Goal: Information Seeking & Learning: Learn about a topic

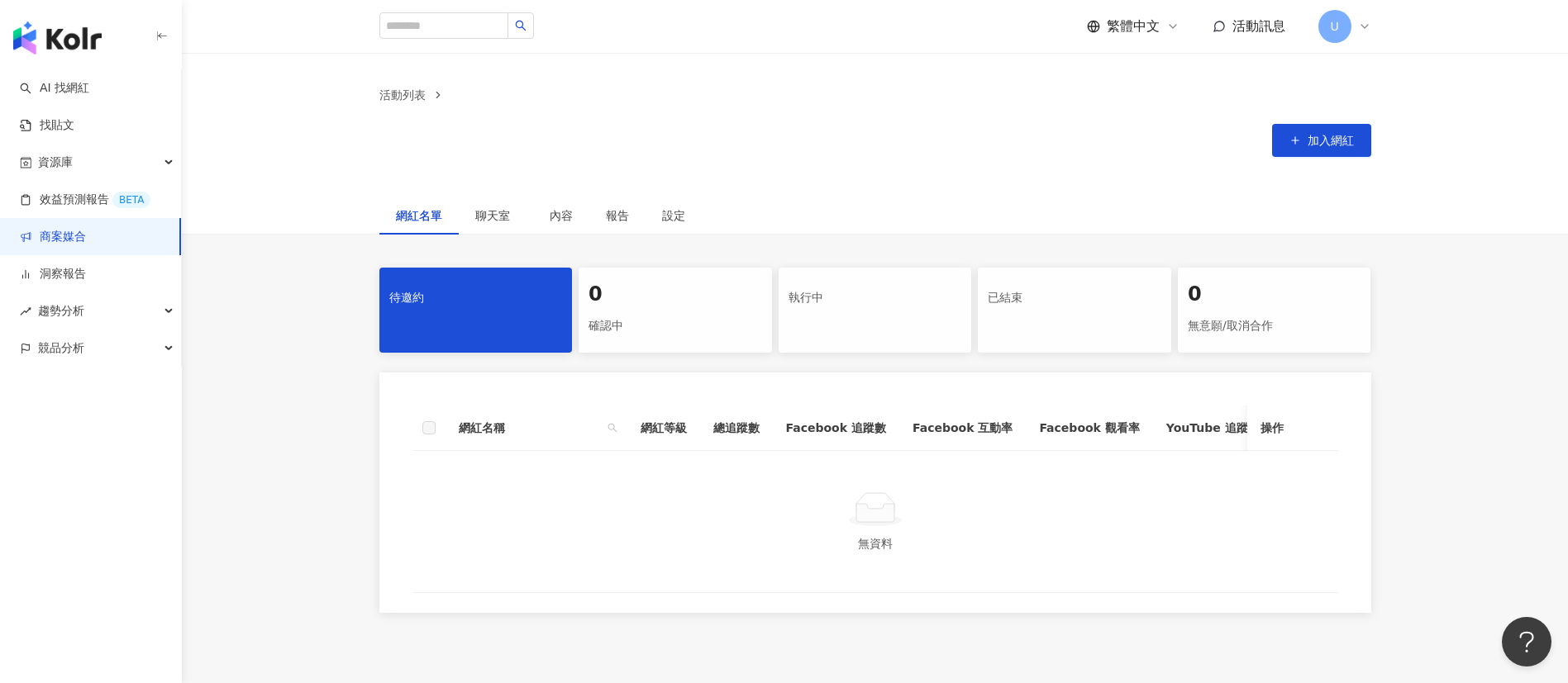
click at [1429, 422] on div "待邀約 0 確認中 執行中 已結束 0 無意願/取消合作 網紅名稱 網紅等級 總追蹤數 Facebook 追蹤數 Facebook 互動率 Facebook …" at bounding box center [875, 440] width 1386 height 345
click at [847, 342] on div "執行中" at bounding box center [875, 310] width 193 height 85
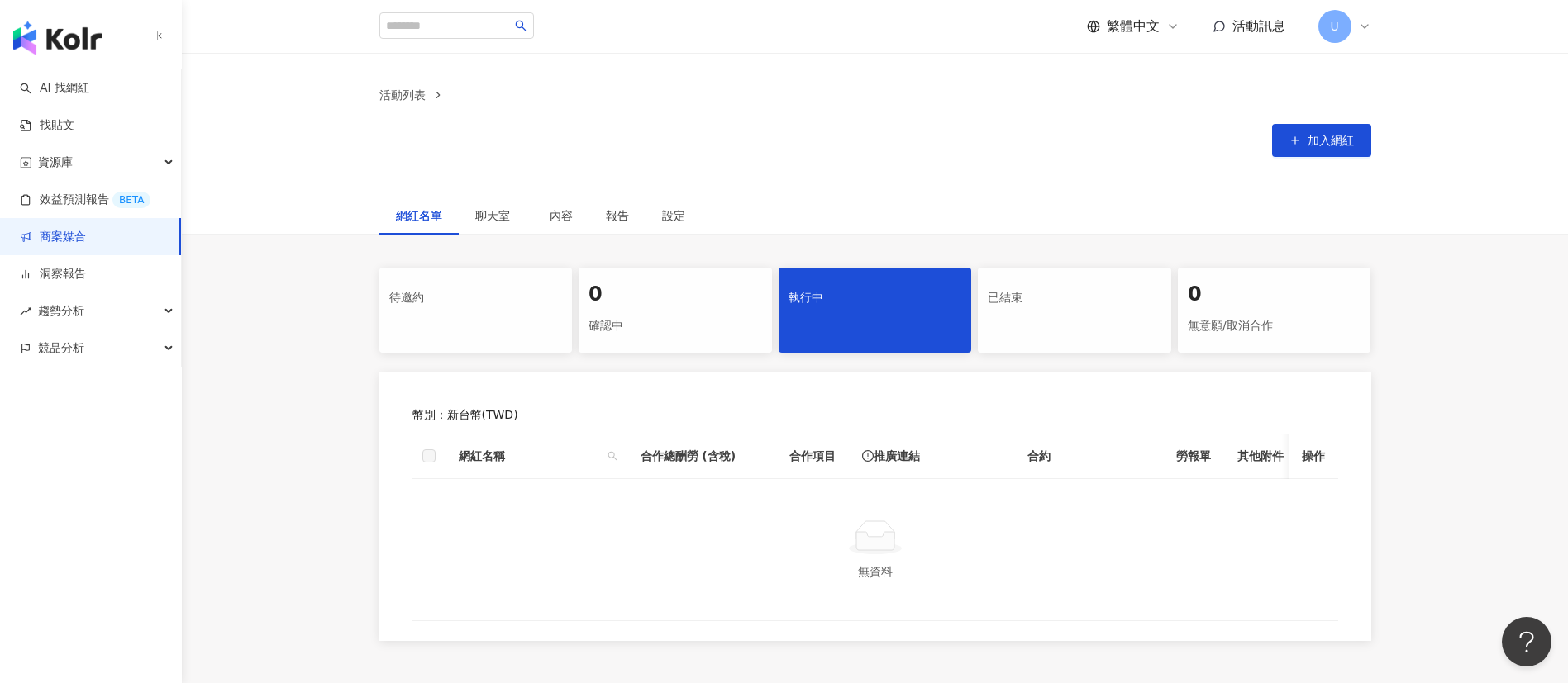
click at [1328, 38] on span "U" at bounding box center [1335, 27] width 33 height 33
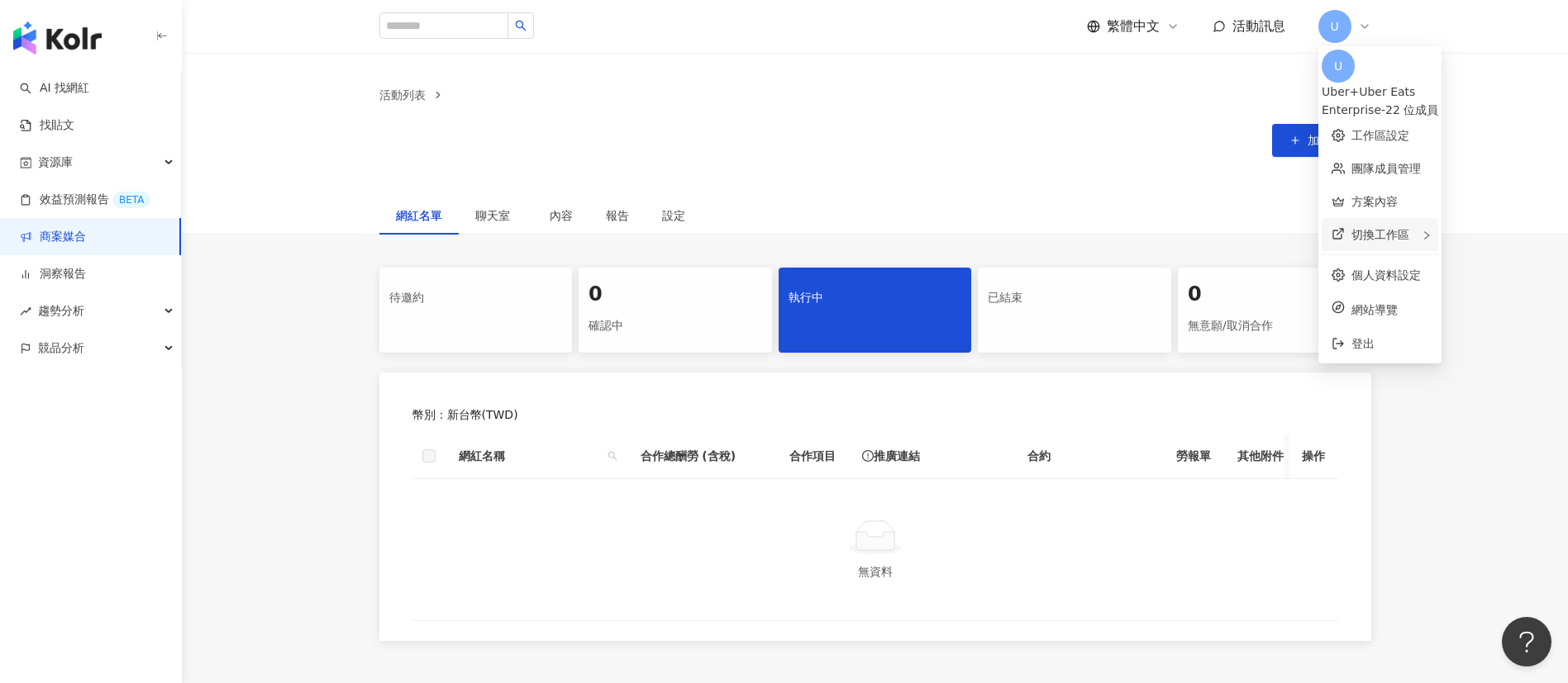
click at [1384, 230] on span "切換工作區" at bounding box center [1380, 235] width 58 height 13
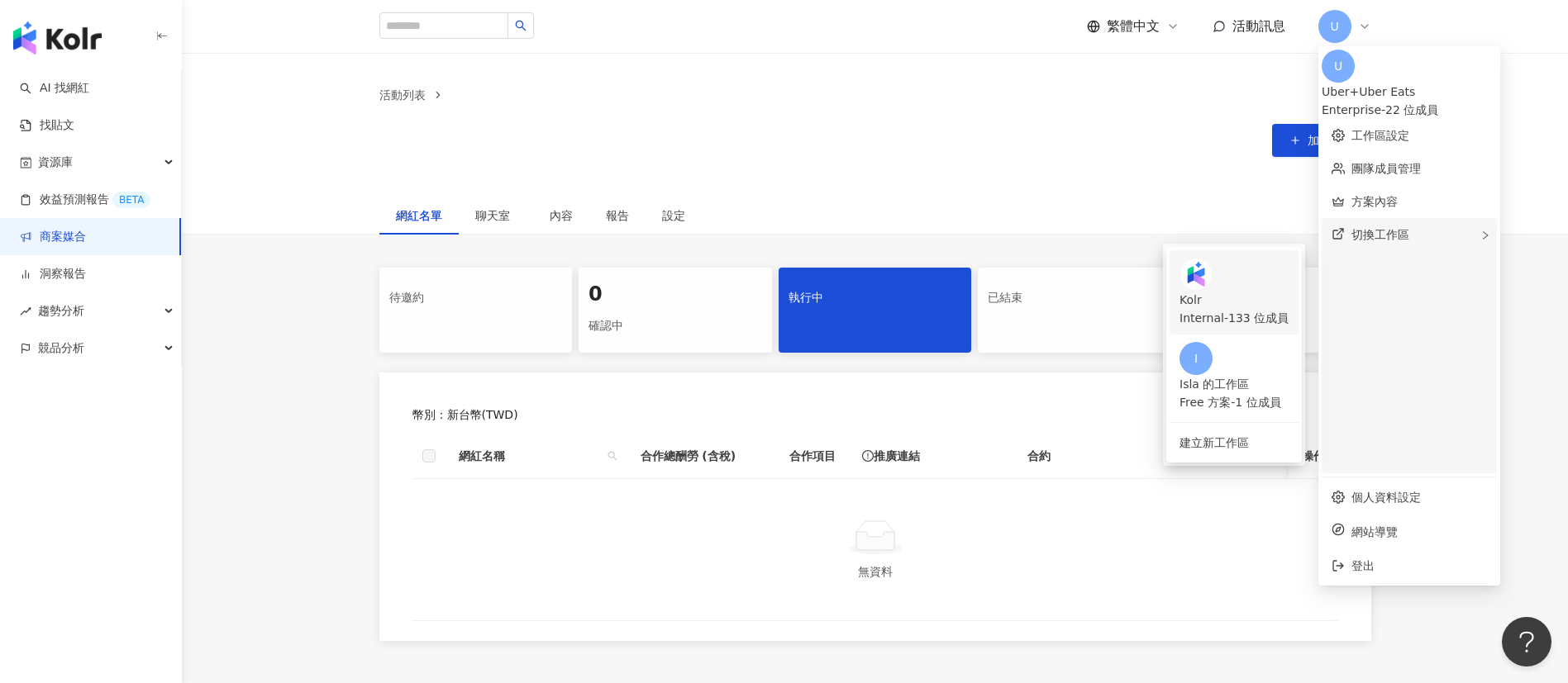
click at [1286, 290] on div "Kolr Internal - 133 位成員" at bounding box center [1233, 308] width 109 height 36
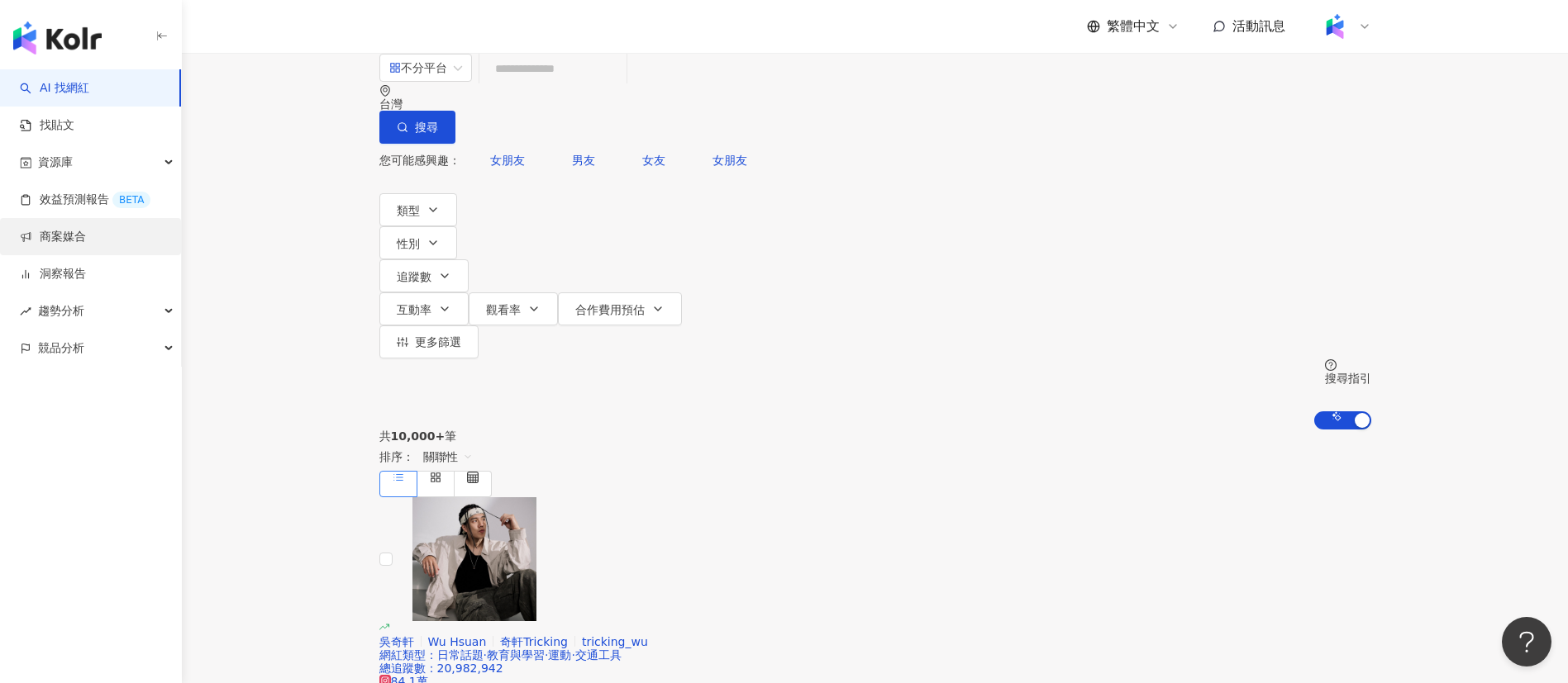
click at [84, 239] on link "商案媒合" at bounding box center [52, 238] width 66 height 17
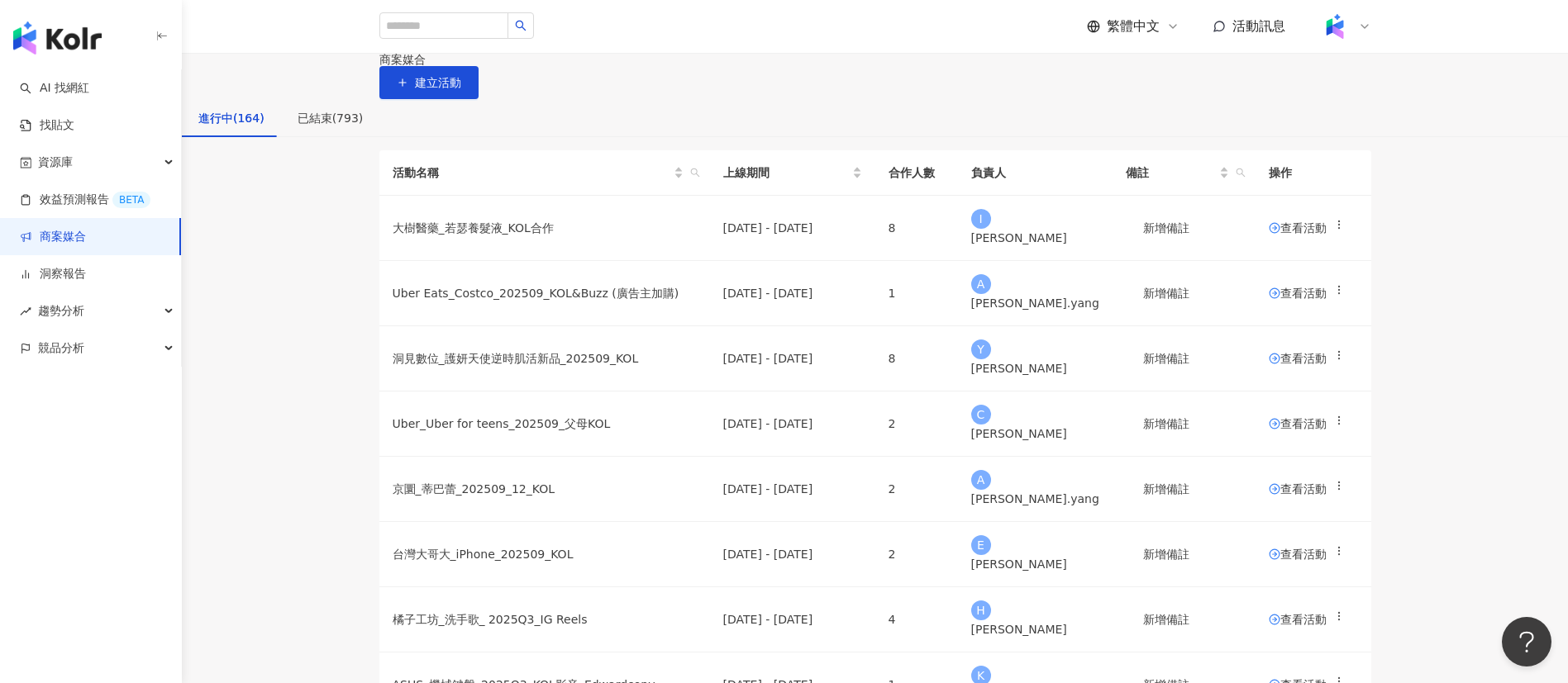
click at [700, 177] on icon "search" at bounding box center [694, 173] width 10 height 10
click at [615, 324] on input "text" at bounding box center [667, 313] width 136 height 33
type input "**"
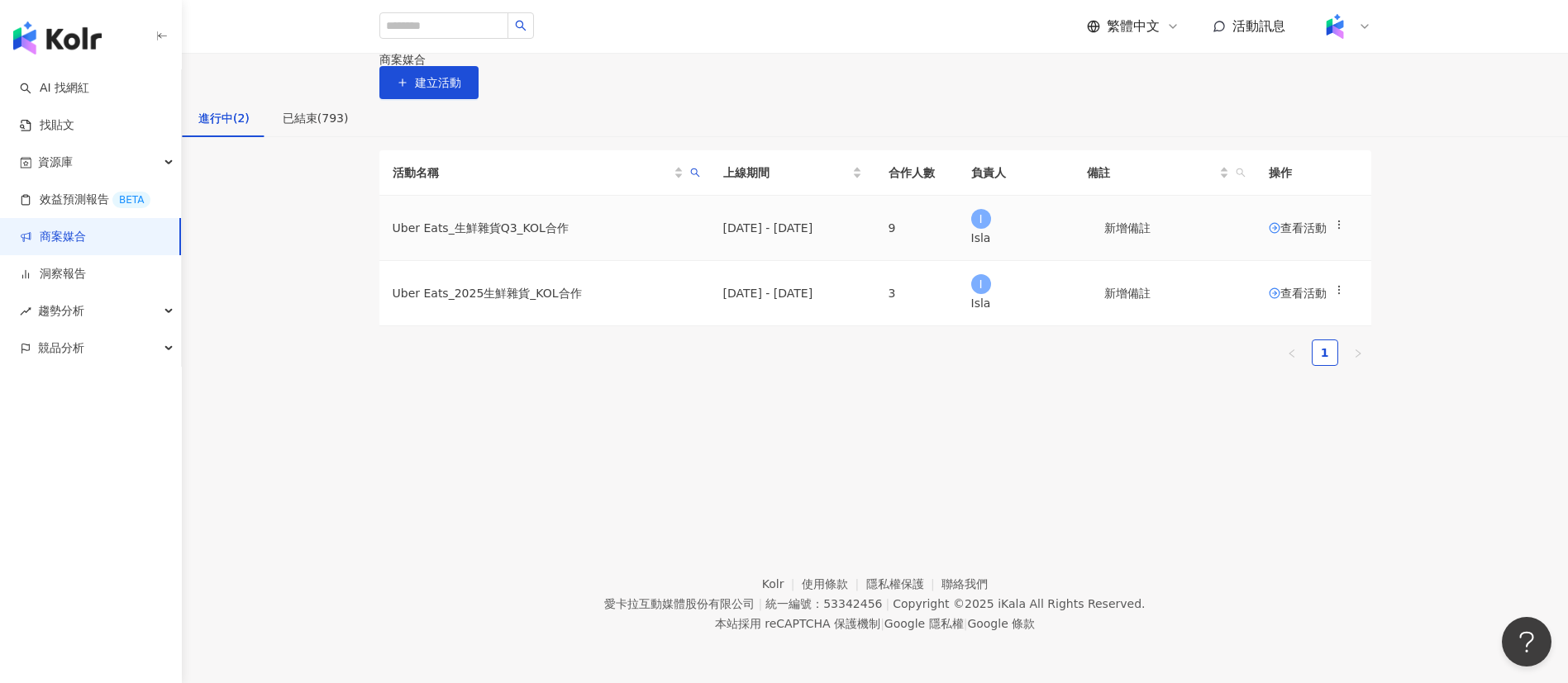
click at [1279, 234] on span "查看活動" at bounding box center [1297, 227] width 58 height 11
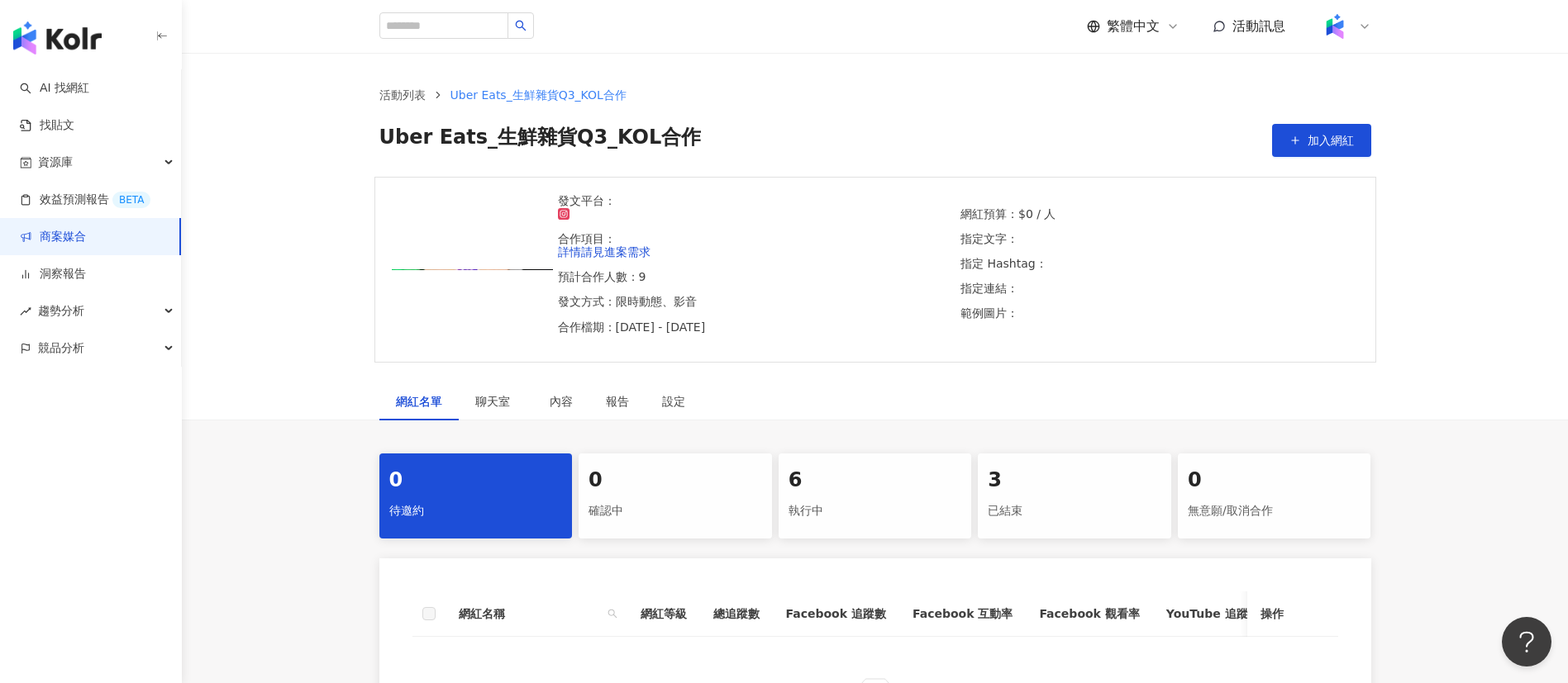
drag, startPoint x: 876, startPoint y: 468, endPoint x: 893, endPoint y: 454, distance: 22.0
click at [876, 497] on div "執行中" at bounding box center [875, 511] width 174 height 28
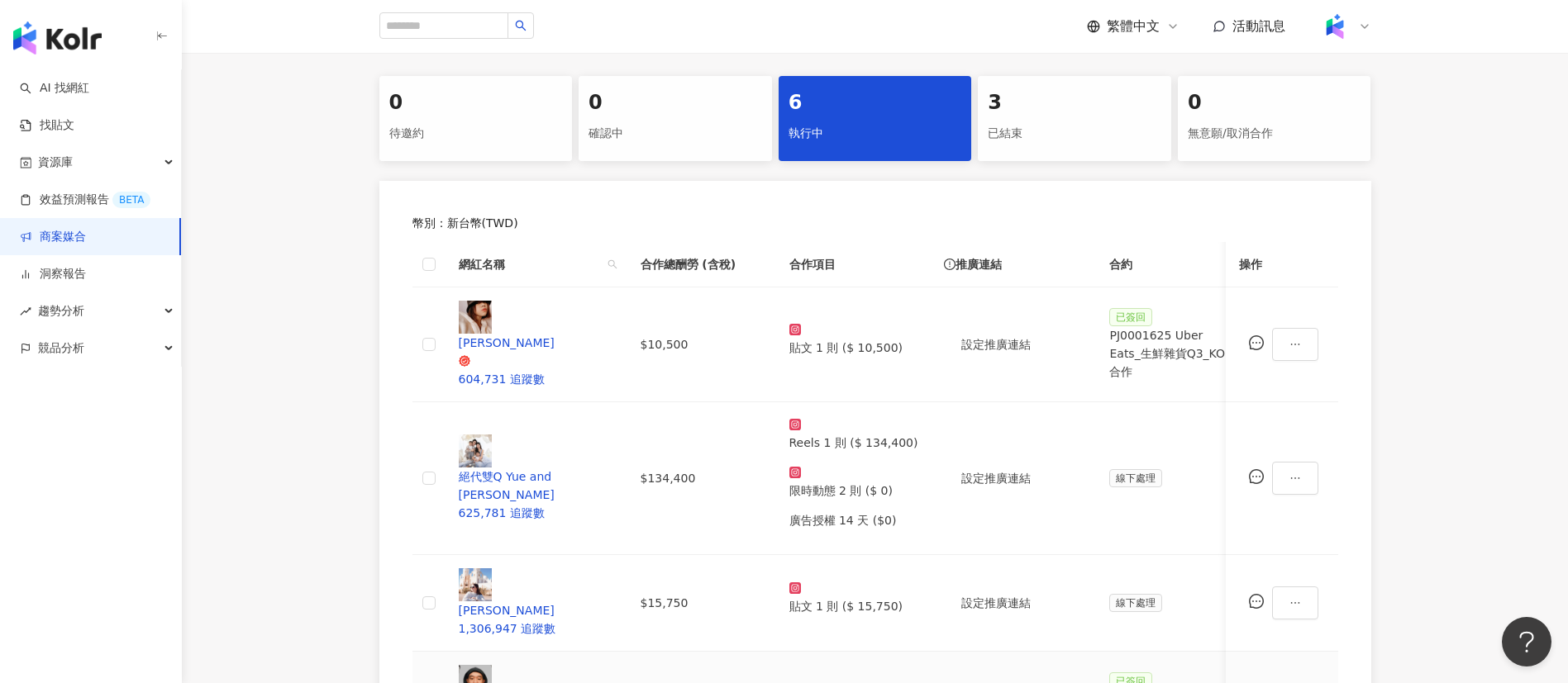
scroll to position [428, 0]
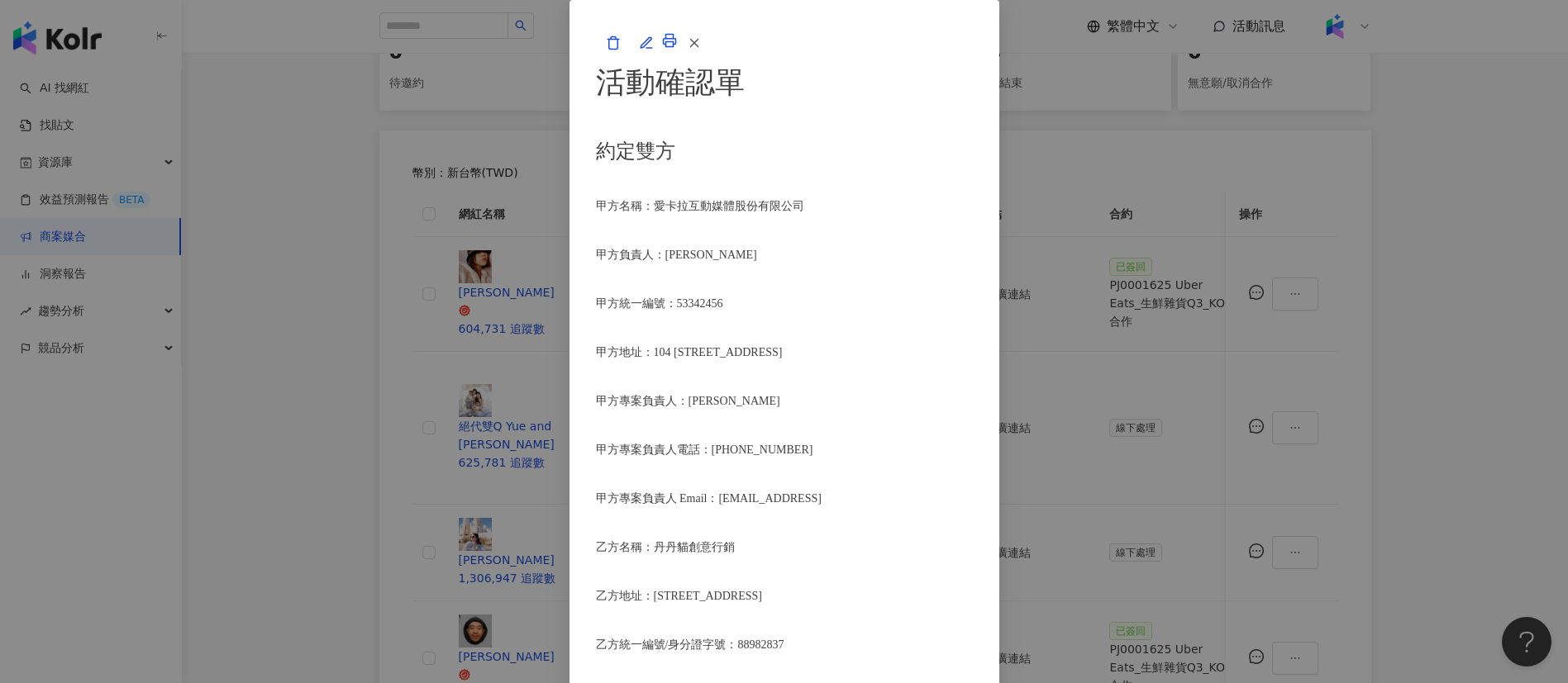
scroll to position [294, 0]
click at [1220, 96] on div "活動確認單 約定雙方 甲方名稱：愛卡拉互動媒體股份有限公司 甲方負責人：程世嘉 甲方統一編號：53342456 甲方地址：104 台北市中山區南京東路二段16…" at bounding box center [784, 342] width 1568 height 683
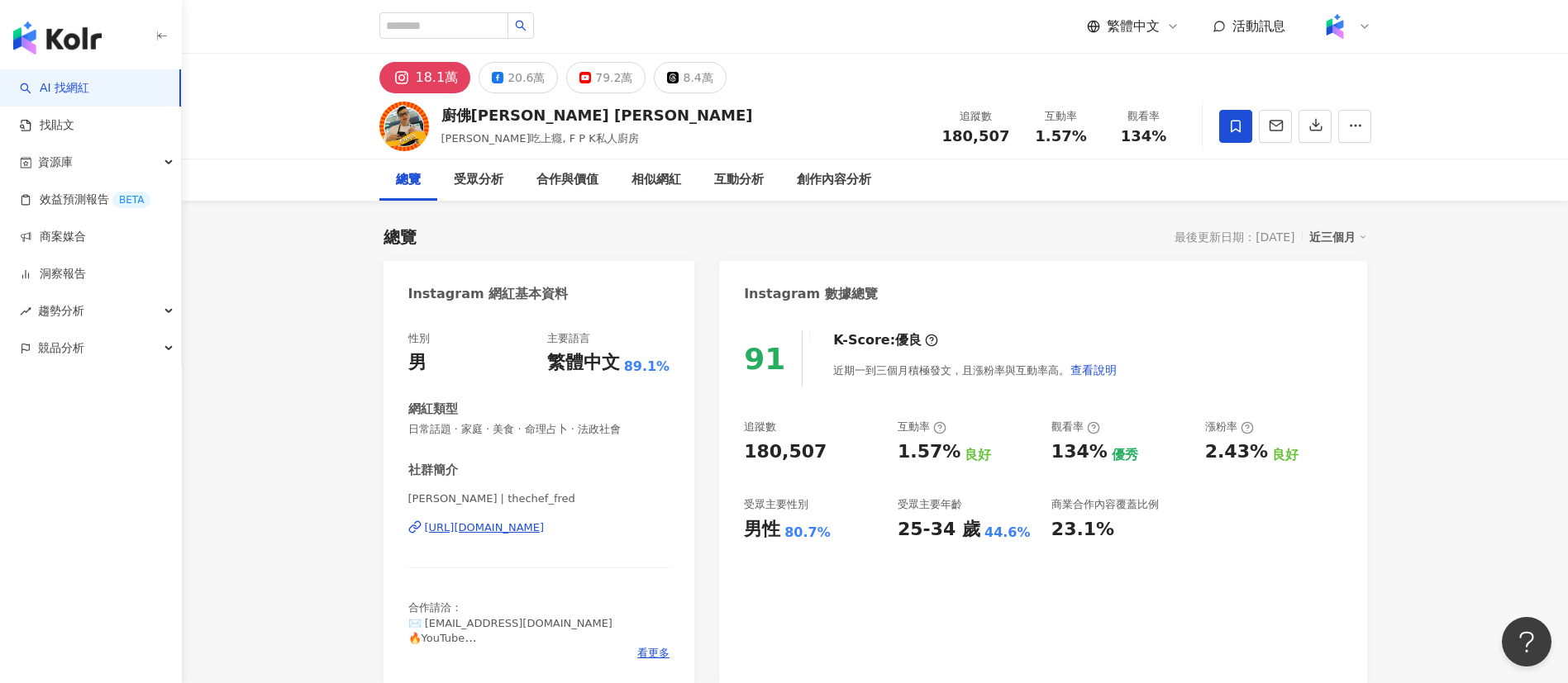
drag, startPoint x: 746, startPoint y: 457, endPoint x: 831, endPoint y: 446, distance: 85.7
click at [831, 446] on div "180,507" at bounding box center [812, 453] width 137 height 26
copy div "180,507"
drag, startPoint x: 902, startPoint y: 454, endPoint x: 947, endPoint y: 454, distance: 45.0
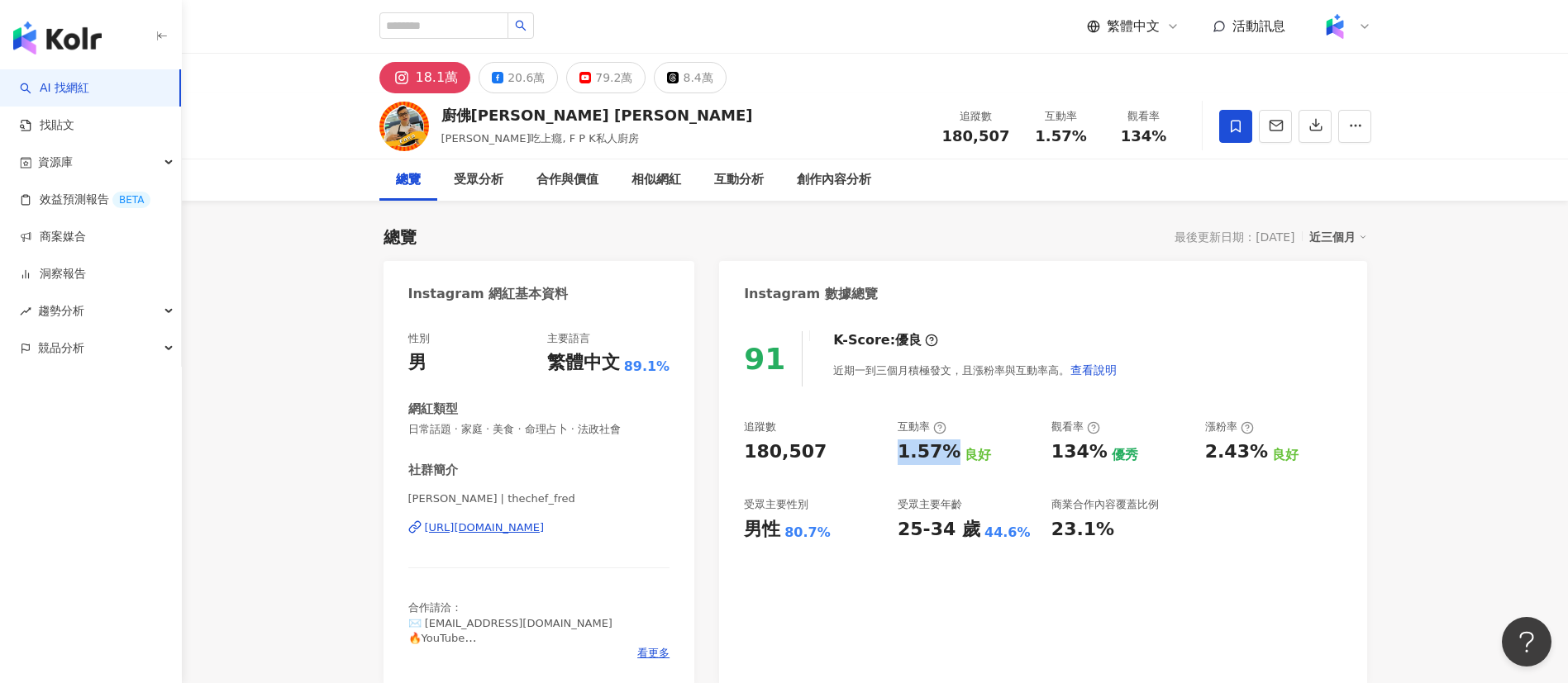
click at [947, 454] on div "1.57%" at bounding box center [929, 453] width 63 height 26
copy div "1.57%"
drag, startPoint x: 1056, startPoint y: 460, endPoint x: 1099, endPoint y: 462, distance: 43.0
click at [1099, 462] on div "134%" at bounding box center [1079, 453] width 57 height 26
copy div "134%"
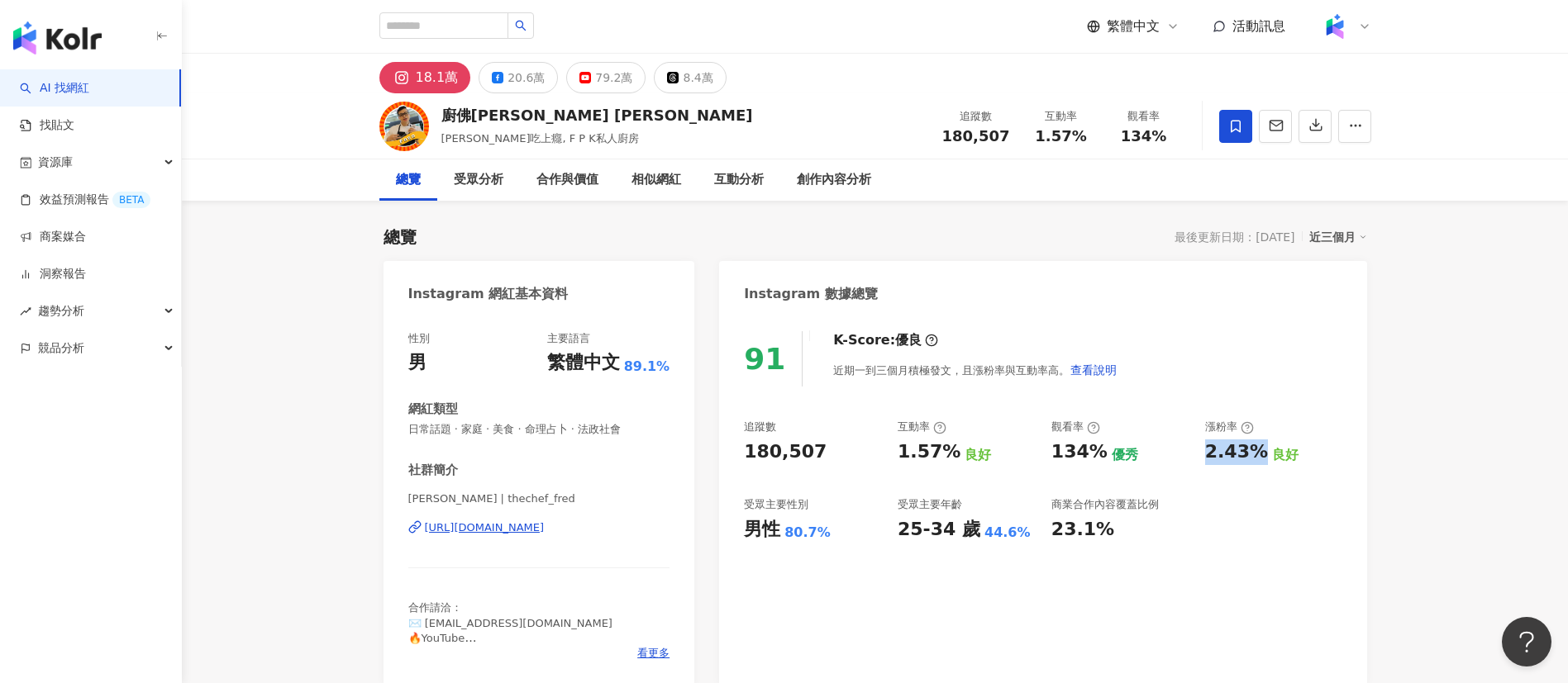
drag, startPoint x: 1206, startPoint y: 453, endPoint x: 1148, endPoint y: 164, distance: 294.8
click at [1253, 455] on div "2.43%" at bounding box center [1237, 453] width 63 height 26
copy div "2.43%"
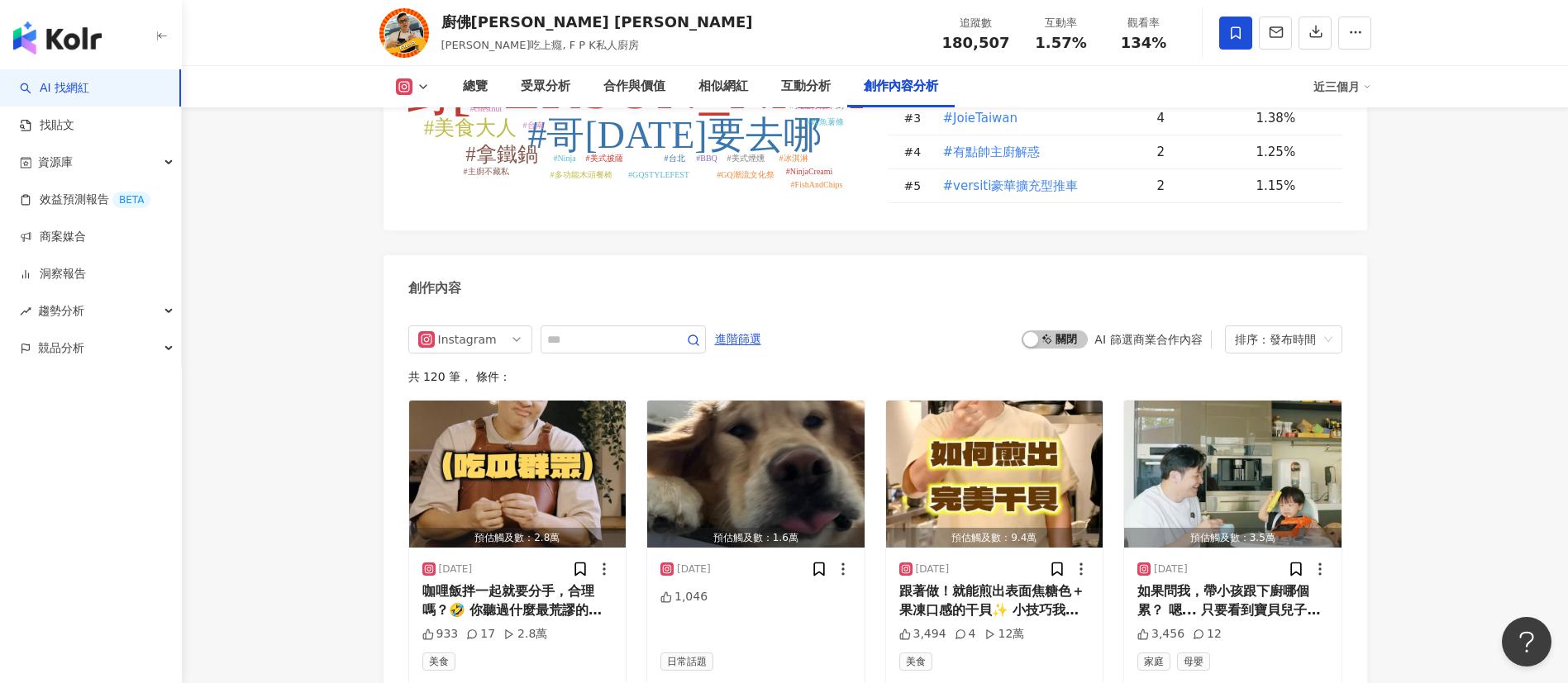
scroll to position [5080, 0]
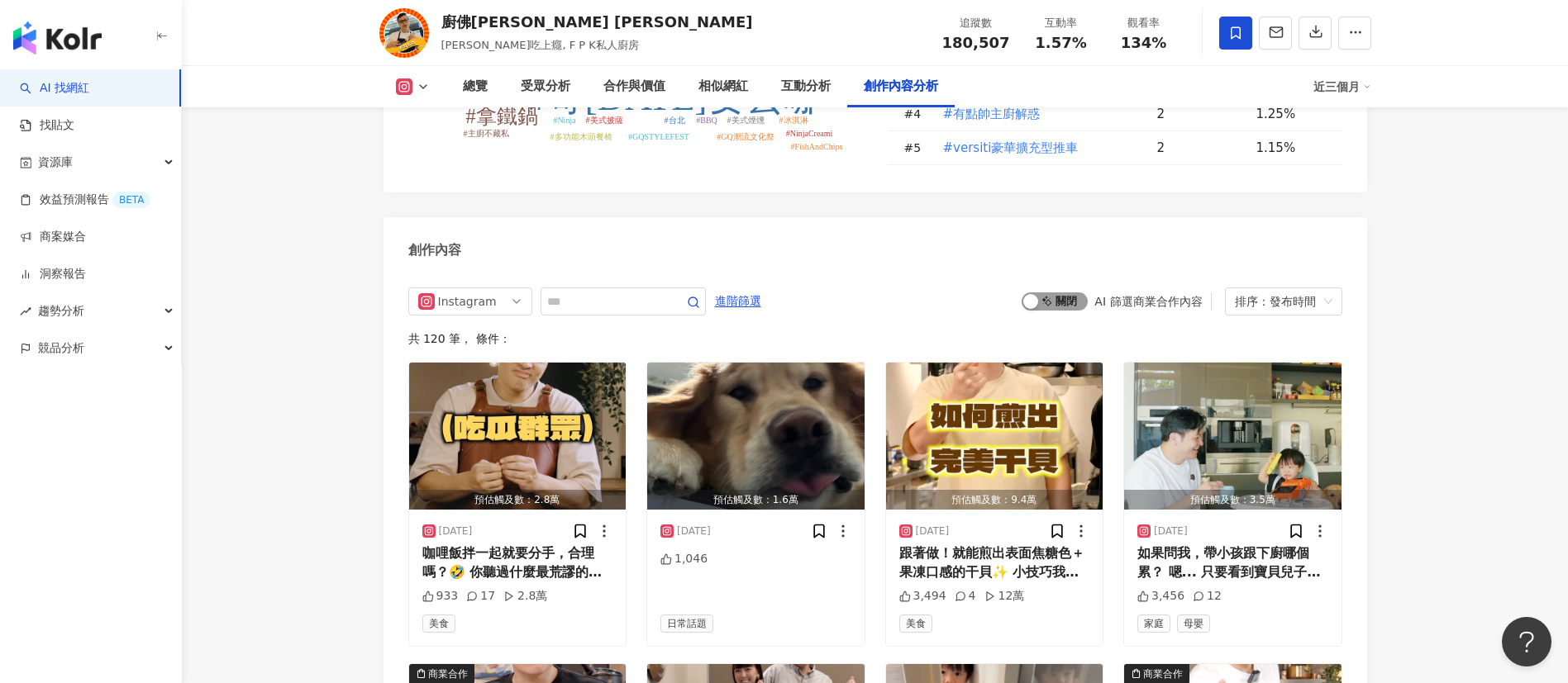
click at [1049, 292] on span "啟動 關閉" at bounding box center [1054, 302] width 66 height 19
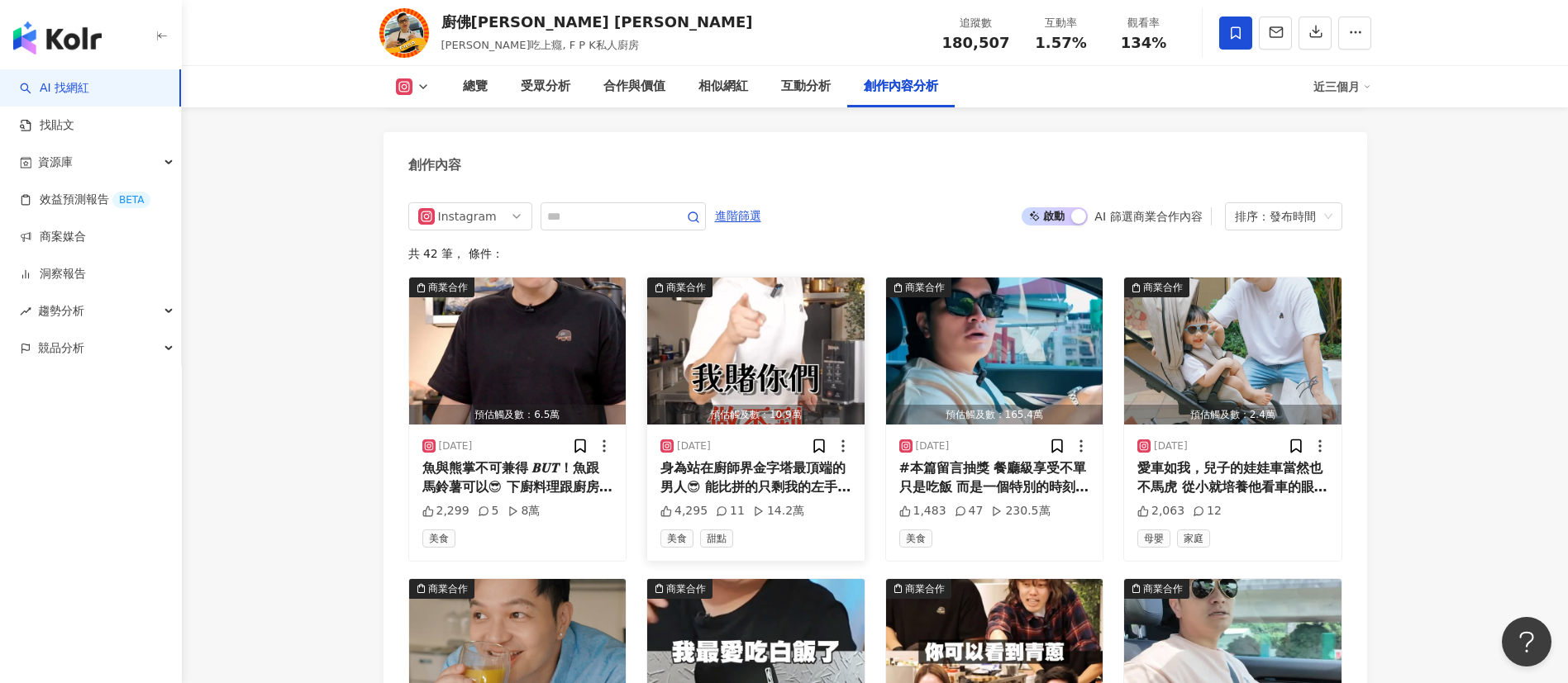
click at [771, 338] on img "button" at bounding box center [756, 351] width 217 height 147
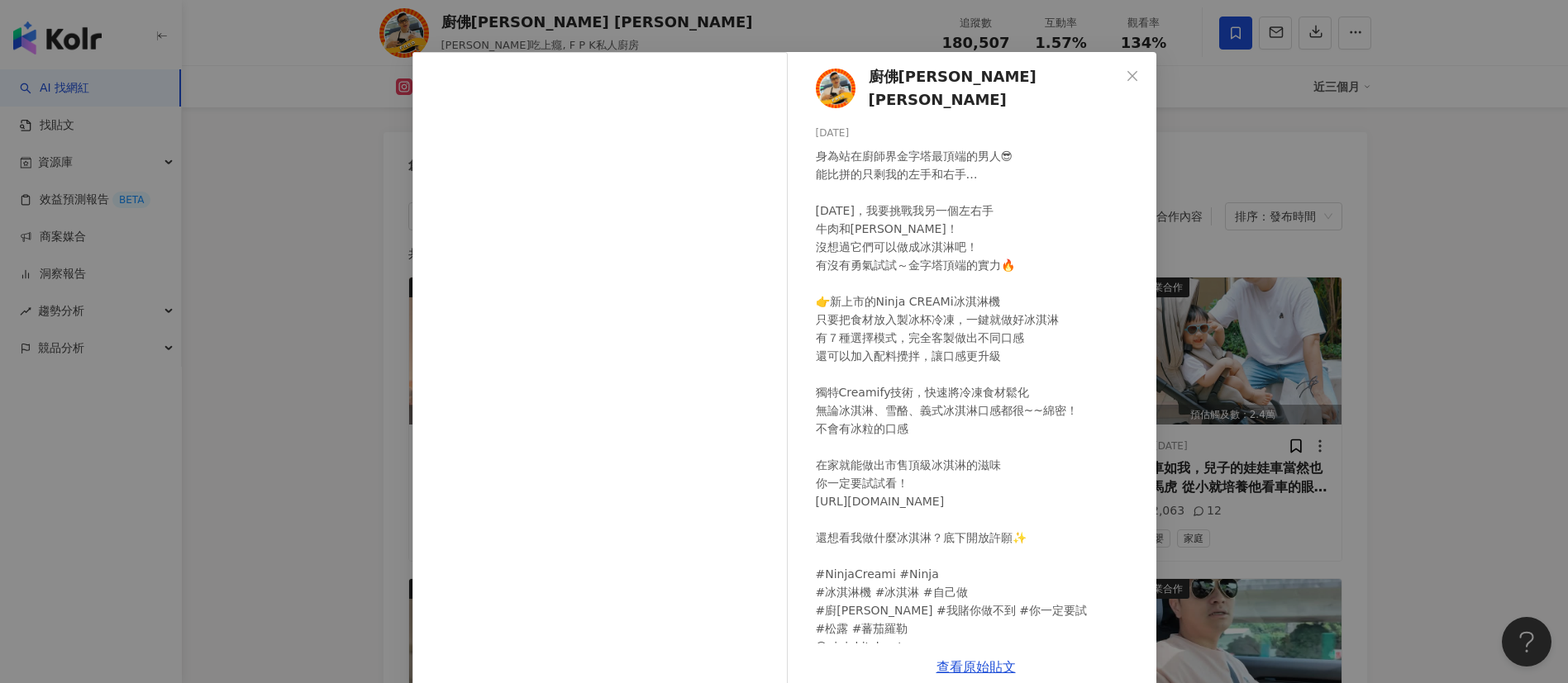
scroll to position [58, 0]
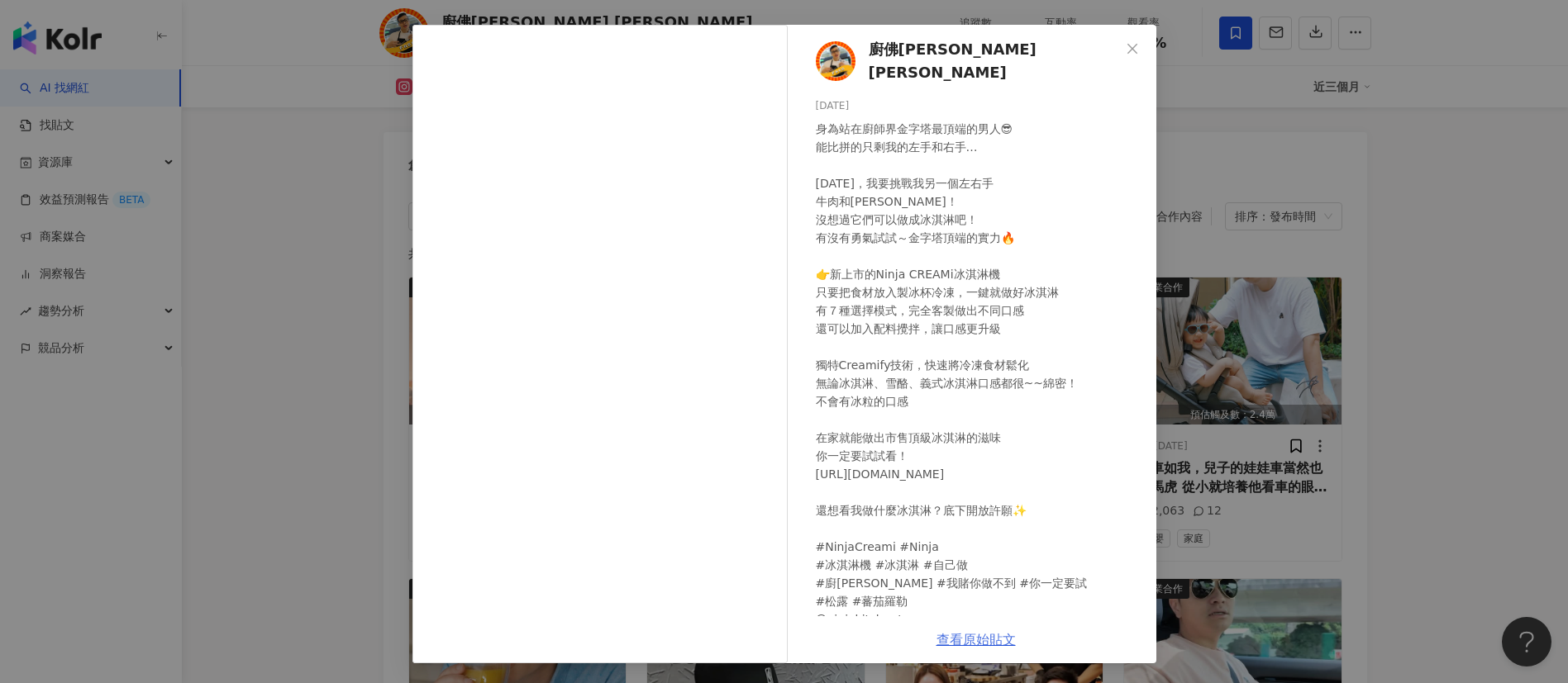
click at [978, 643] on link "查看原始貼文" at bounding box center [976, 639] width 79 height 16
click at [1125, 46] on icon "close" at bounding box center [1132, 48] width 13 height 13
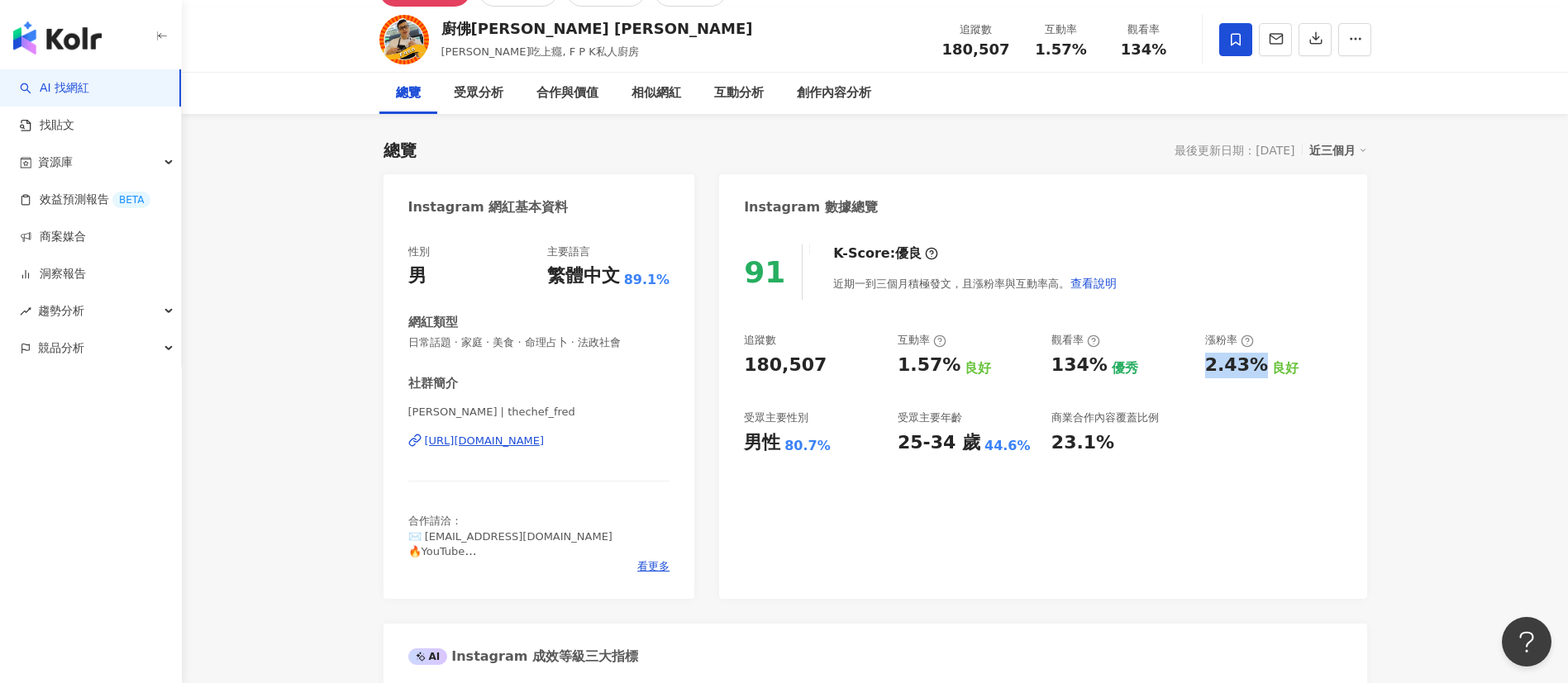
scroll to position [0, 0]
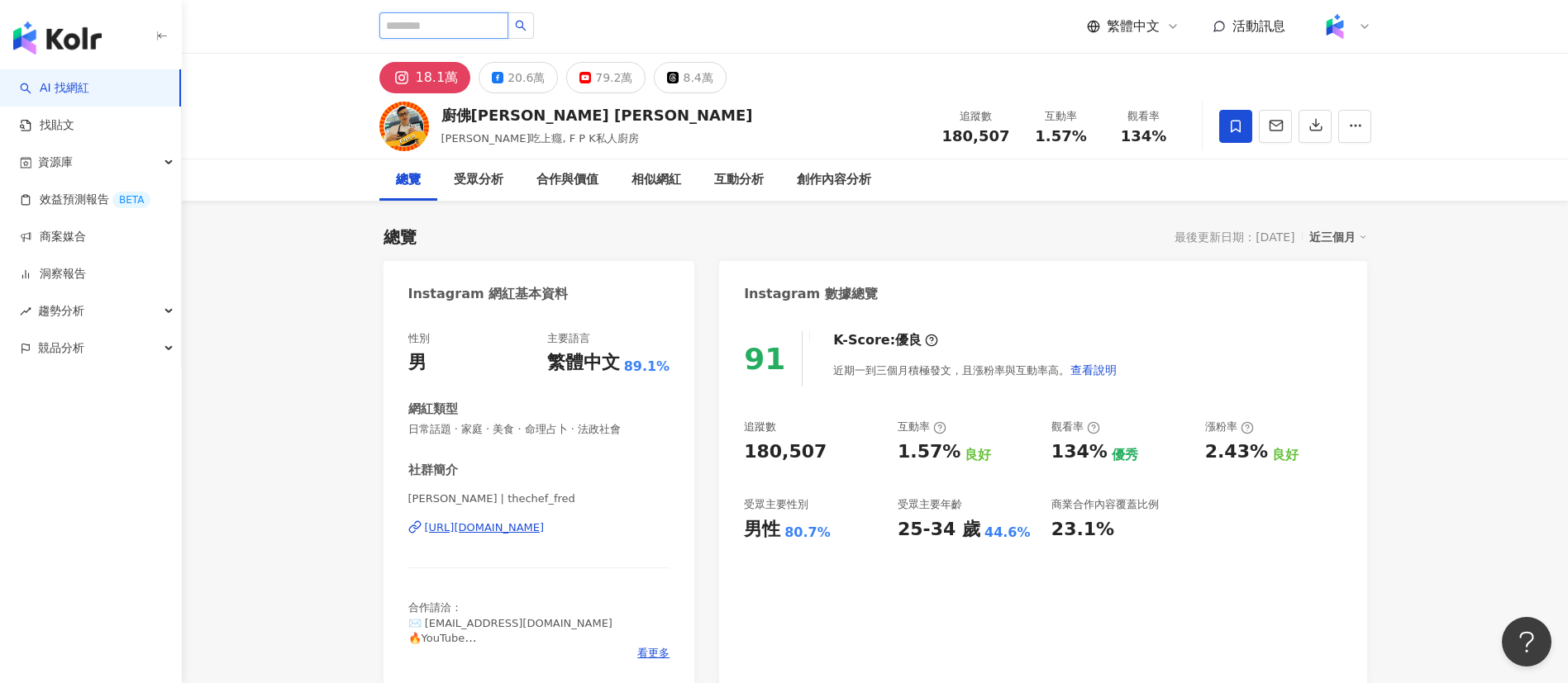
click at [466, 26] on input "search" at bounding box center [444, 25] width 129 height 26
paste input "**"
type input "**"
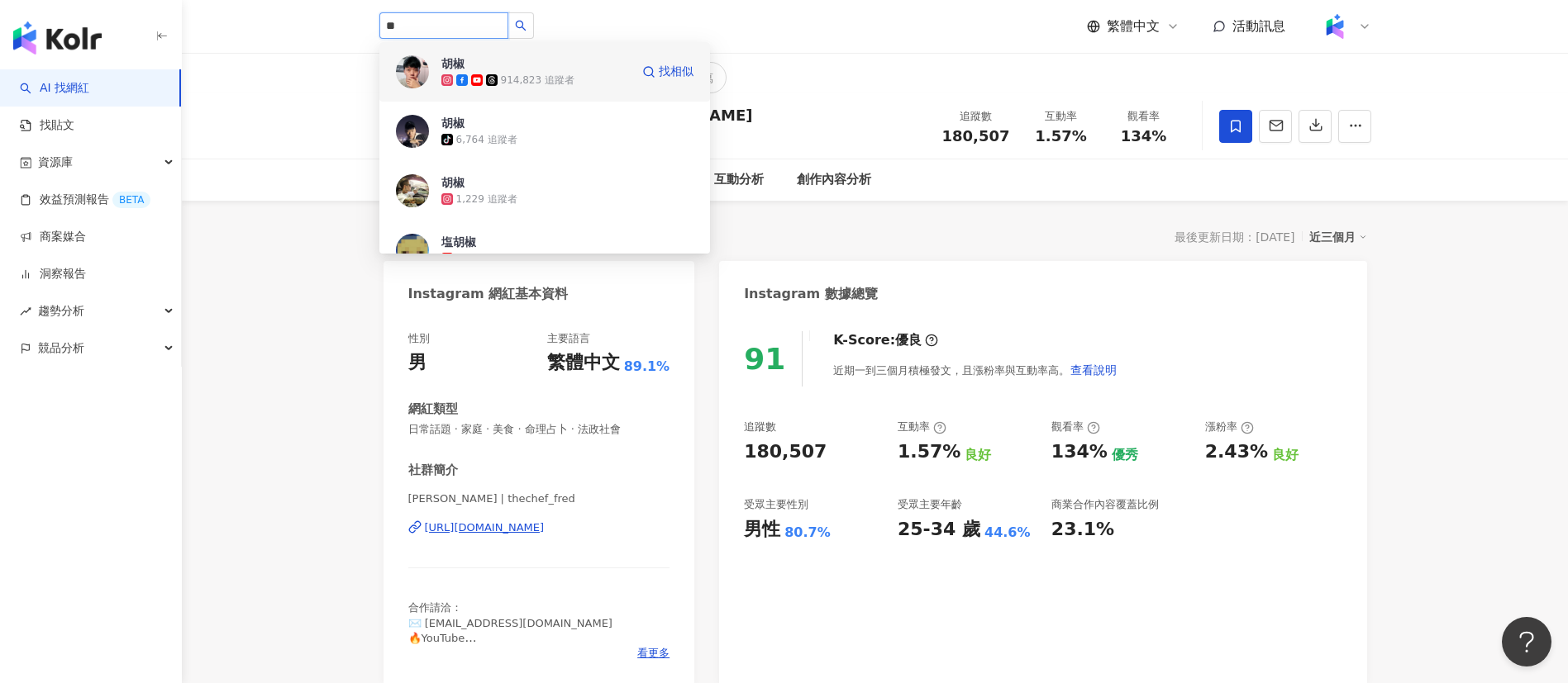
click at [508, 67] on span "胡椒" at bounding box center [495, 64] width 108 height 17
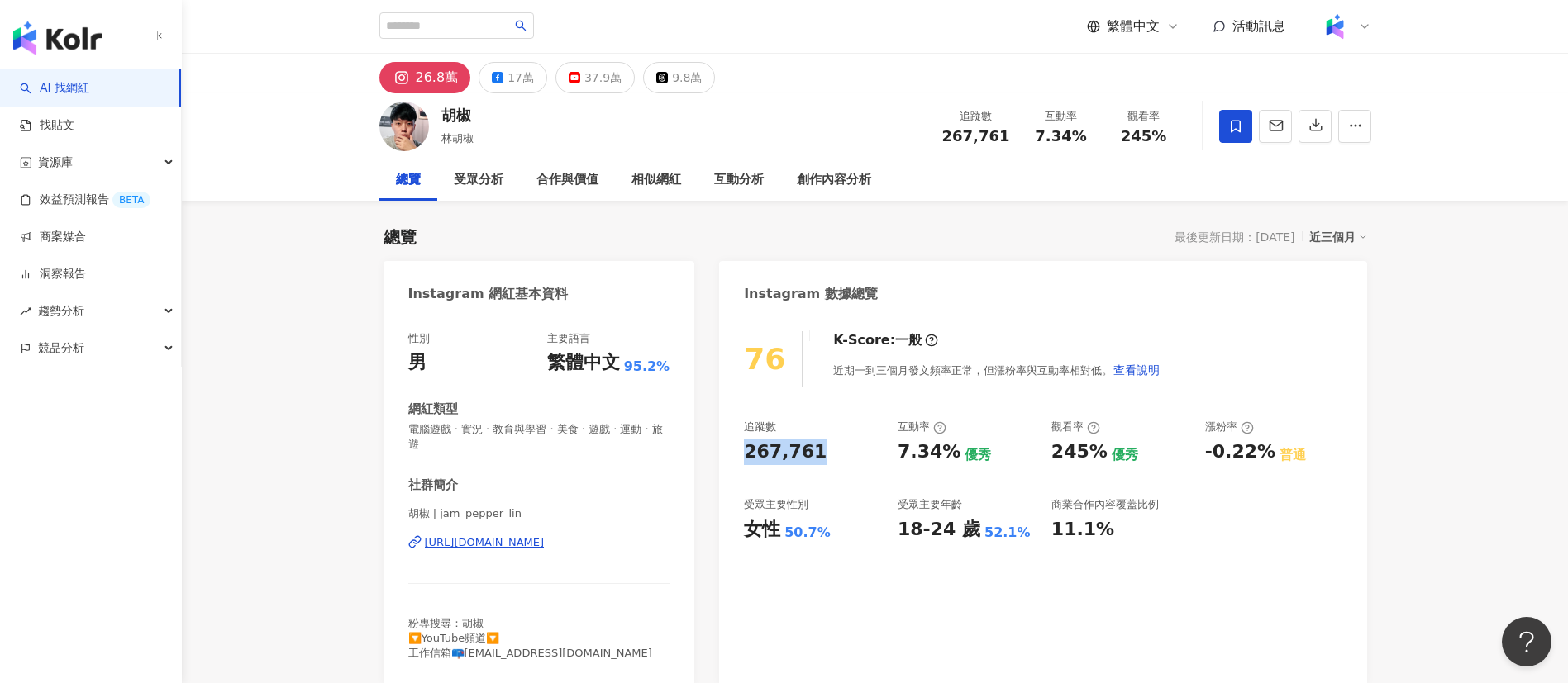
drag, startPoint x: 732, startPoint y: 452, endPoint x: 821, endPoint y: 454, distance: 89.0
click at [821, 454] on div "76 K-Score : 一般 近期一到三個月發文頻率正常，但漲粉率與互動率相對低。 查看說明 追蹤數 267,761 互動率 7.34% 優秀 觀看率 24…" at bounding box center [1042, 500] width 647 height 371
copy div "267,761"
drag, startPoint x: 900, startPoint y: 449, endPoint x: 948, endPoint y: 456, distance: 48.5
click at [948, 456] on div "7.34%" at bounding box center [929, 453] width 63 height 26
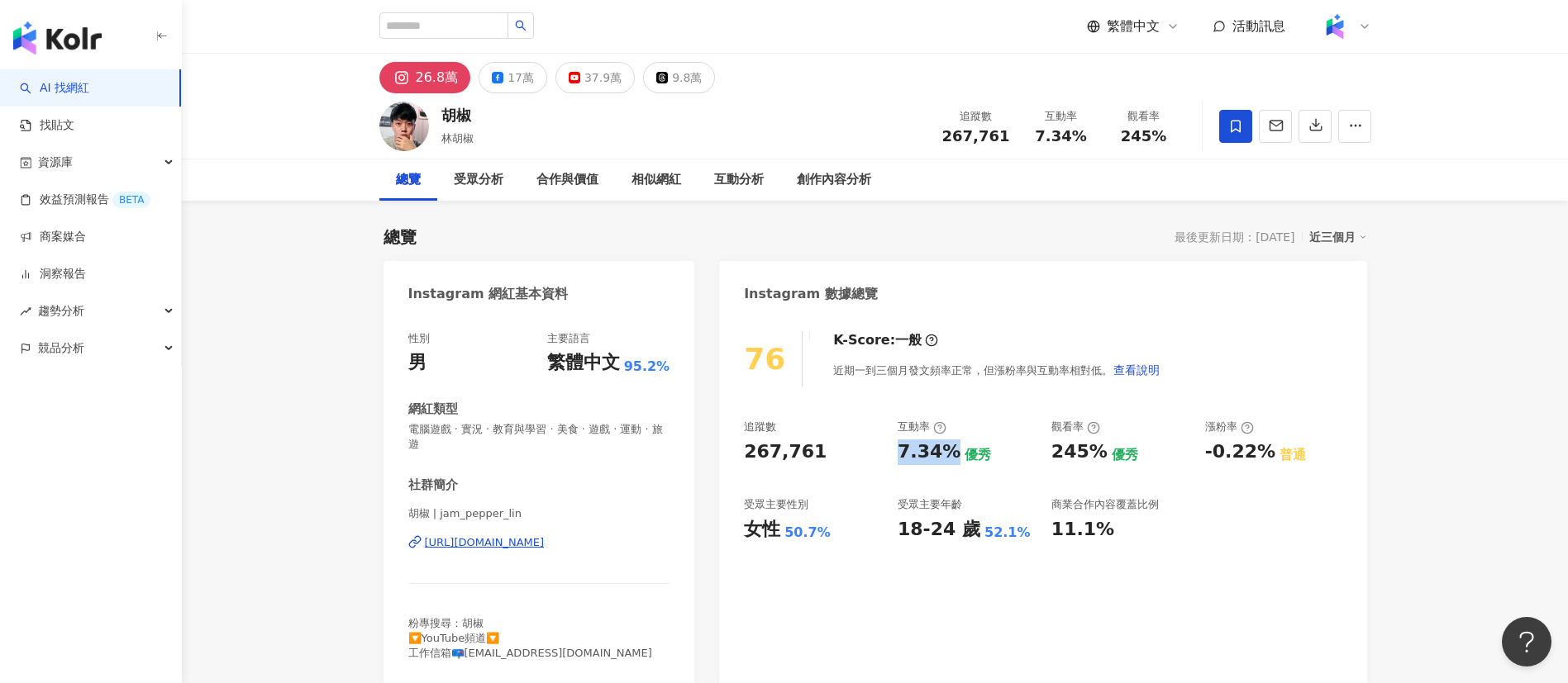
copy div "7.34%"
drag, startPoint x: 1047, startPoint y: 457, endPoint x: 1099, endPoint y: 457, distance: 52.0
click at [1099, 457] on div "追蹤數 267,761 互動率 7.34% 優秀 觀看率 245% 優秀 漲粉率 -0.22% 普通 受眾主要性別 女性 50.7% 受眾主要年齡 18-24…" at bounding box center [1043, 481] width 598 height 122
copy div "245%"
drag, startPoint x: 1236, startPoint y: 456, endPoint x: 1263, endPoint y: 456, distance: 27.0
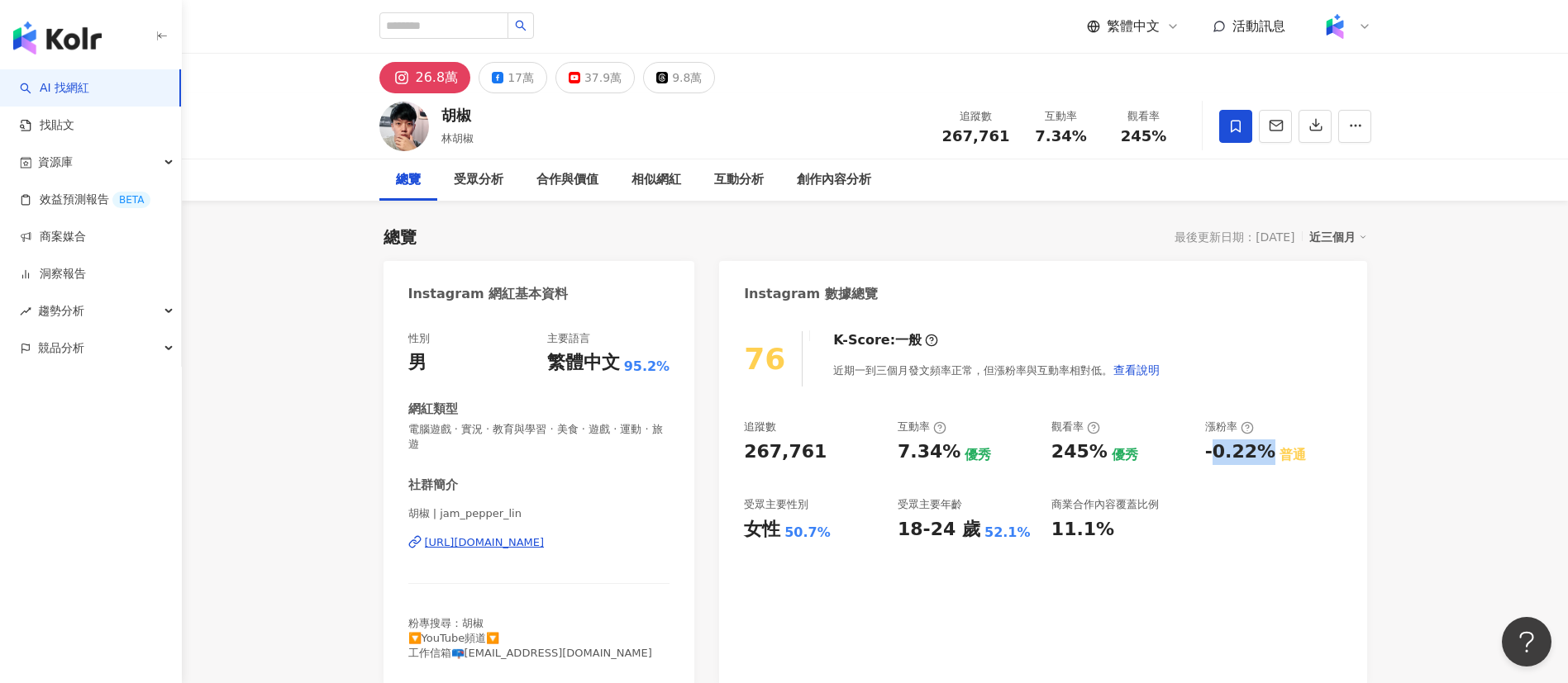
click at [1263, 456] on div "-0.22%" at bounding box center [1240, 453] width 71 height 26
drag, startPoint x: 1189, startPoint y: 460, endPoint x: 1256, endPoint y: 465, distance: 67.2
click at [1256, 465] on div "追蹤數 267,761 互動率 7.34% 優秀 觀看率 245% 優秀 漲粉率 -0.22% 普通 受眾主要性別 女性 50.7% 受眾主要年齡 18-24…" at bounding box center [1043, 481] width 598 height 122
click at [1194, 453] on div "追蹤數 267,761 互動率 7.34% 優秀 觀看率 245% 優秀 漲粉率 -0.22% 普通 受眾主要性別 女性 50.7% 受眾主要年齡 18-24…" at bounding box center [1043, 481] width 598 height 122
drag, startPoint x: 1204, startPoint y: 455, endPoint x: 1263, endPoint y: 459, distance: 59.1
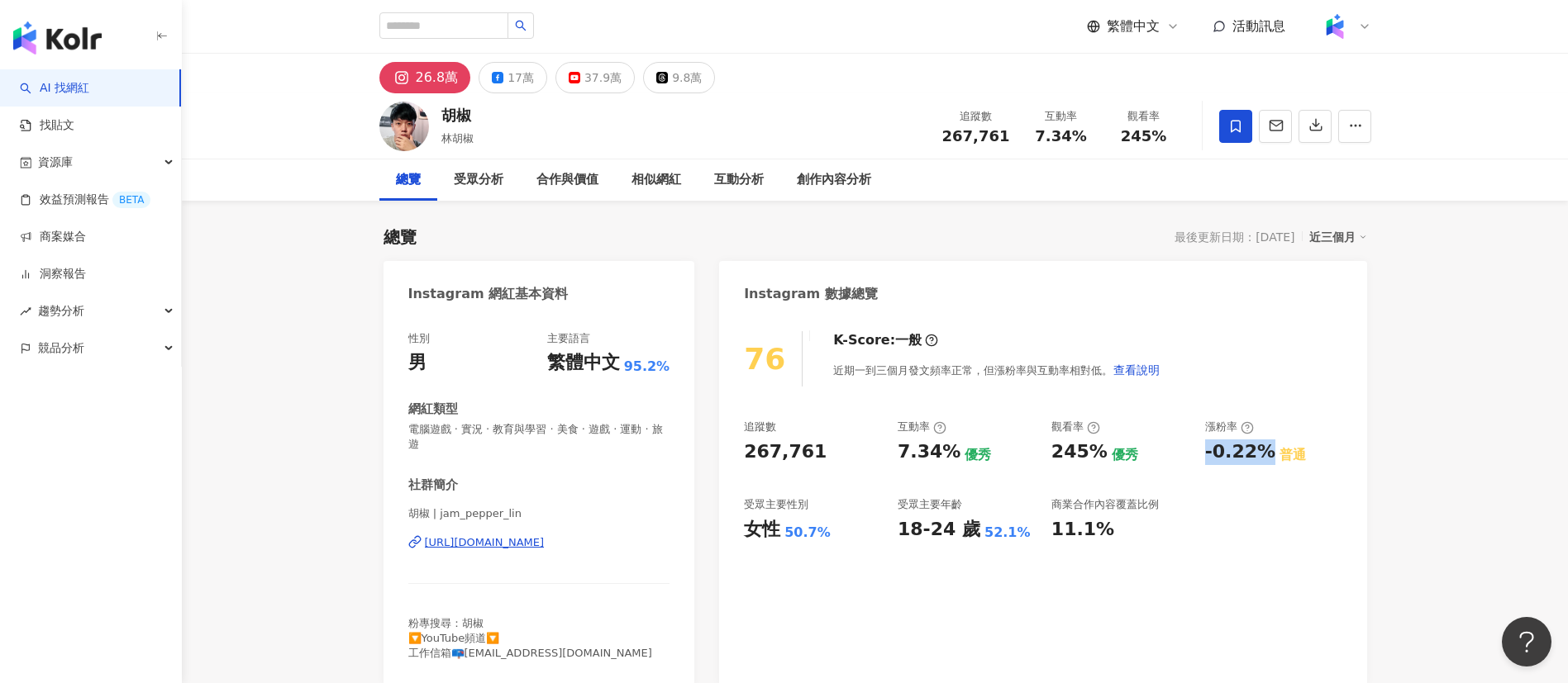
click at [1263, 459] on div "-0.22%" at bounding box center [1240, 453] width 71 height 26
copy div "-0.22%"
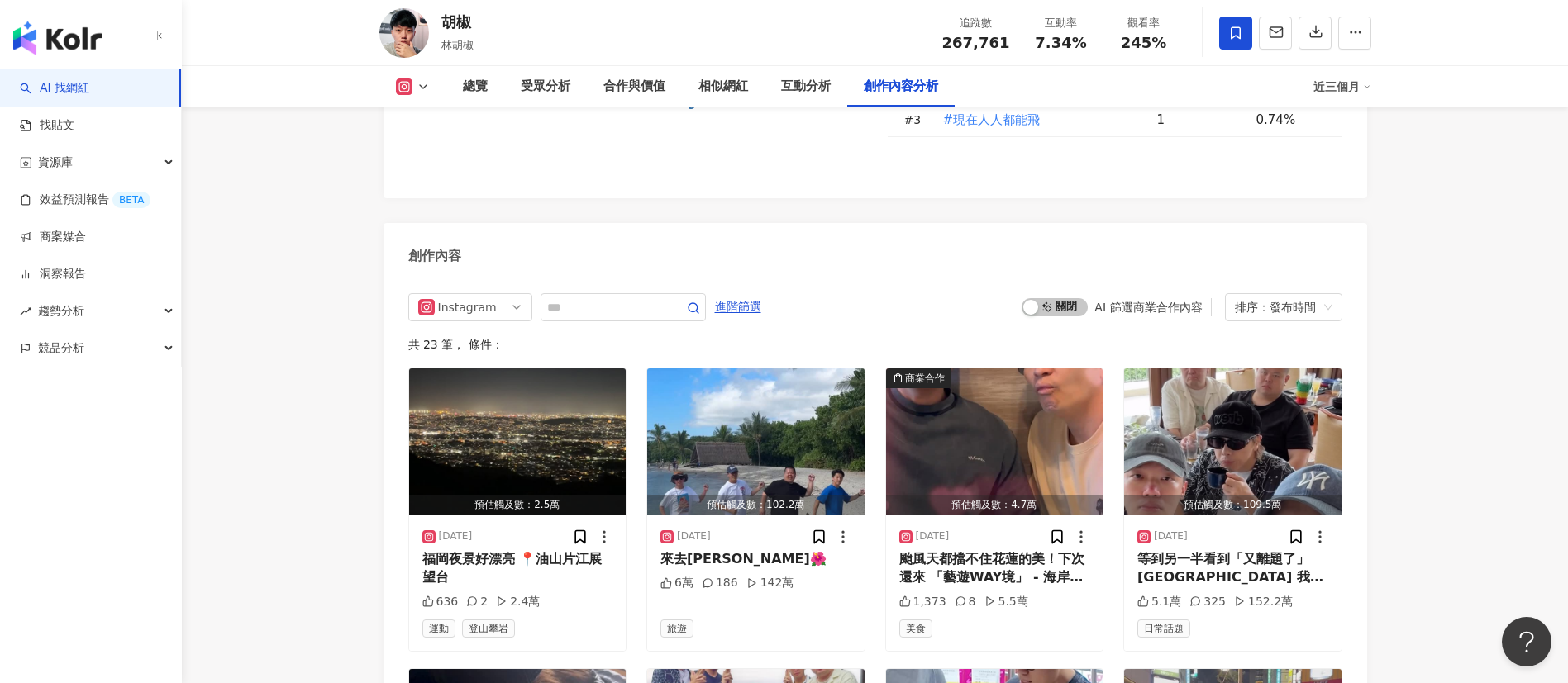
scroll to position [4956, 0]
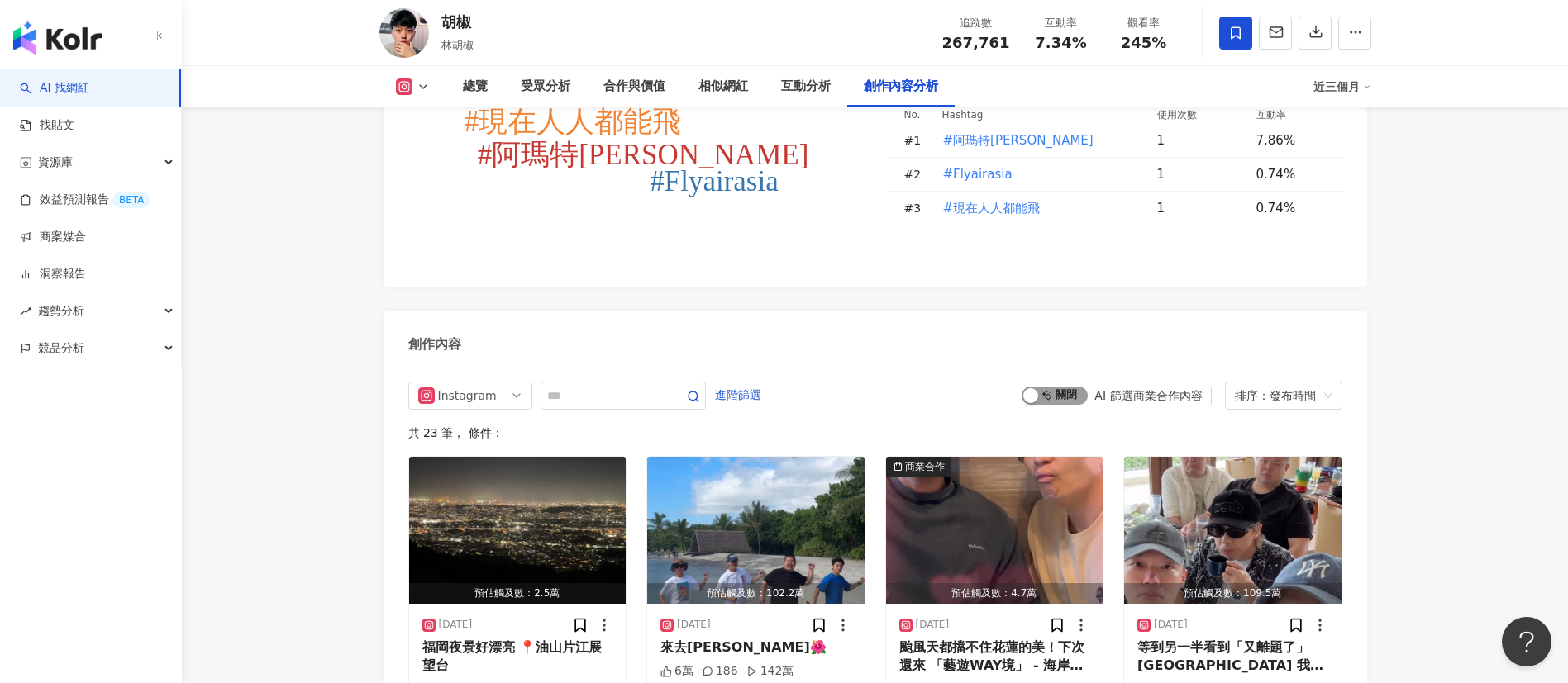
click at [1038, 388] on div "button" at bounding box center [1030, 395] width 15 height 15
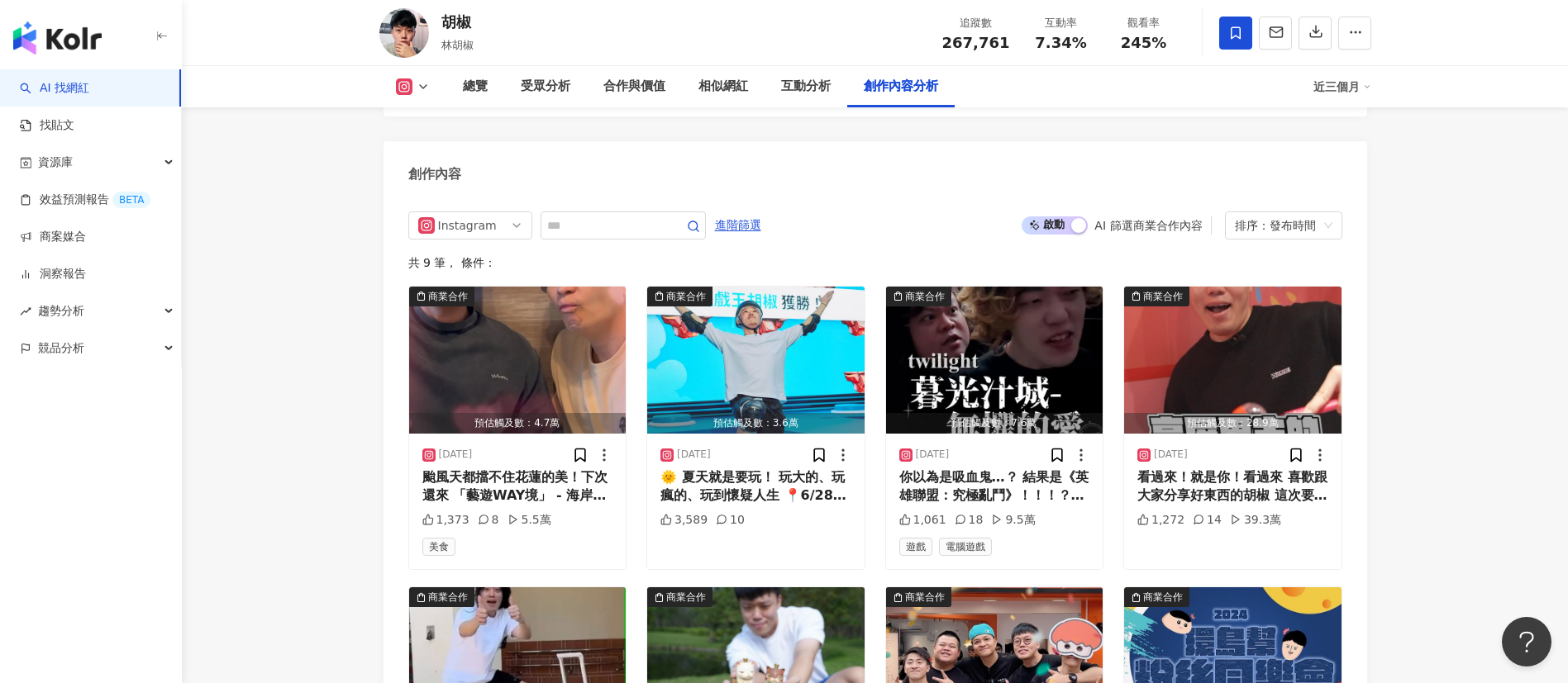
scroll to position [4994, 0]
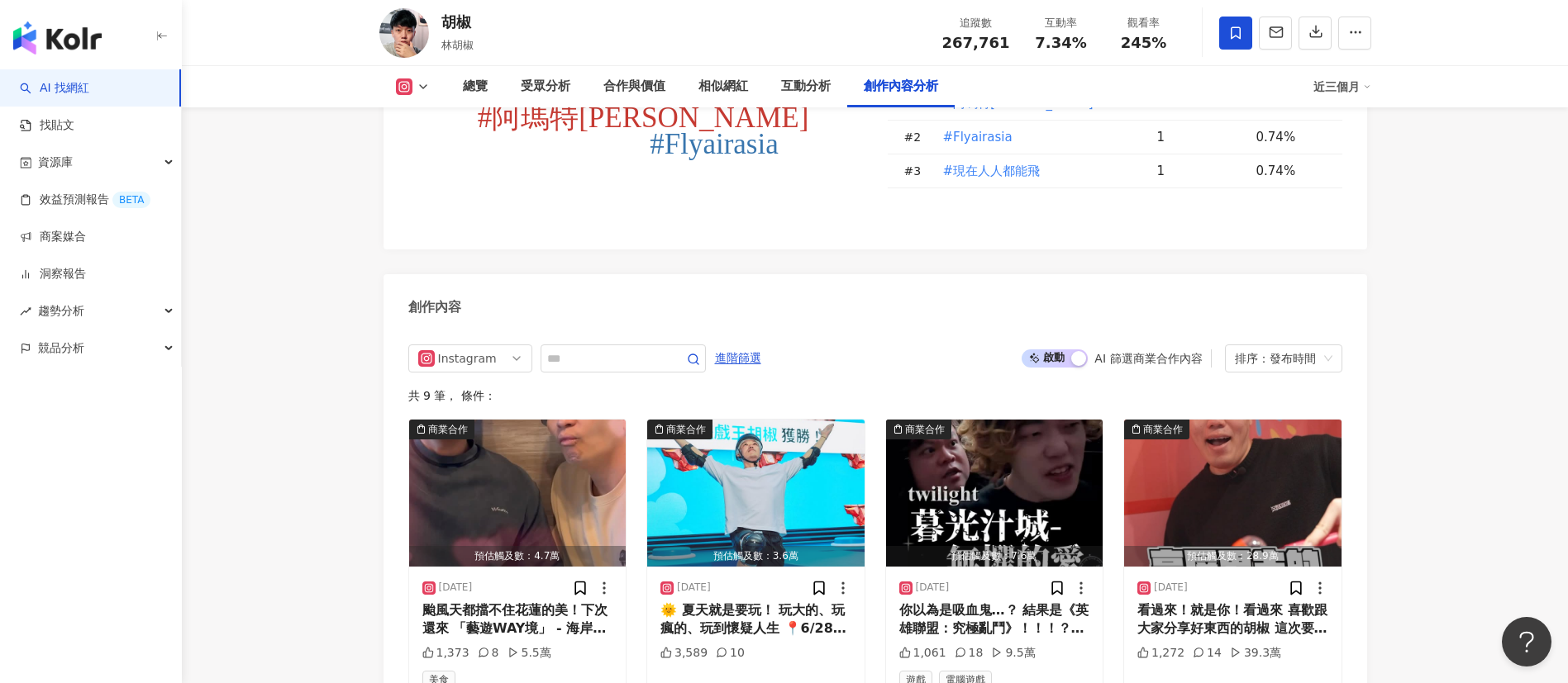
click at [1052, 350] on span "啟動 關閉" at bounding box center [1054, 359] width 66 height 19
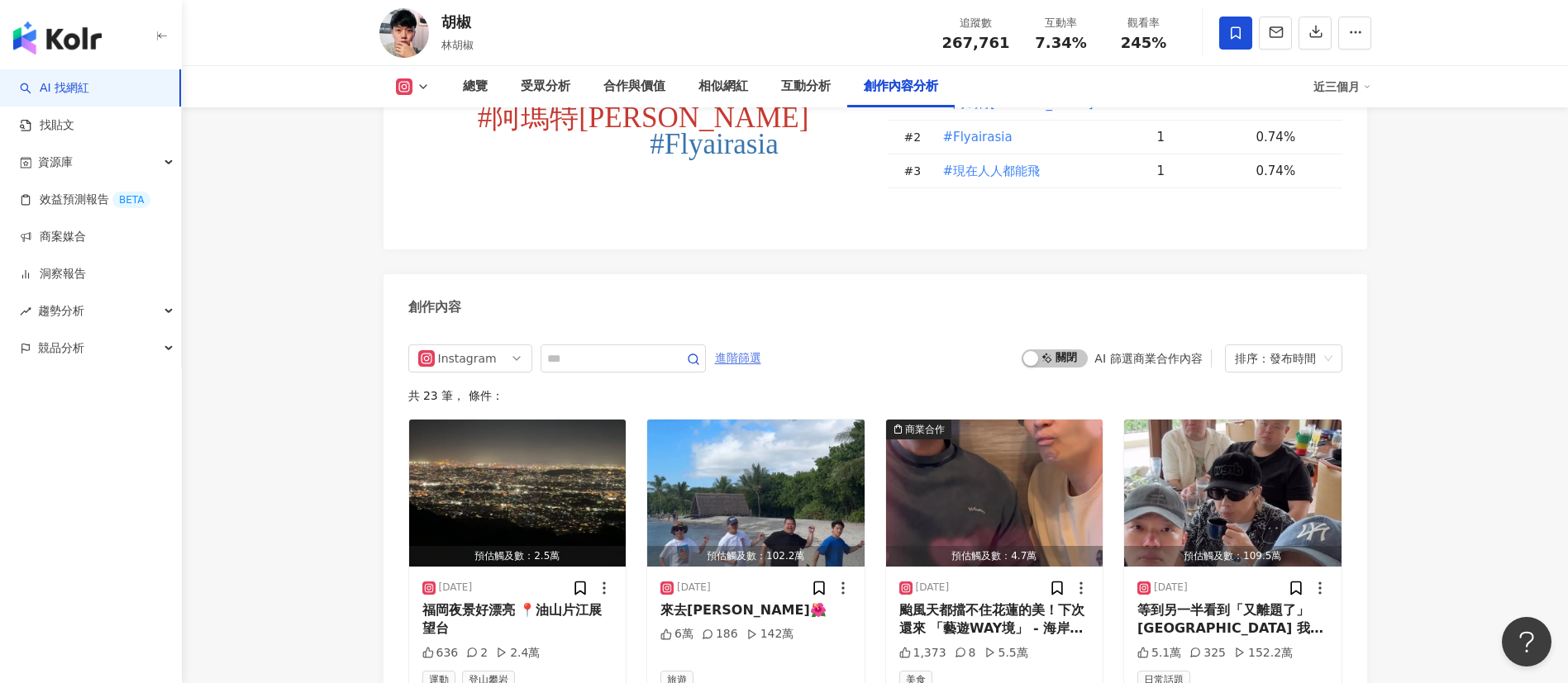
click at [780, 419] on img "button" at bounding box center [756, 493] width 217 height 147
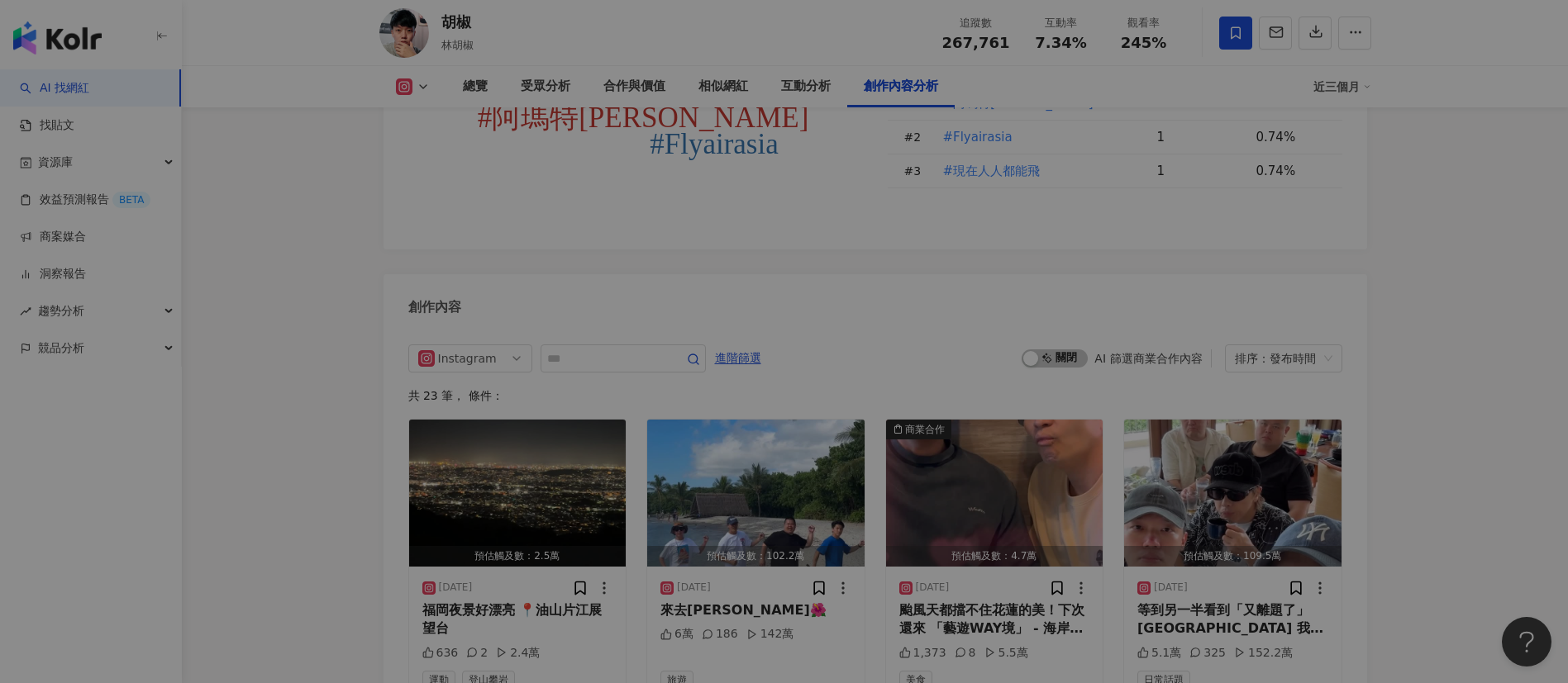
scroll to position [5117, 0]
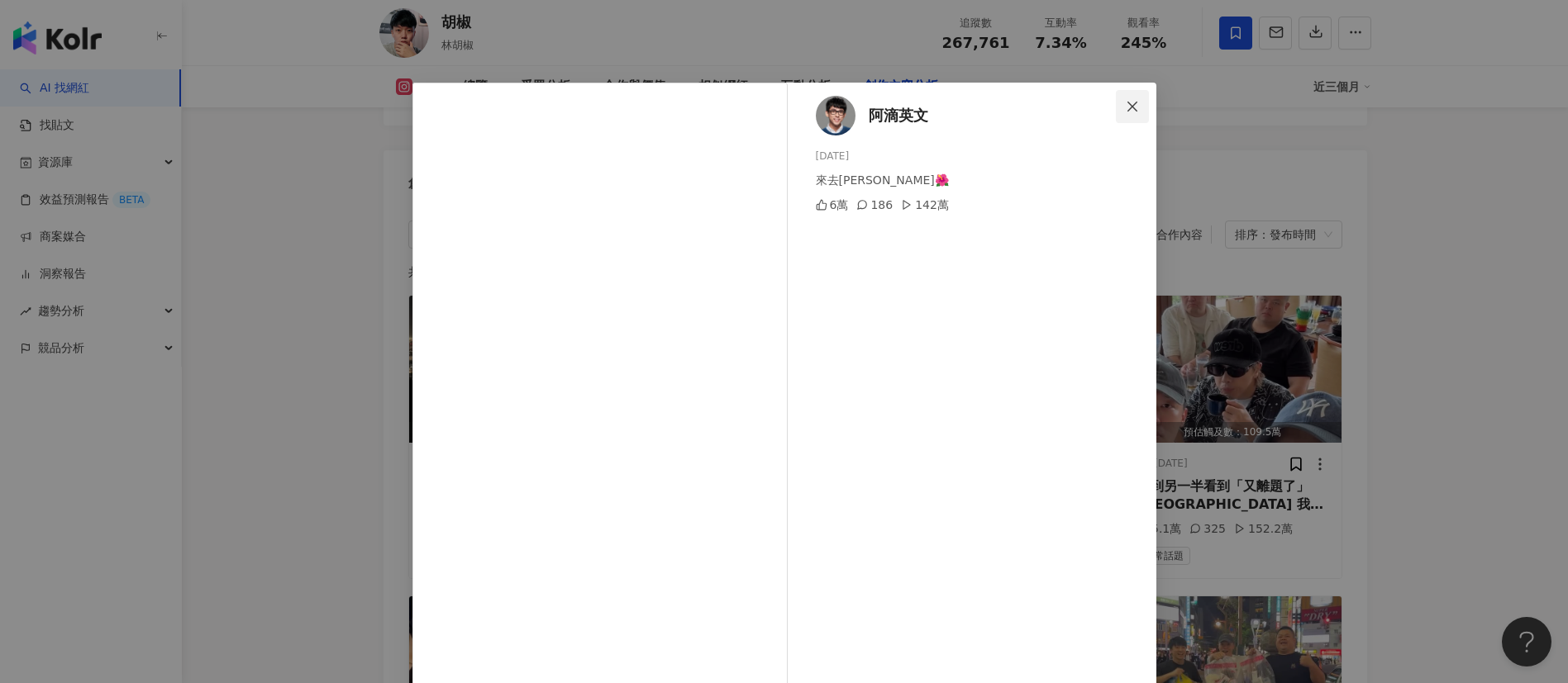
click at [1132, 108] on span "Close" at bounding box center [1133, 107] width 33 height 13
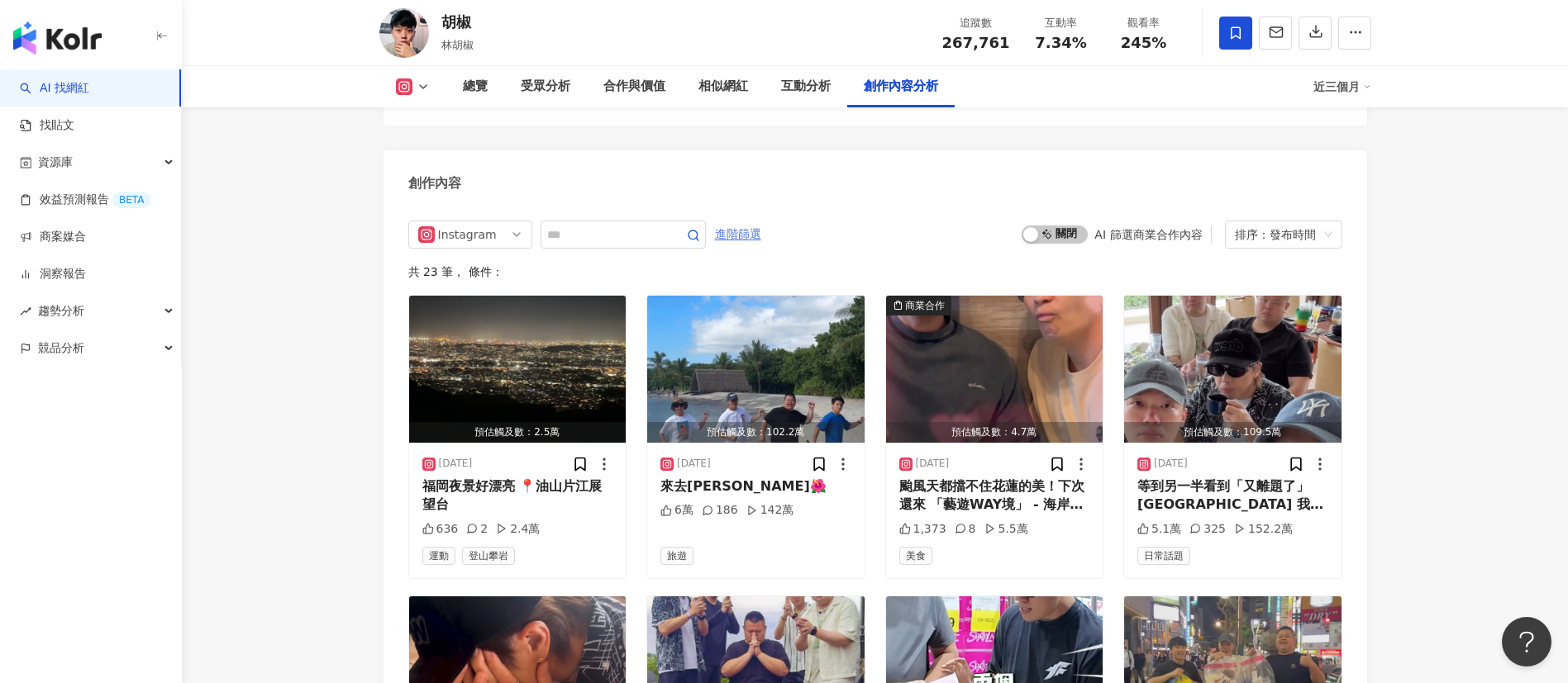
click at [761, 222] on span "進階篩選" at bounding box center [738, 235] width 46 height 26
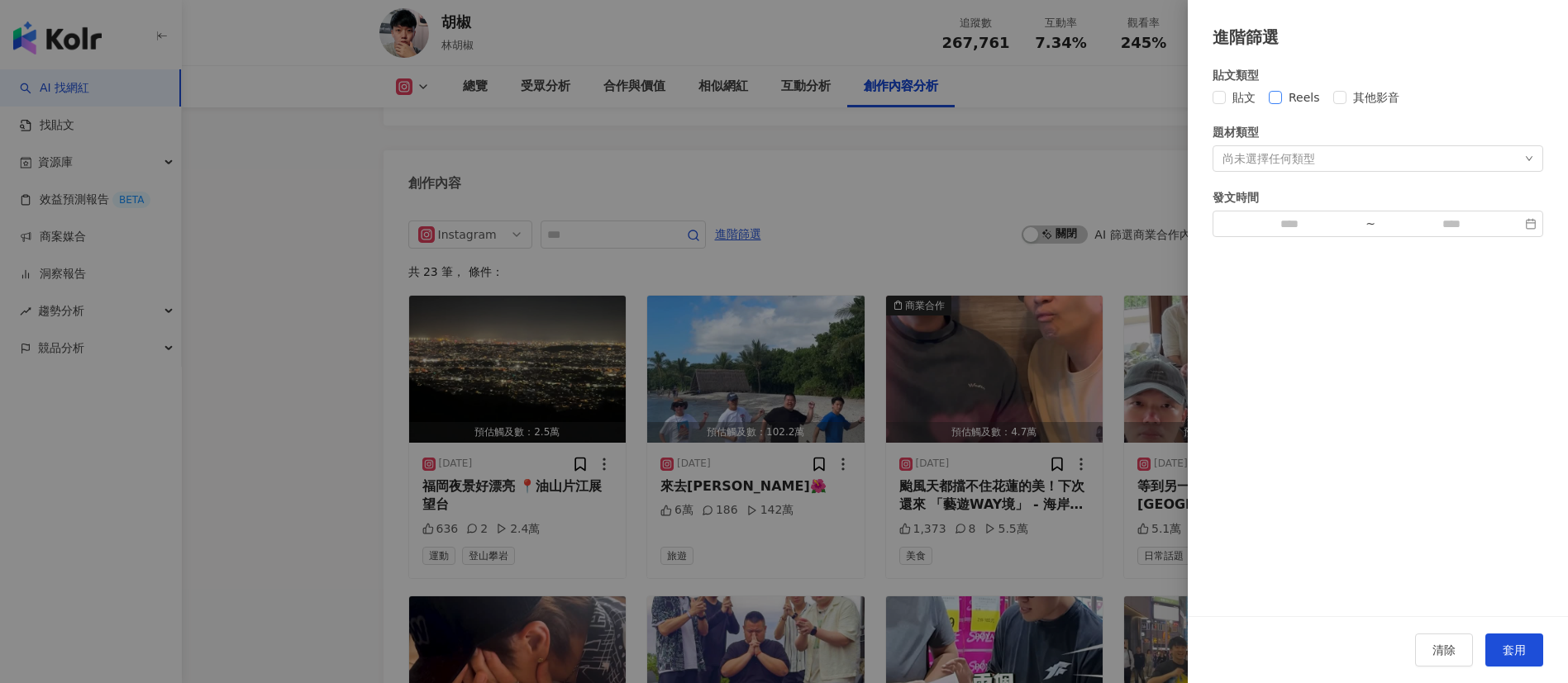
click at [1281, 105] on label "Reels" at bounding box center [1297, 97] width 58 height 19
click at [1531, 651] on button "套用" at bounding box center [1514, 651] width 58 height 33
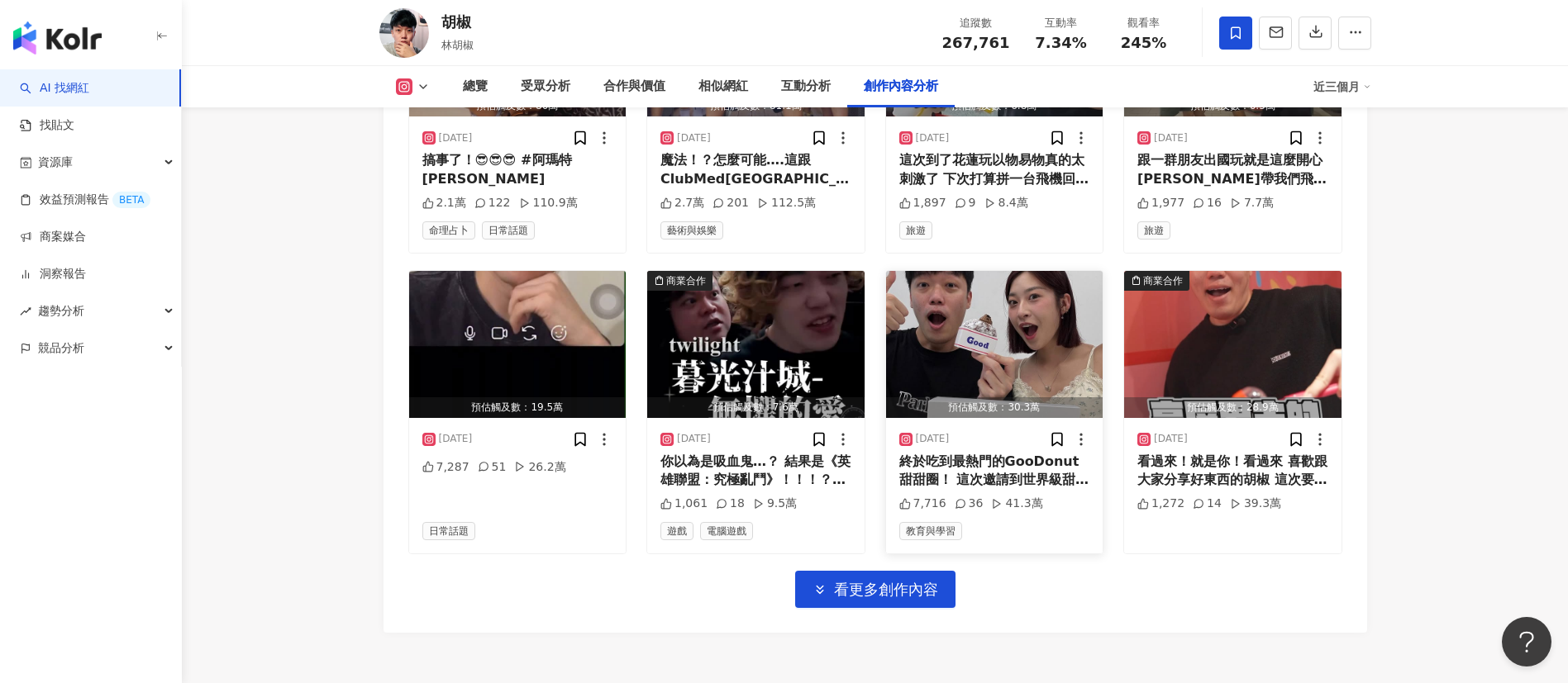
scroll to position [5849, 0]
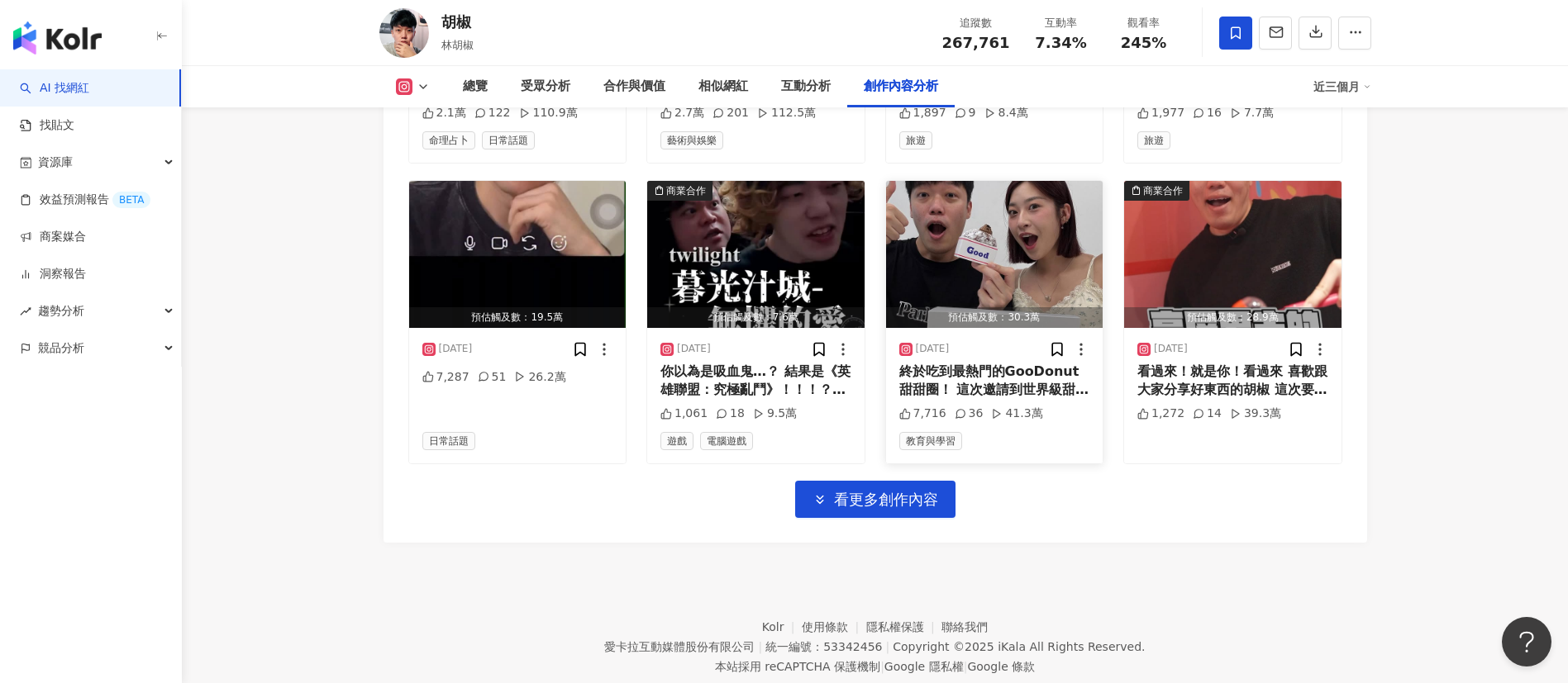
click at [992, 221] on img "button" at bounding box center [994, 254] width 217 height 147
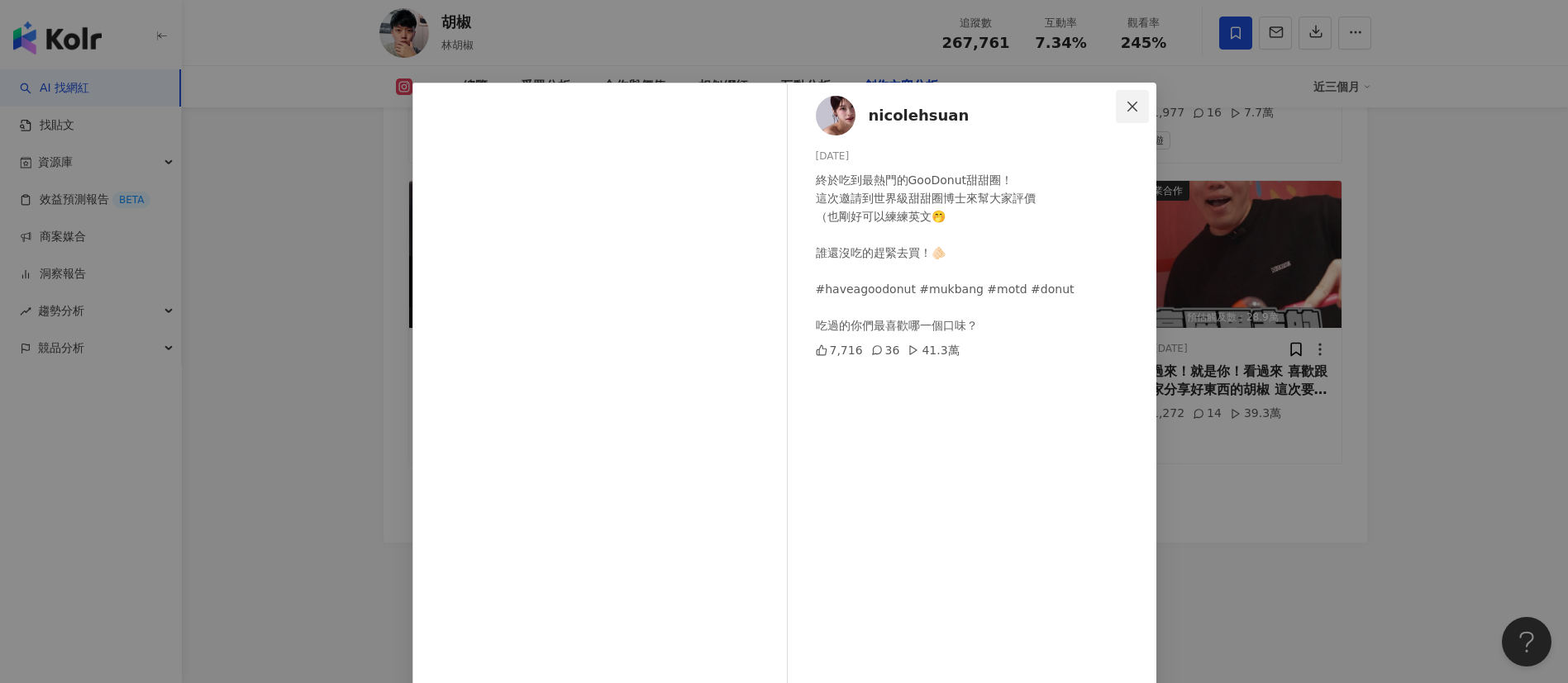
click at [1116, 105] on span "Close" at bounding box center [1133, 107] width 33 height 13
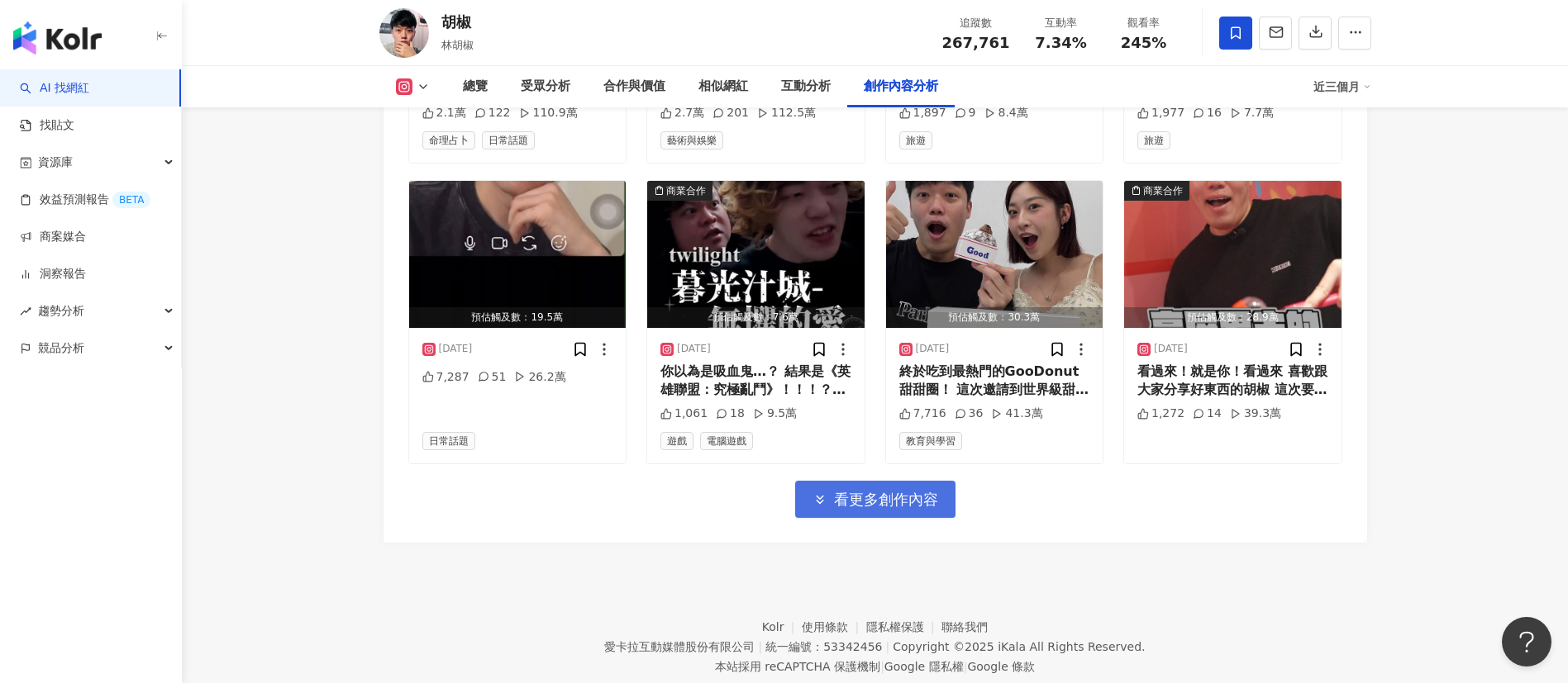
click at [870, 481] on button "看更多創作內容" at bounding box center [875, 499] width 161 height 37
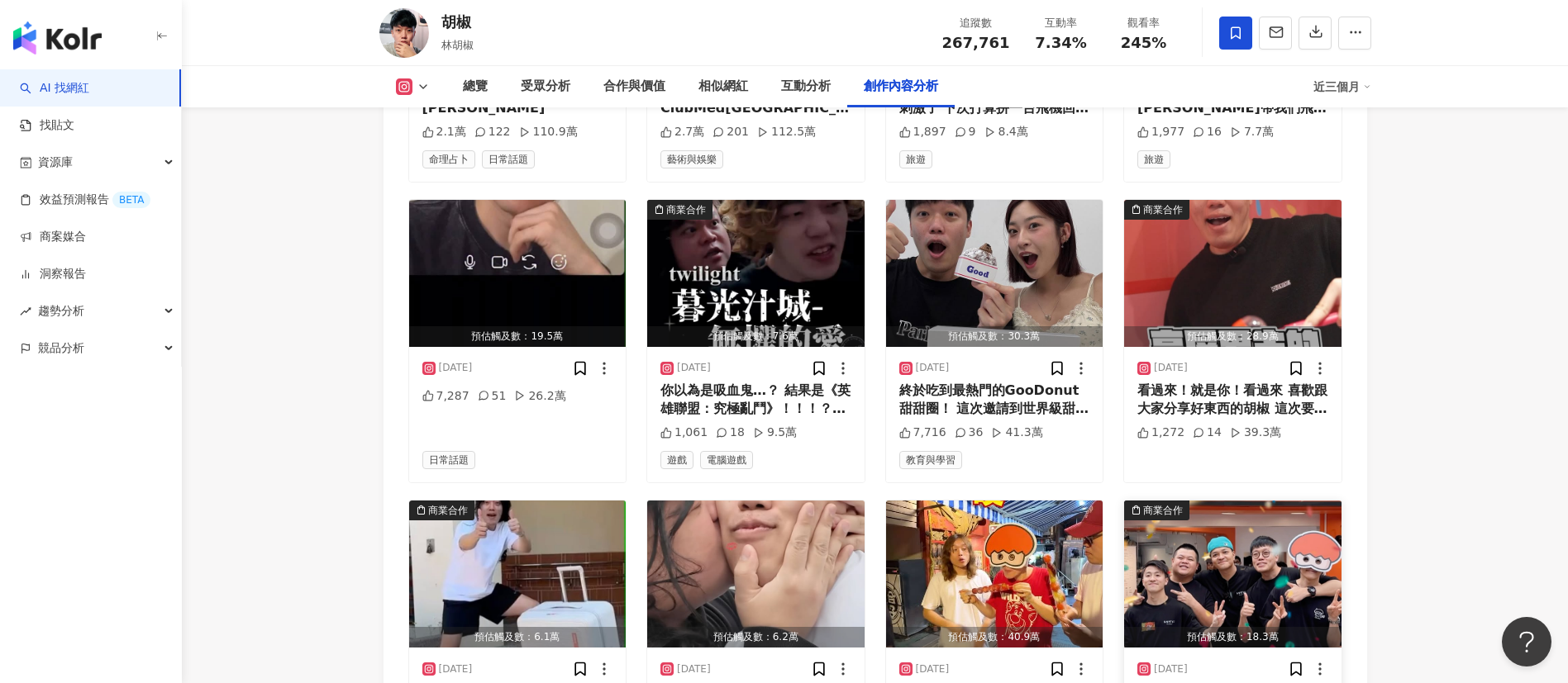
scroll to position [5726, 0]
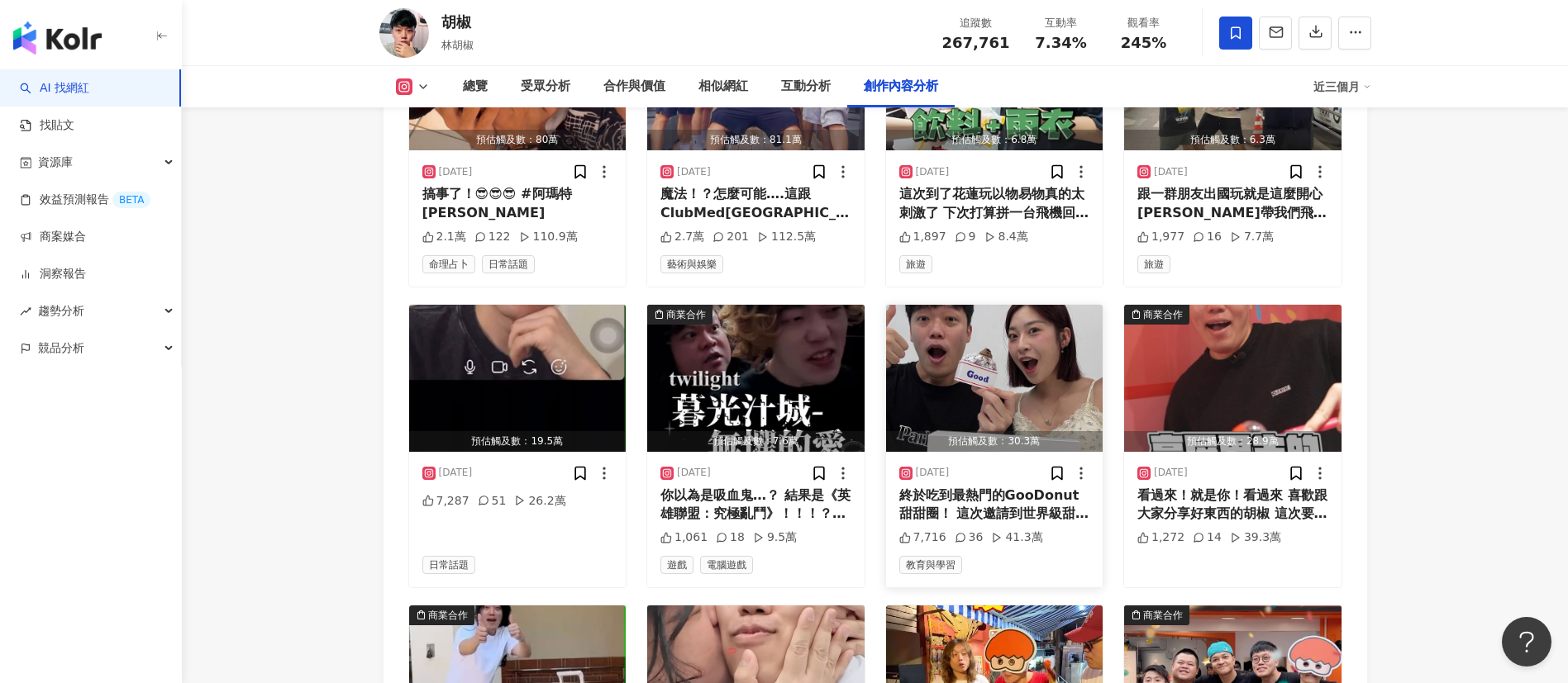
click at [1014, 312] on img "button" at bounding box center [994, 378] width 217 height 147
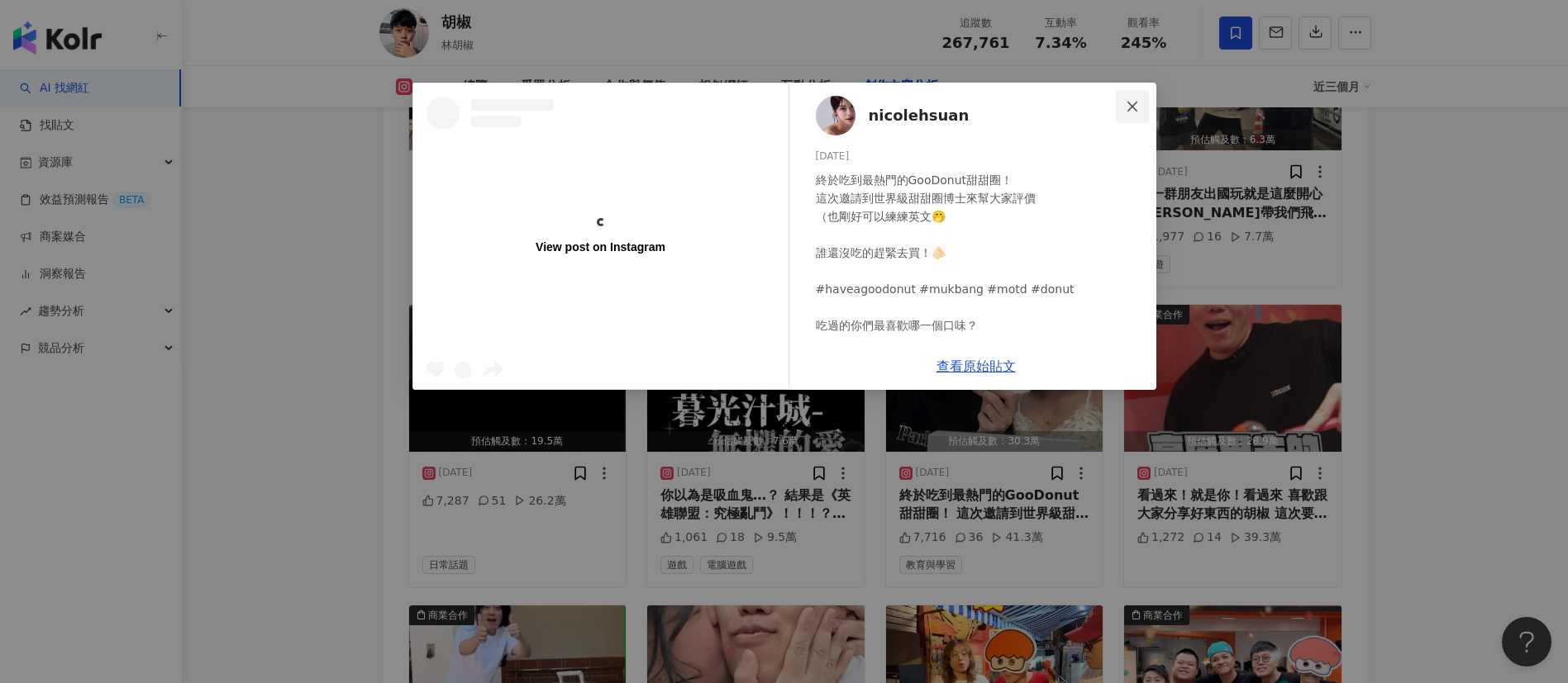
click at [1131, 112] on icon "close" at bounding box center [1132, 107] width 13 height 13
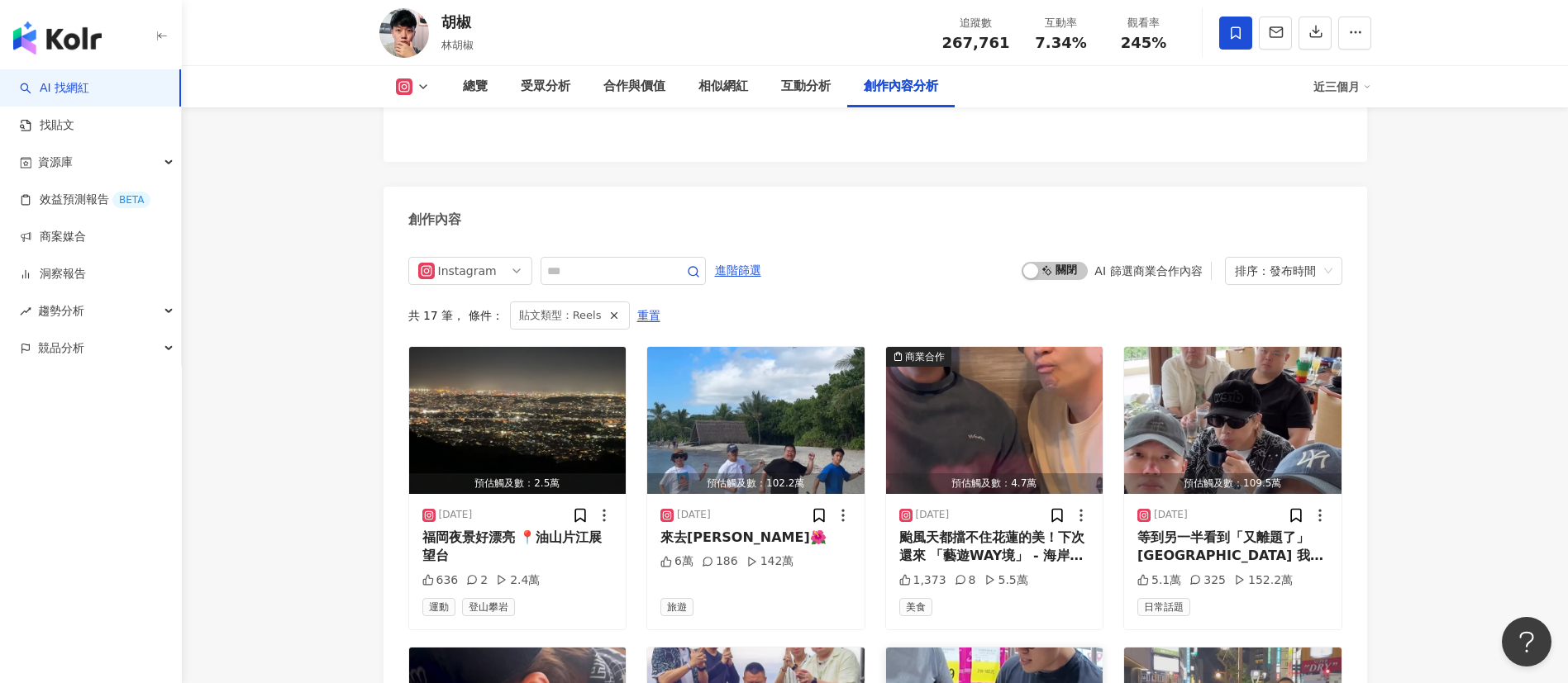
scroll to position [5229, 0]
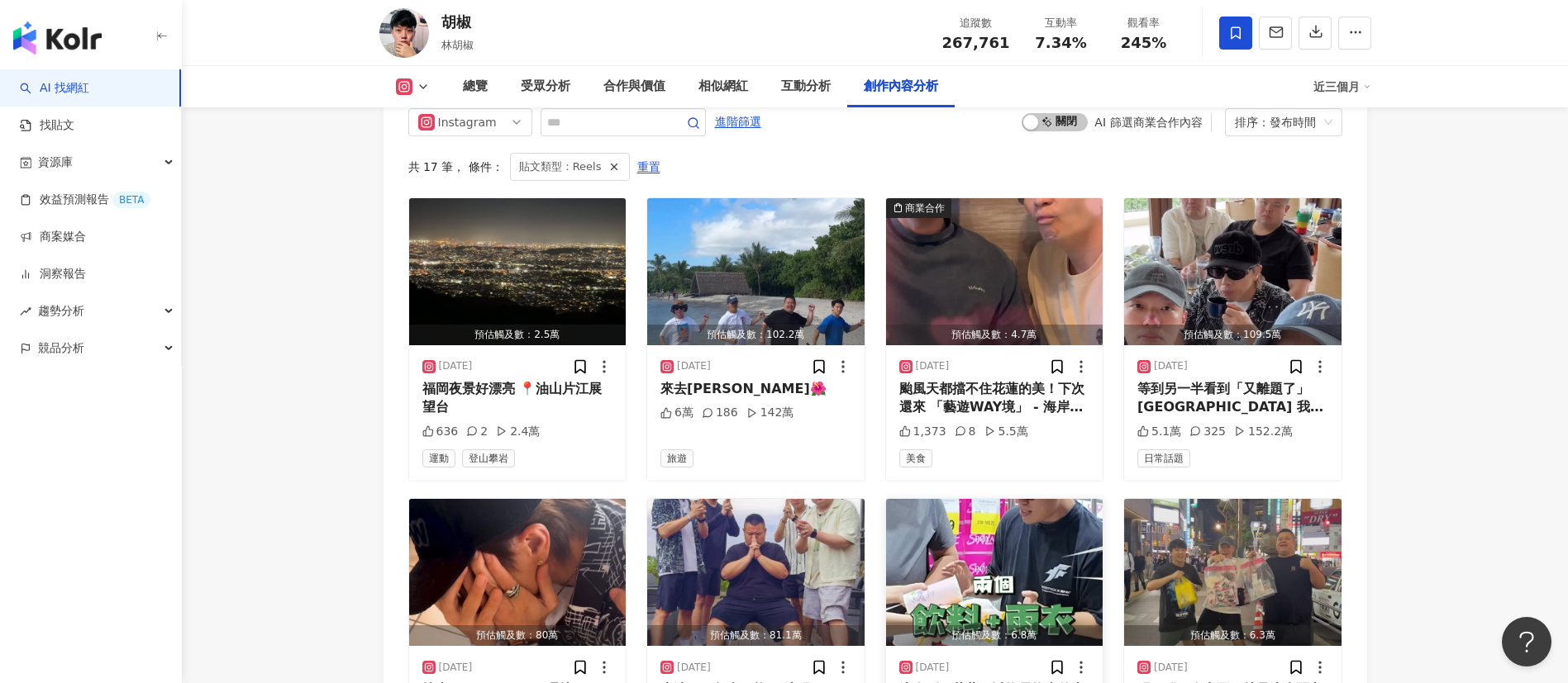
click at [1043, 499] on img "button" at bounding box center [994, 573] width 217 height 147
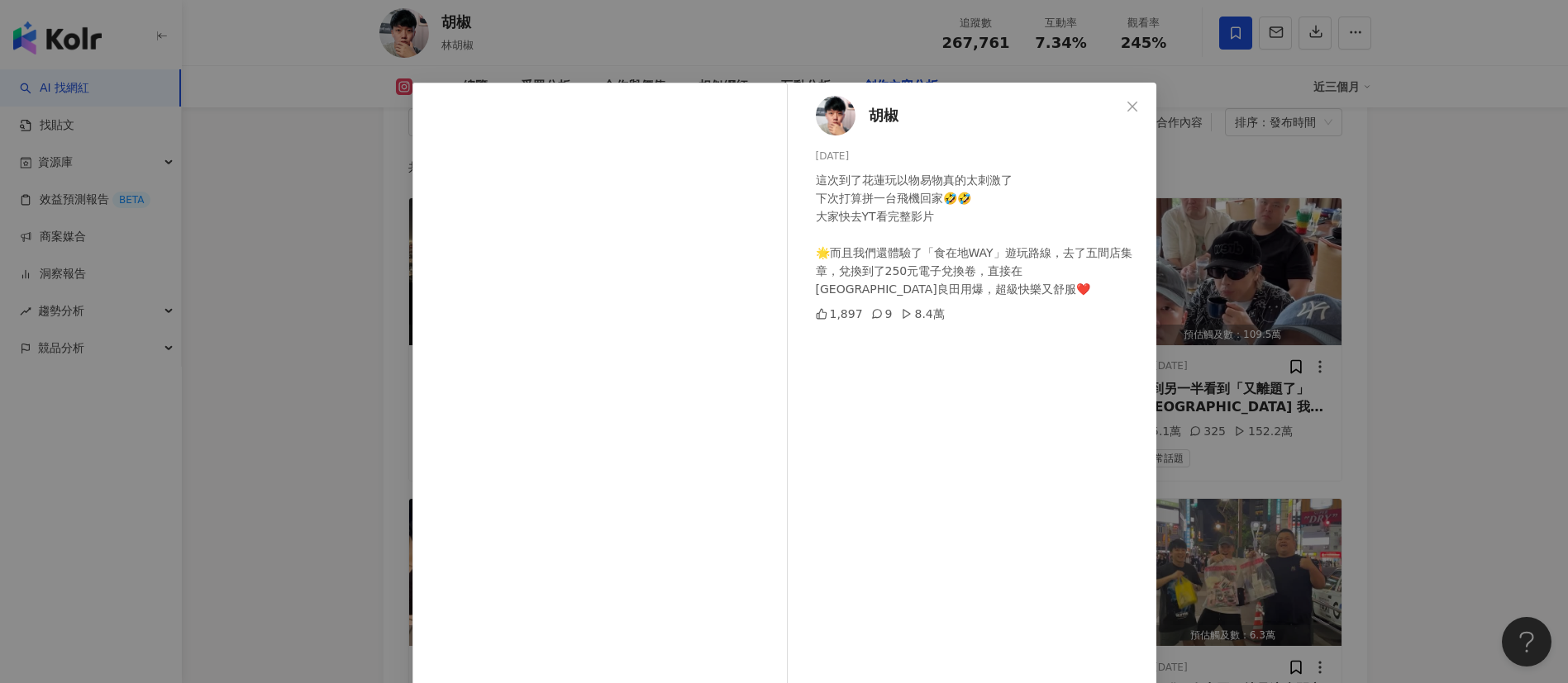
scroll to position [58, 0]
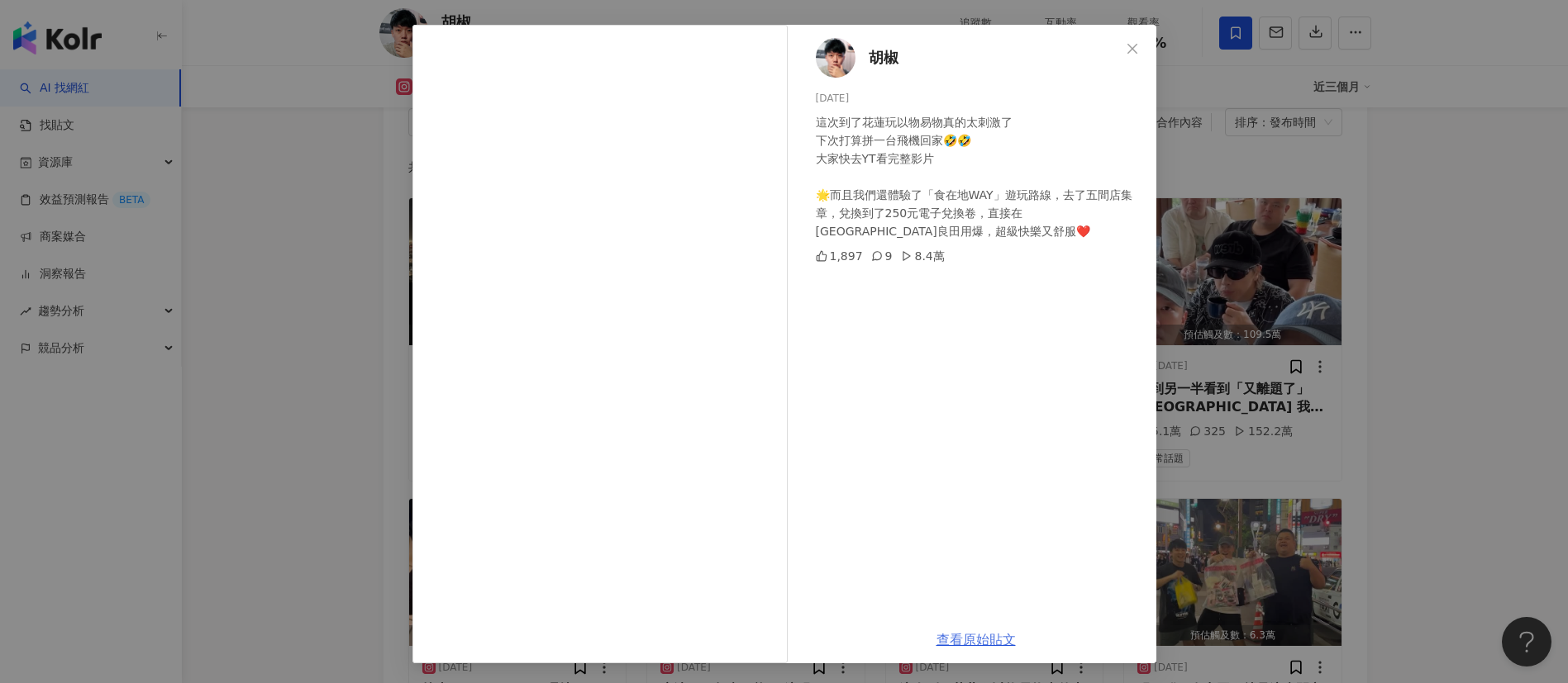
drag, startPoint x: 976, startPoint y: 638, endPoint x: 976, endPoint y: 628, distance: 10.0
click at [976, 638] on link "查看原始貼文" at bounding box center [976, 639] width 79 height 16
click at [1127, 49] on icon "close" at bounding box center [1132, 47] width 10 height 10
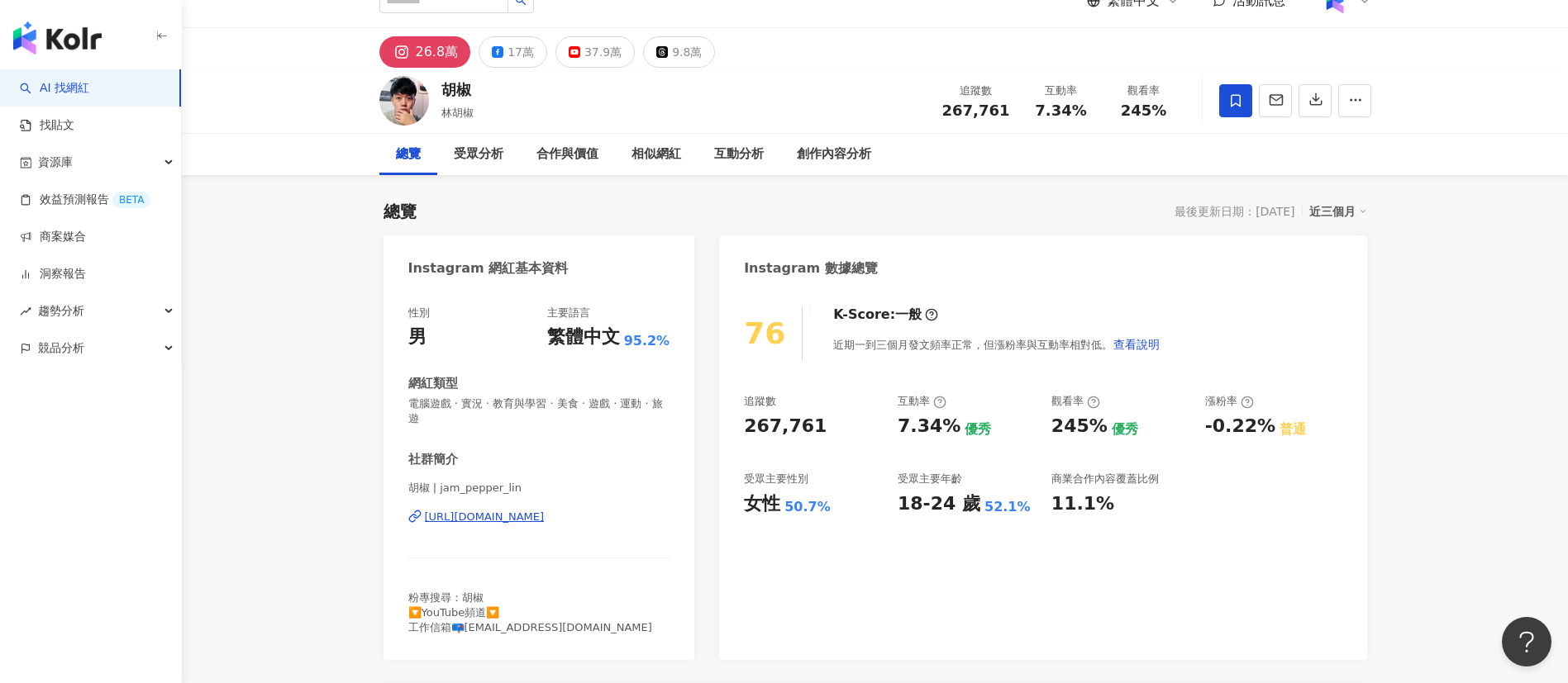
scroll to position [0, 0]
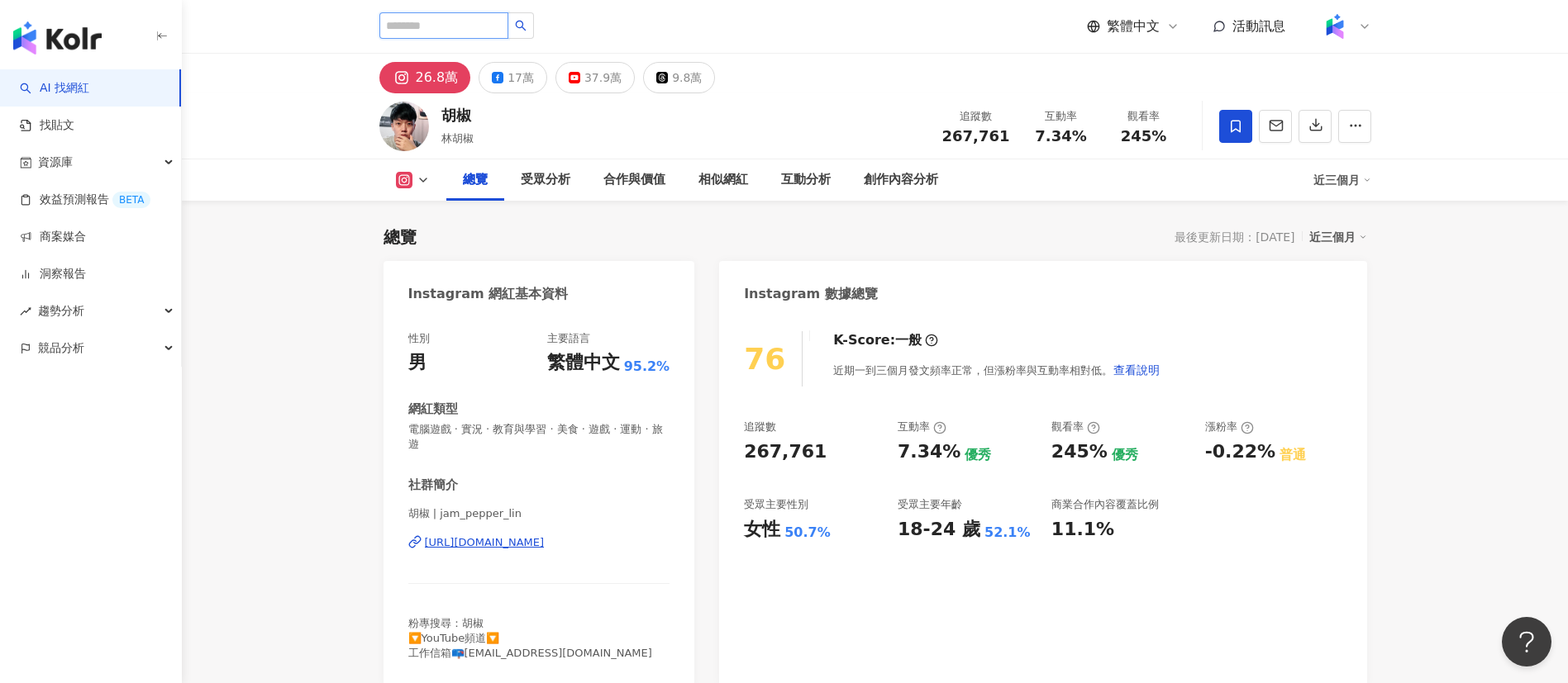
click at [416, 19] on input "search" at bounding box center [444, 25] width 129 height 26
click at [424, 101] on img at bounding box center [404, 125] width 49 height 49
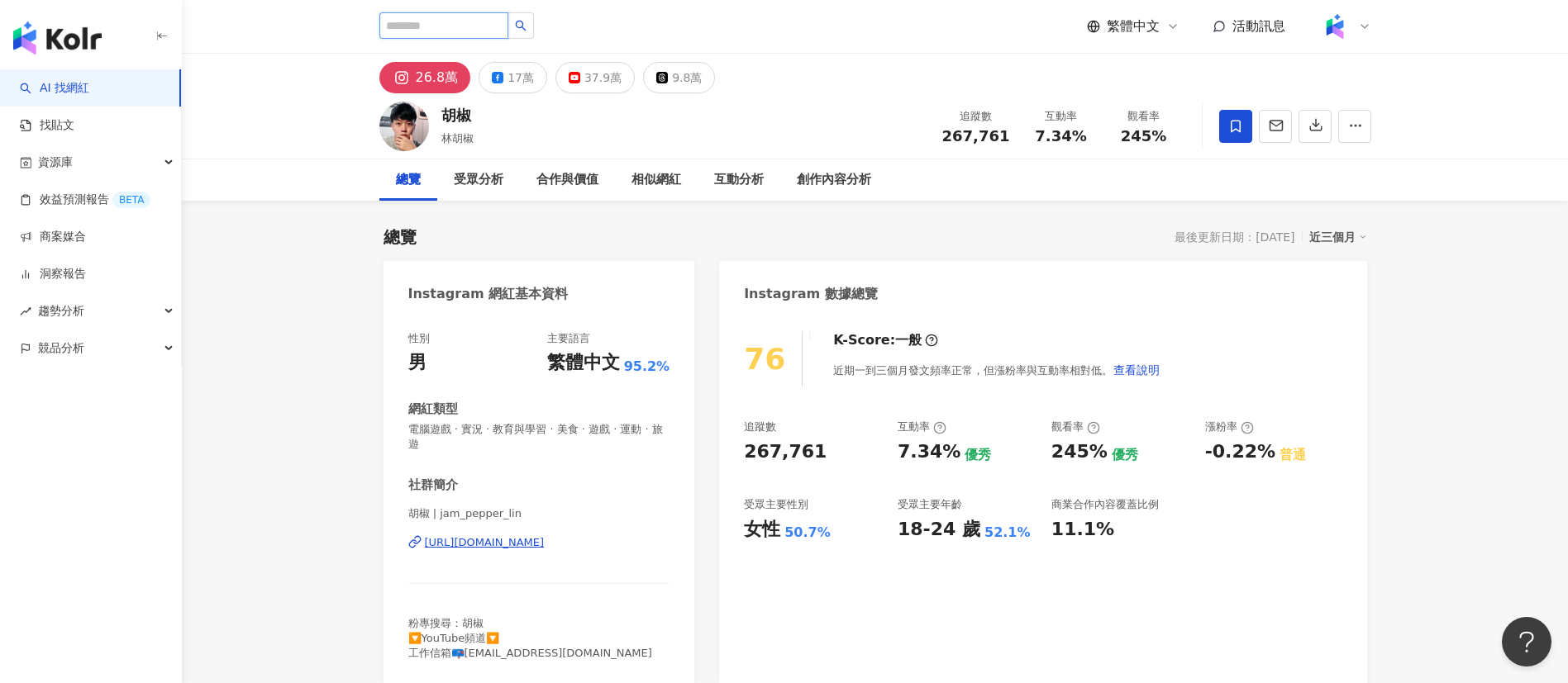
click at [503, 26] on input "search" at bounding box center [444, 25] width 129 height 26
paste input "********"
type input "********"
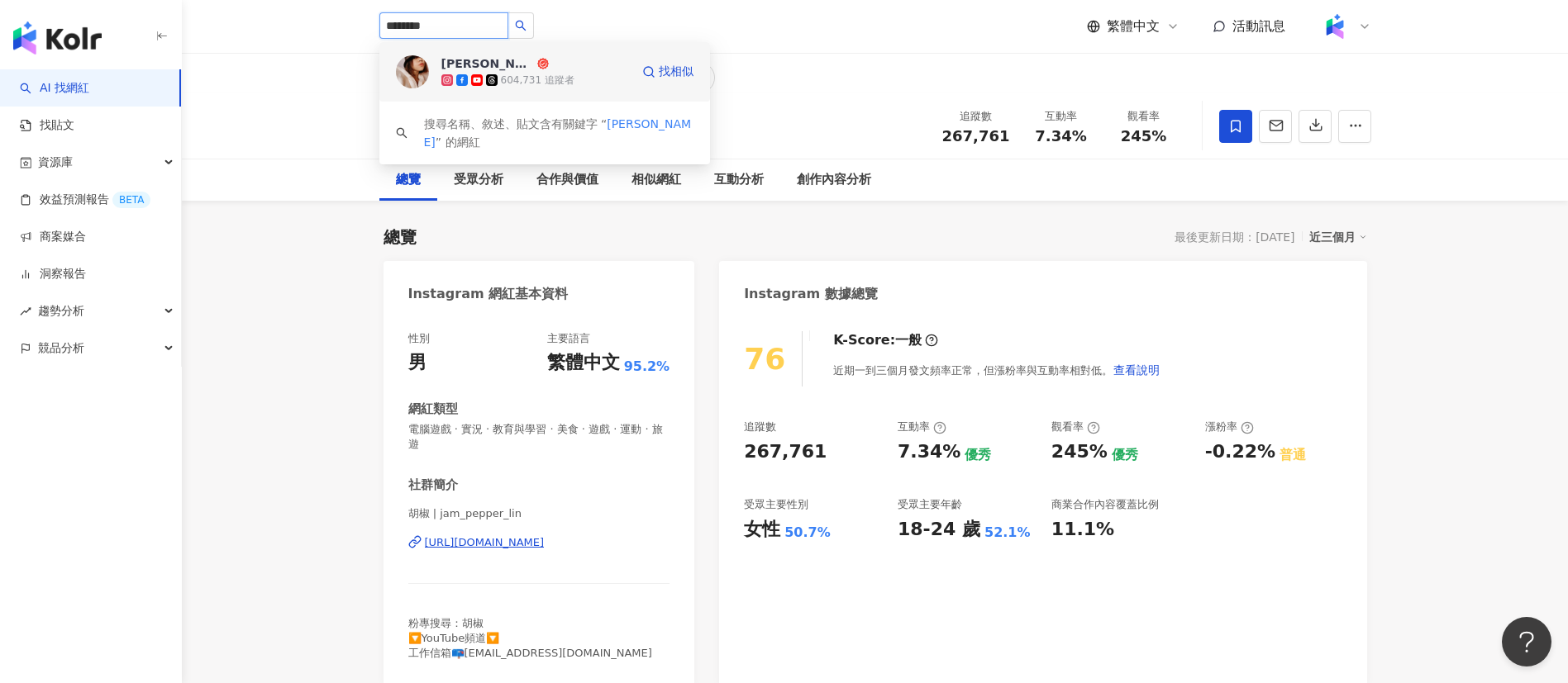
click at [535, 79] on div "604,731 追蹤者" at bounding box center [537, 80] width 73 height 14
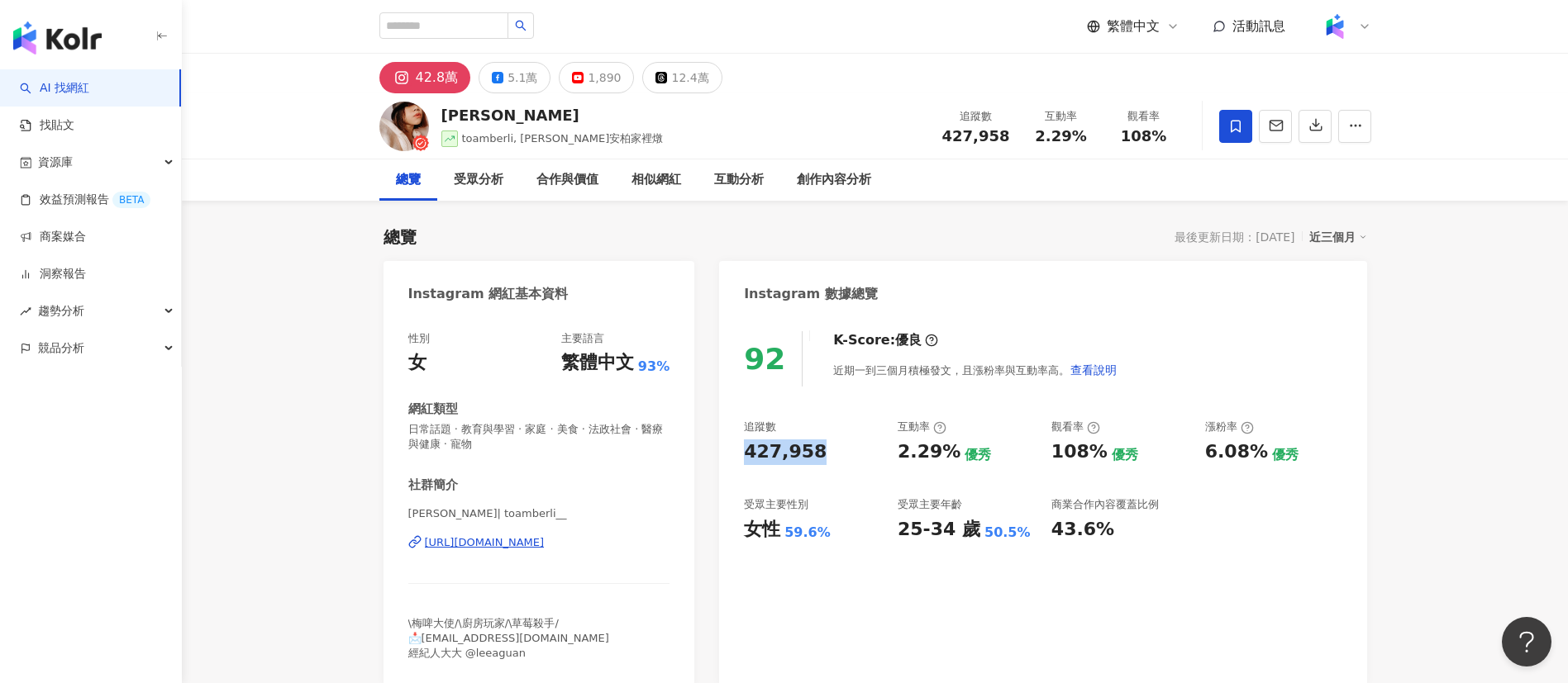
drag, startPoint x: 745, startPoint y: 457, endPoint x: 816, endPoint y: 449, distance: 71.4
click at [816, 449] on div "427,958" at bounding box center [812, 453] width 137 height 26
copy div "427,958"
drag, startPoint x: 900, startPoint y: 456, endPoint x: 953, endPoint y: 455, distance: 53.0
click at [953, 455] on div "2.29% 優秀" at bounding box center [966, 453] width 137 height 26
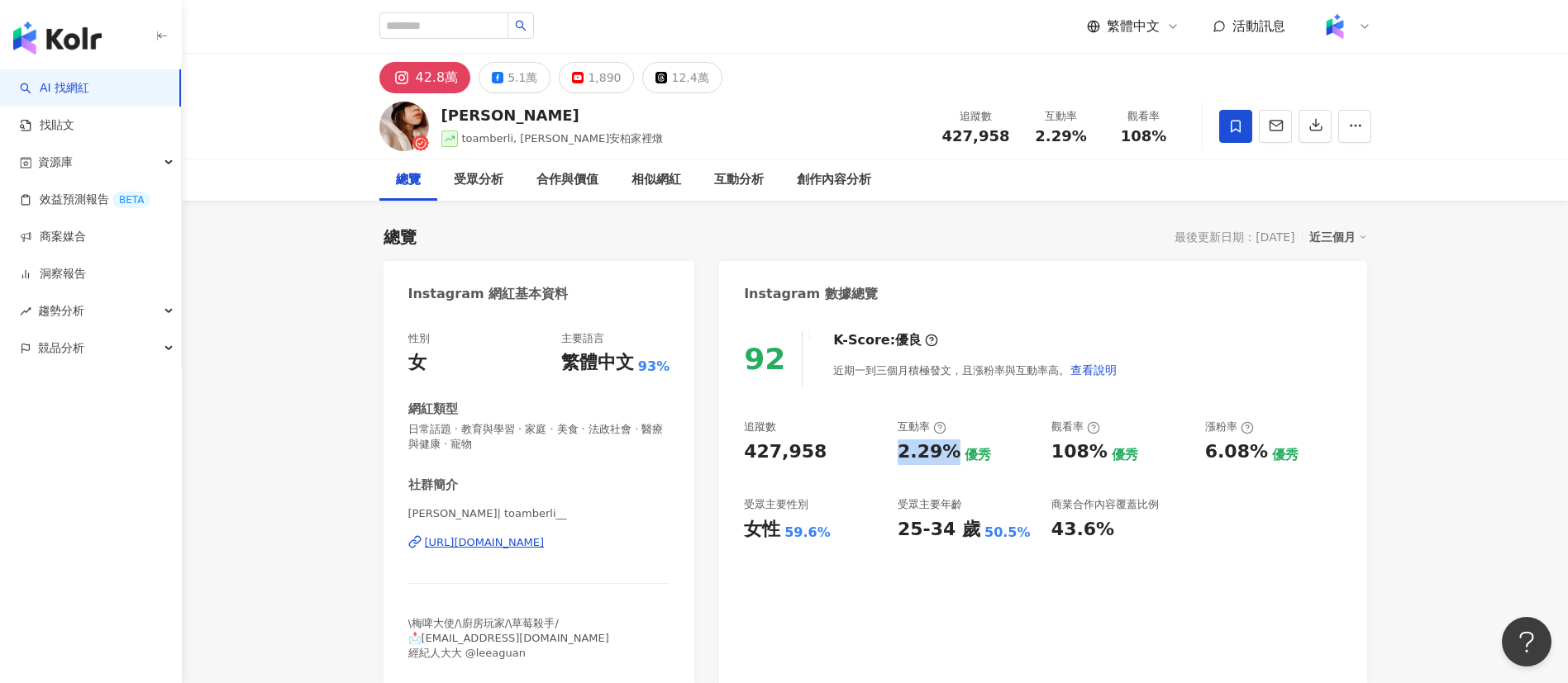
copy div "2.29%"
drag, startPoint x: 1056, startPoint y: 452, endPoint x: 1098, endPoint y: 451, distance: 42.0
click at [1098, 451] on div "追蹤數 427,958 互動率 2.29% 優秀 觀看率 108% 優秀 漲粉率 6.08% 優秀 受眾主要性別 女性 59.6% 受眾主要年齡 25-34 …" at bounding box center [1043, 481] width 598 height 122
copy div "108%"
drag, startPoint x: 1208, startPoint y: 455, endPoint x: 1259, endPoint y: 458, distance: 51.1
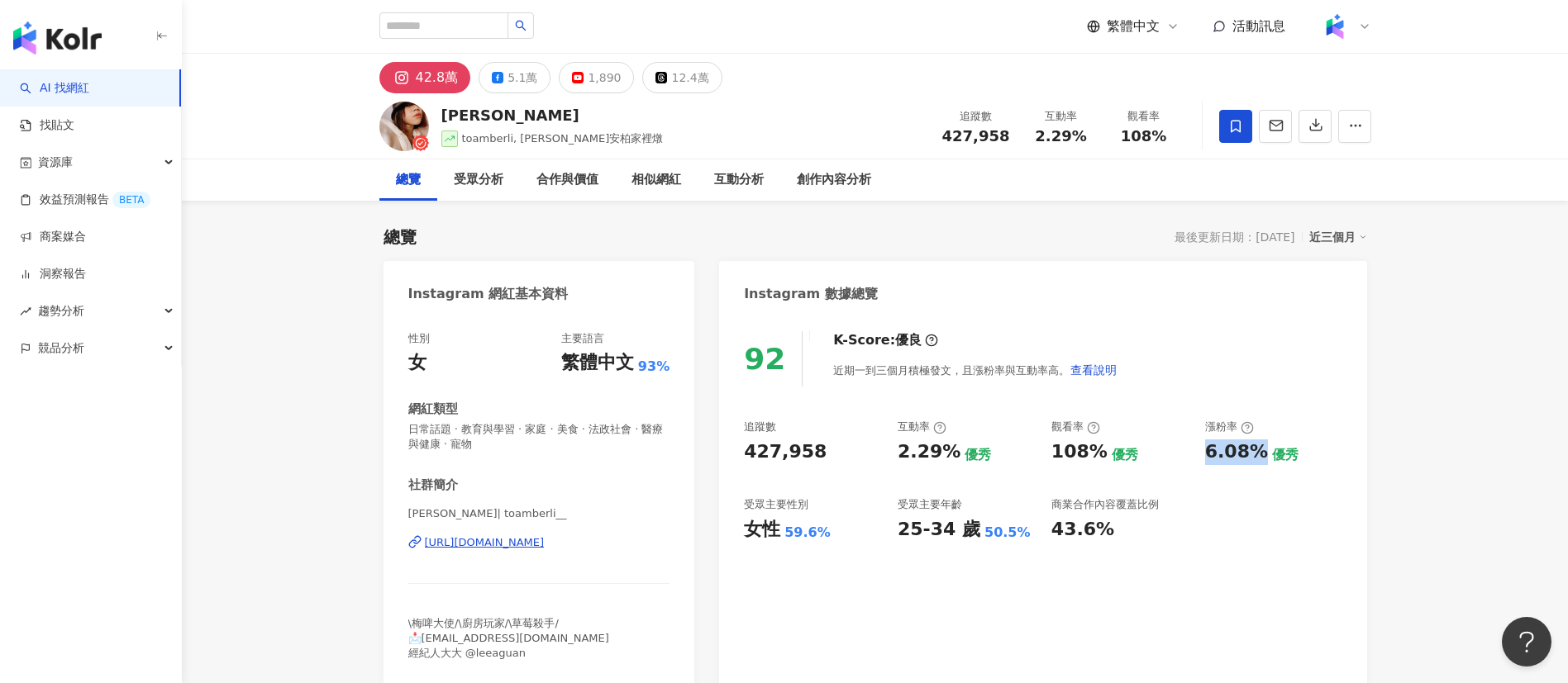
click at [1259, 458] on div "6.08%" at bounding box center [1237, 453] width 63 height 26
copy div "6.08%"
drag, startPoint x: 545, startPoint y: 539, endPoint x: 565, endPoint y: 519, distance: 28.3
click at [545, 539] on div "[URL][DOMAIN_NAME]" at bounding box center [485, 543] width 120 height 15
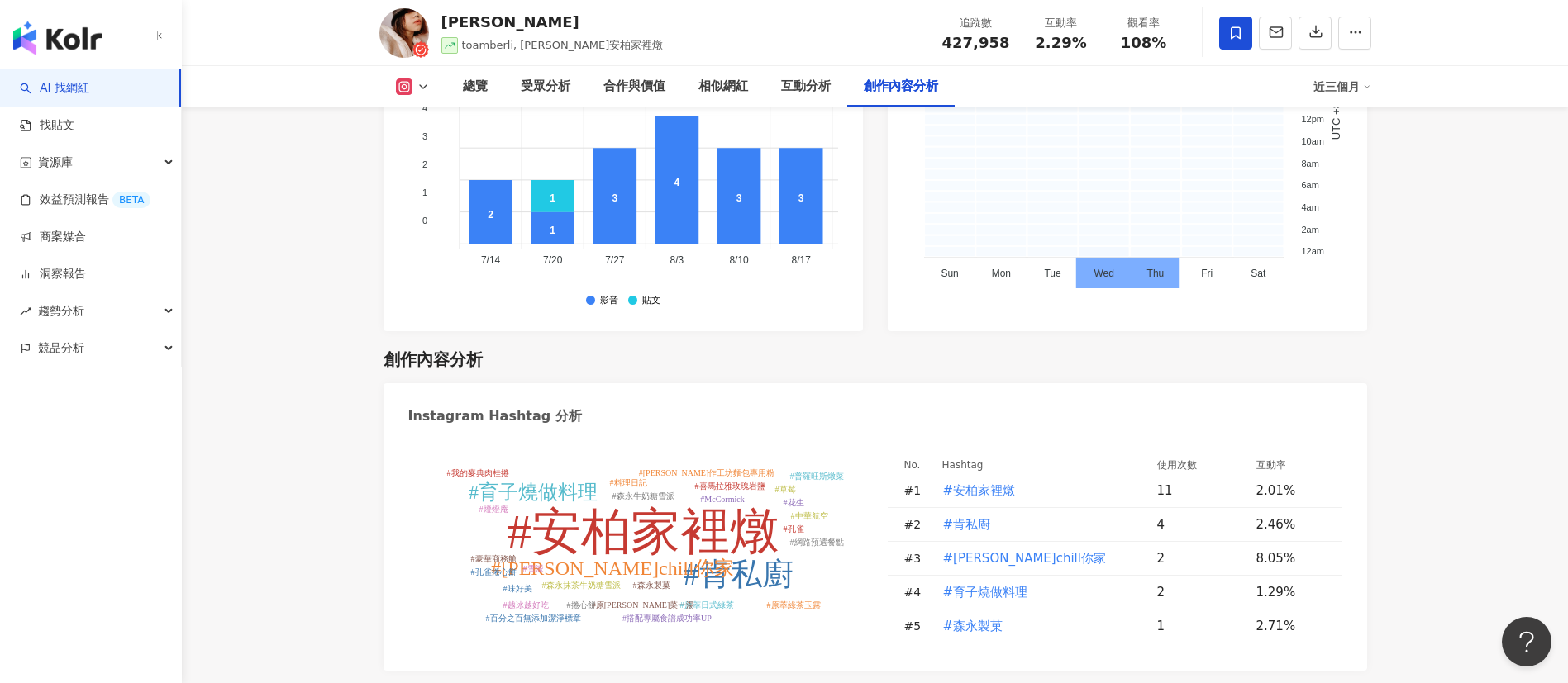
scroll to position [4928, 0]
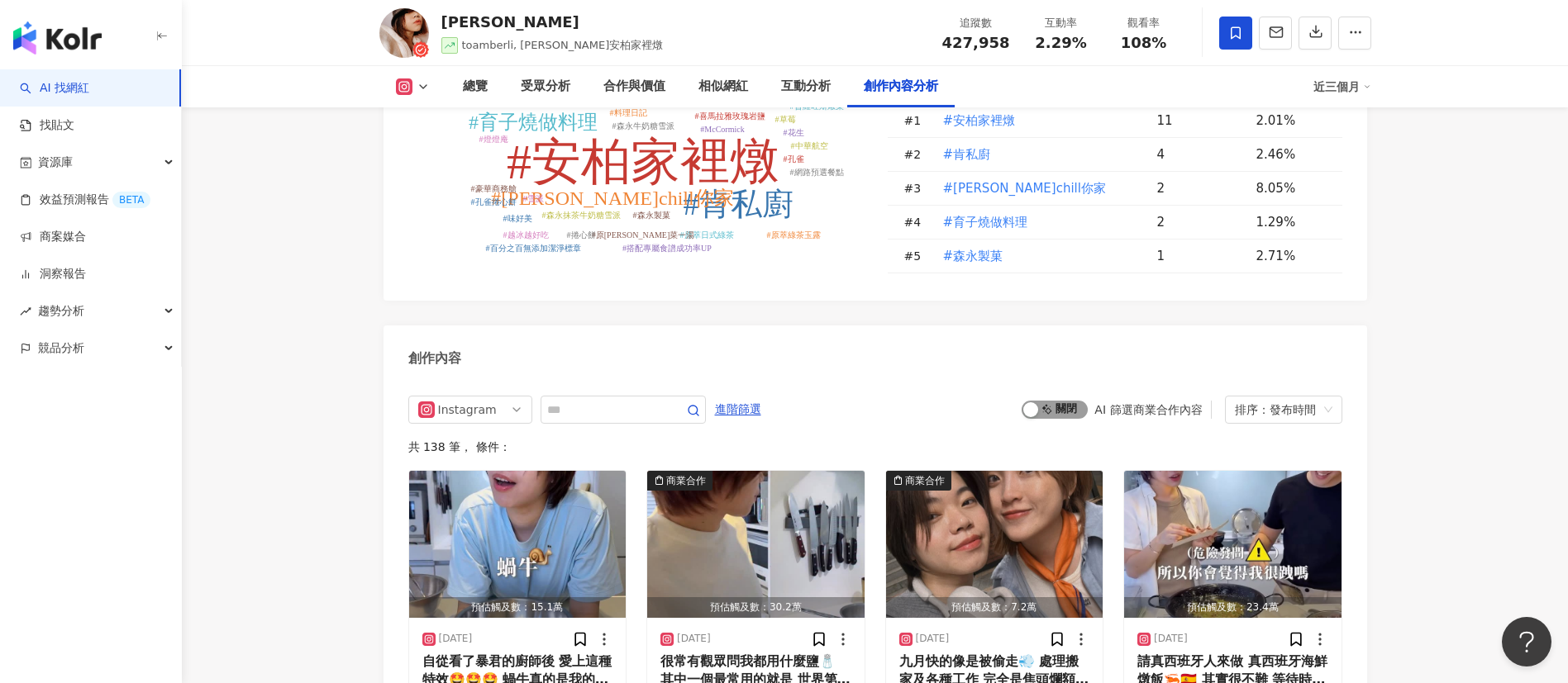
click at [1054, 401] on span "啟動 關閉" at bounding box center [1054, 410] width 66 height 19
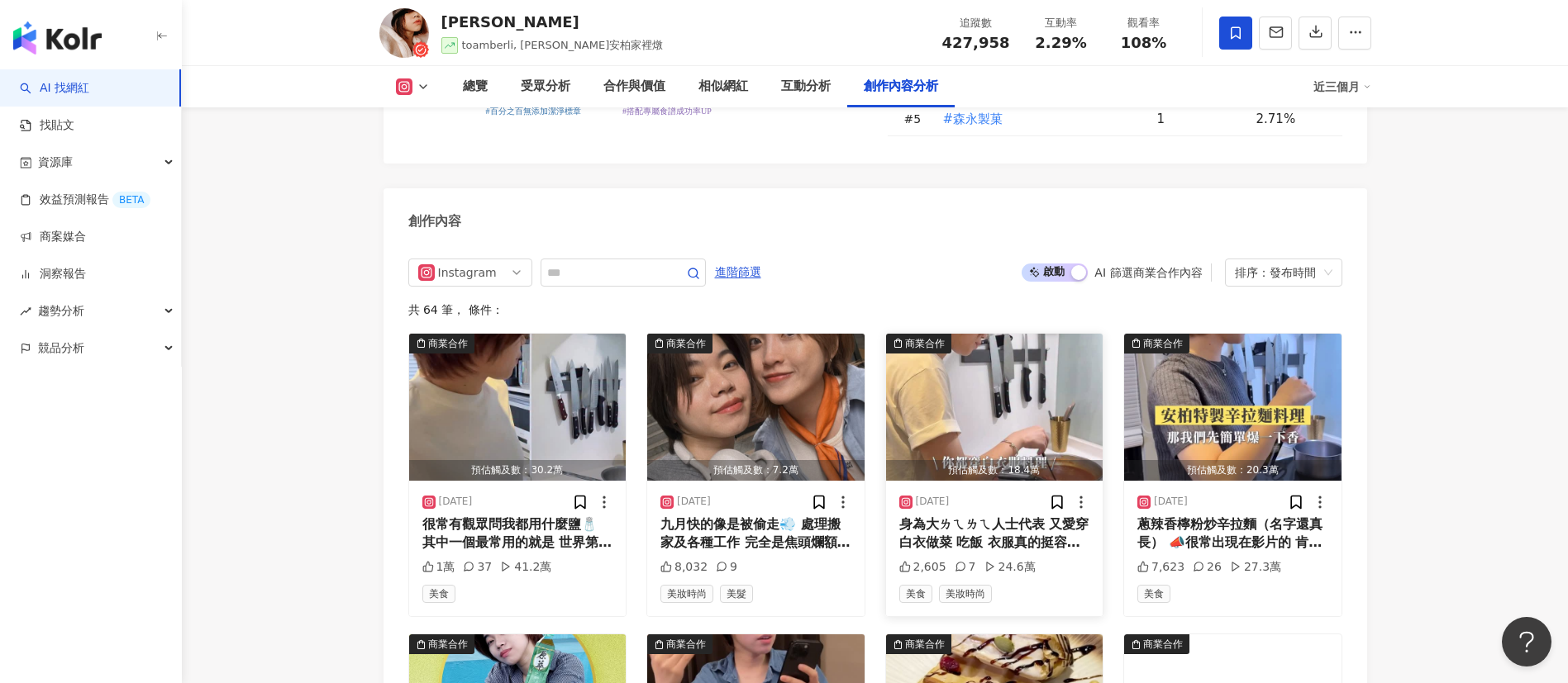
scroll to position [5188, 0]
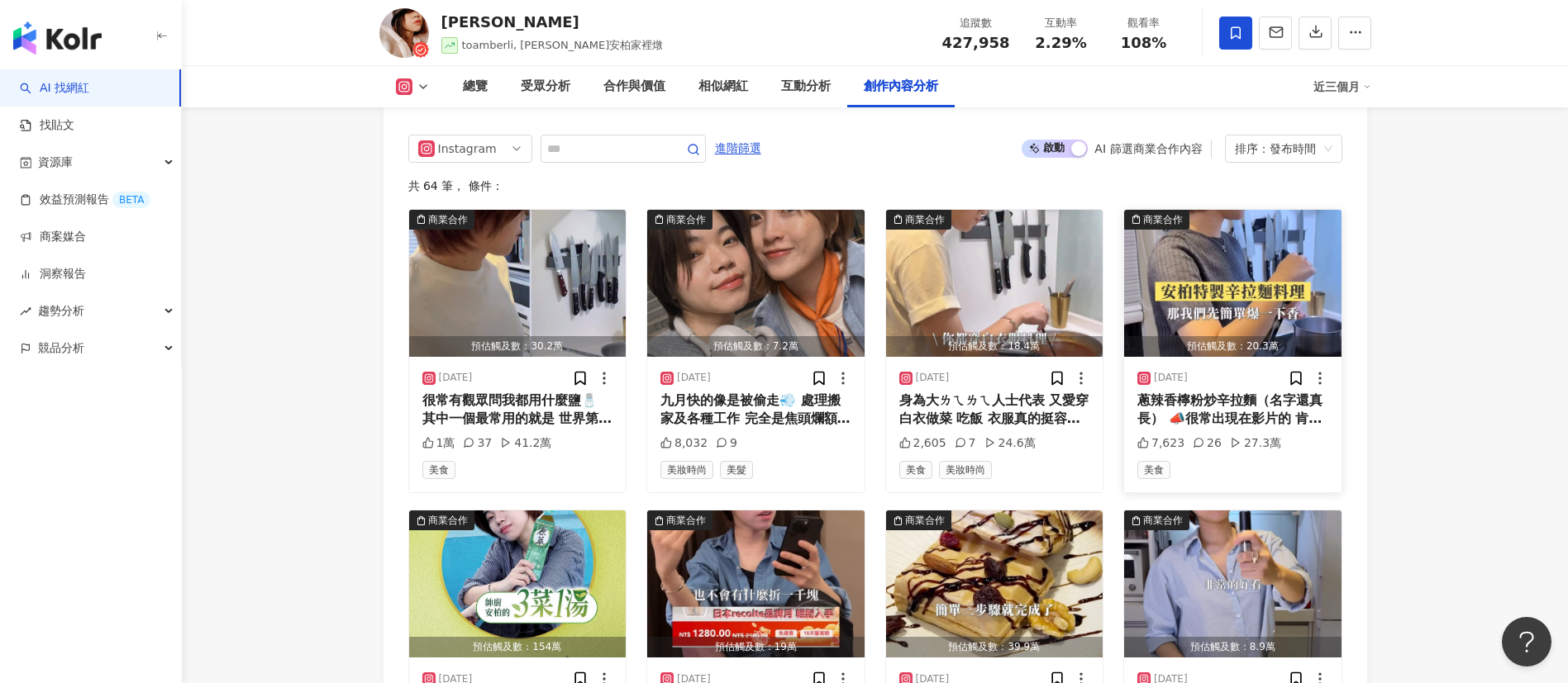
click at [1168, 217] on img "button" at bounding box center [1233, 283] width 217 height 147
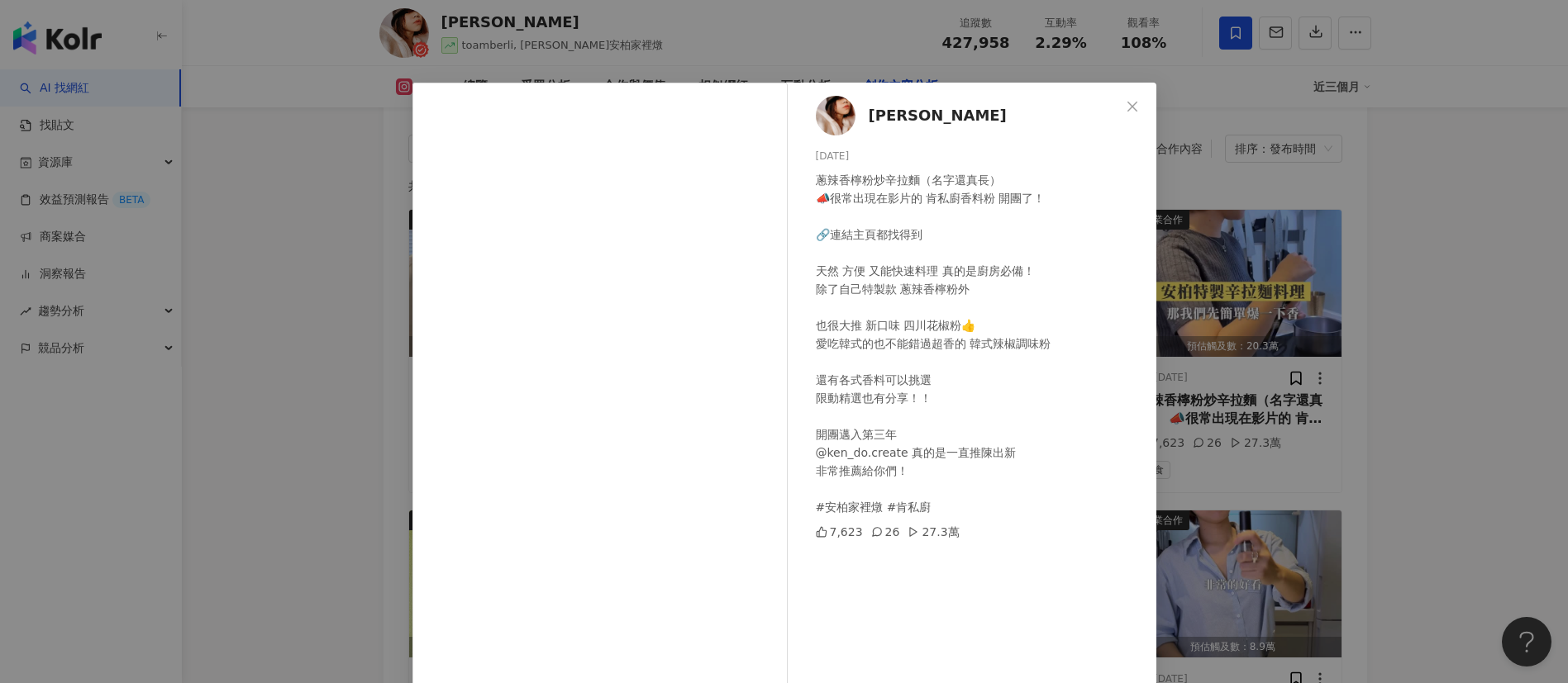
scroll to position [58, 0]
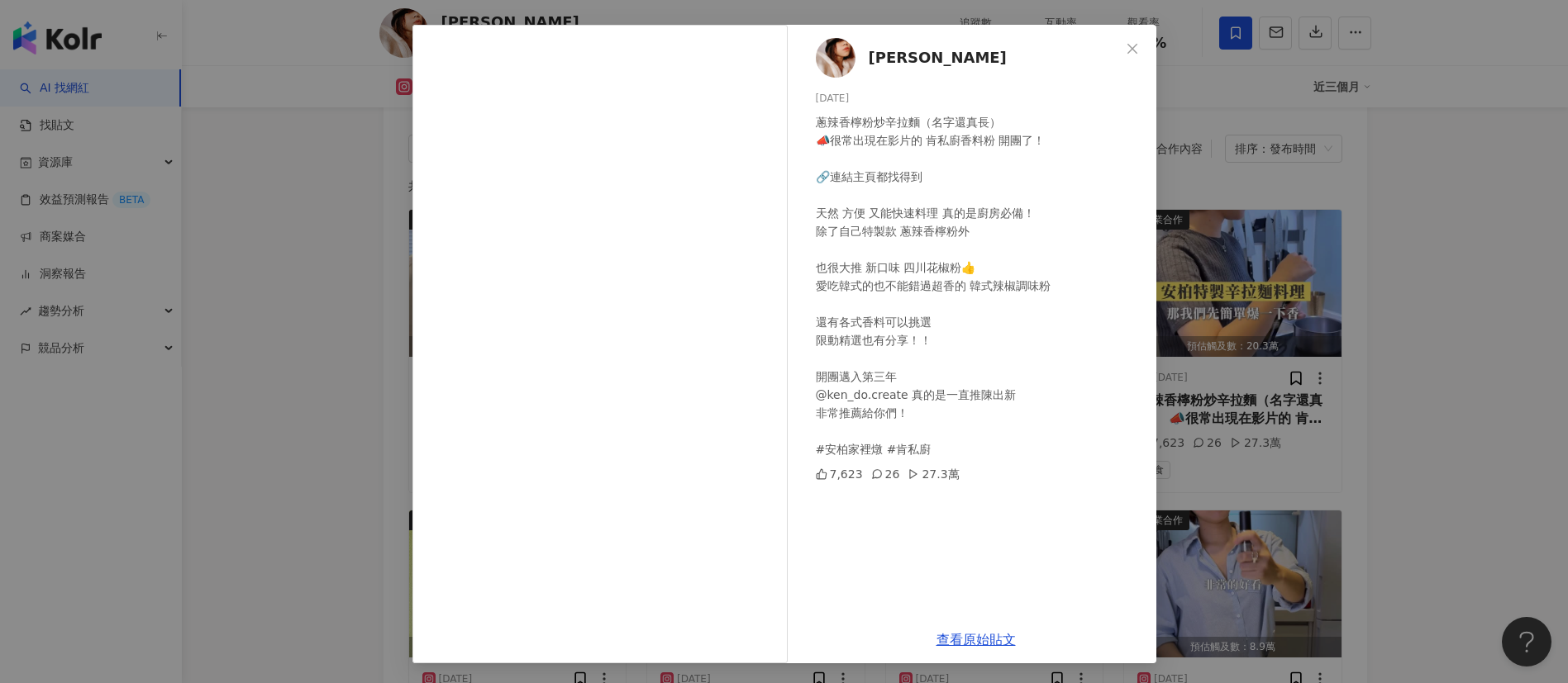
drag, startPoint x: 969, startPoint y: 638, endPoint x: 969, endPoint y: 627, distance: 11.0
click at [969, 638] on link "查看原始貼文" at bounding box center [976, 639] width 79 height 16
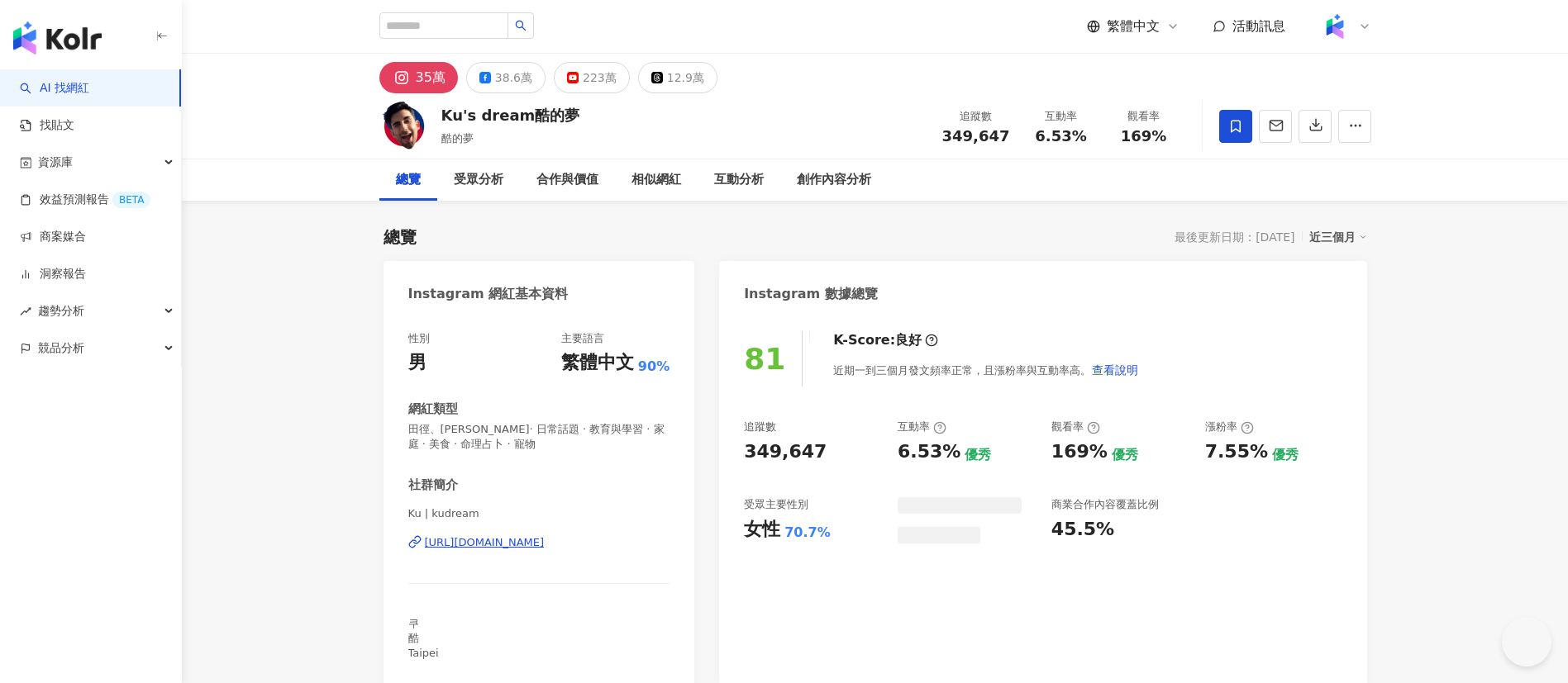
click at [818, 455] on div "81 K-Score : 良好 近期一到三個月發文頻率正常，且漲粉率與互動率高。 查看說明 追蹤數 349,647 互動率 6.53% 優秀 觀看率 169%…" at bounding box center [1042, 500] width 647 height 371
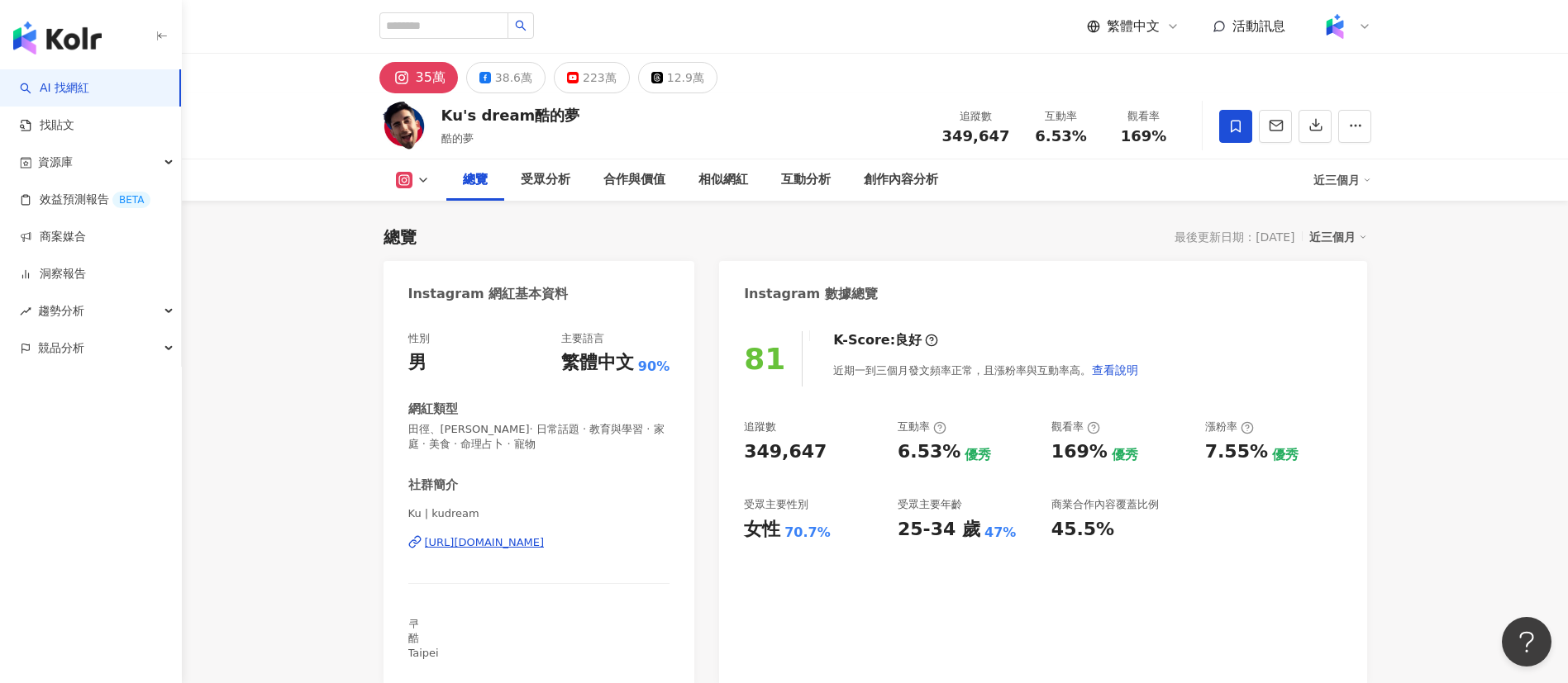
drag, startPoint x: 807, startPoint y: 455, endPoint x: 1057, endPoint y: 3, distance: 516.5
click at [810, 455] on div "81 K-Score : 良好 近期一到三個月發文頻率正常，且漲粉率與互動率高。 查看說明 追蹤數 349,647 互動率 6.53% 優秀 觀看率 169%…" at bounding box center [1042, 500] width 647 height 371
click at [950, 451] on div "追蹤數 349,647 互動率 6.53% 優秀 觀看率 169% 優秀 漲粉率 7.55% 優秀 受眾主要性別 女性 70.7% 受眾主要年齡 25-34 …" at bounding box center [1043, 481] width 598 height 122
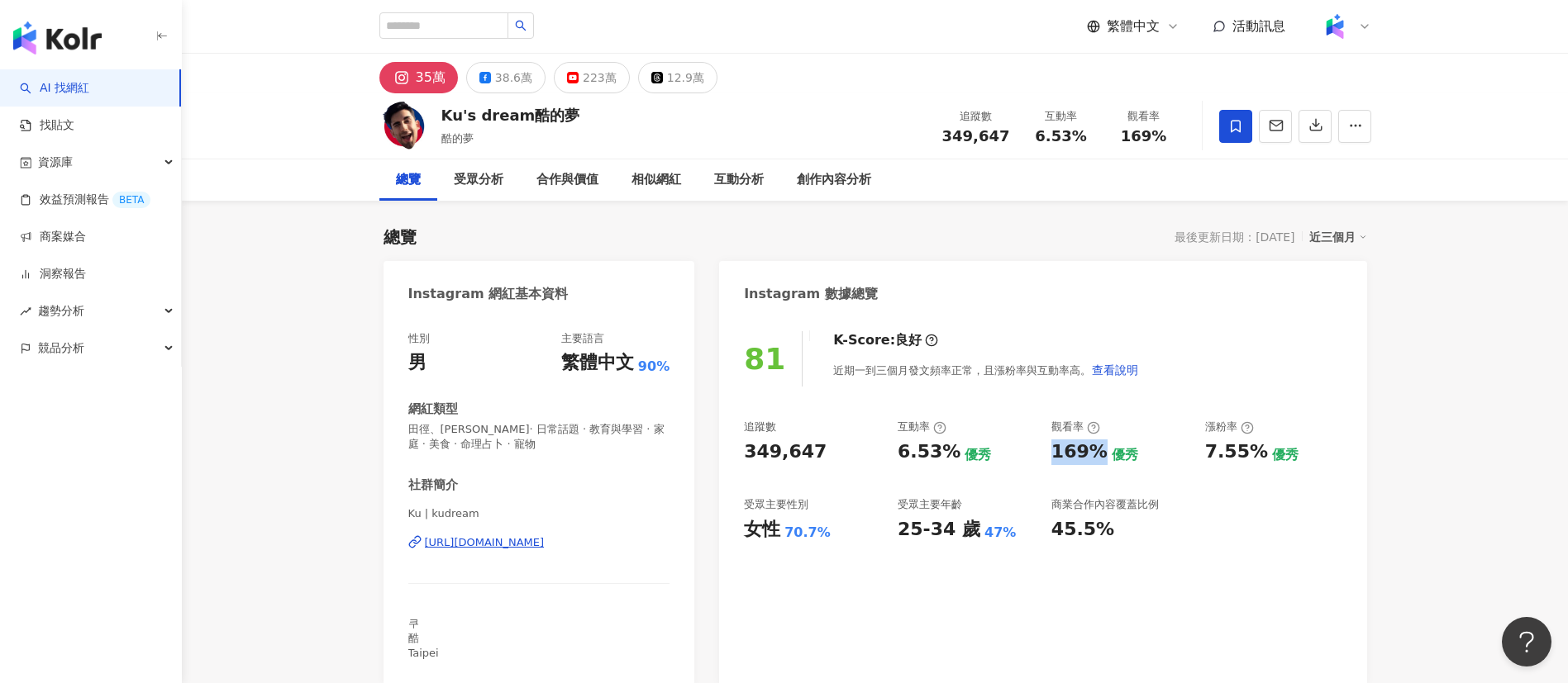
drag, startPoint x: 1056, startPoint y: 458, endPoint x: 1093, endPoint y: 458, distance: 37.0
click at [1093, 458] on div "169%" at bounding box center [1079, 453] width 57 height 26
copy div "169%"
drag, startPoint x: 1203, startPoint y: 454, endPoint x: 1173, endPoint y: 183, distance: 272.7
click at [1258, 462] on div "追蹤數 349,647 互動率 6.53% 優秀 觀看率 169% 優秀 漲粉率 7.55% 優秀 受眾主要性別 女性 70.7% 受眾主要年齡 25-34 …" at bounding box center [1043, 481] width 598 height 122
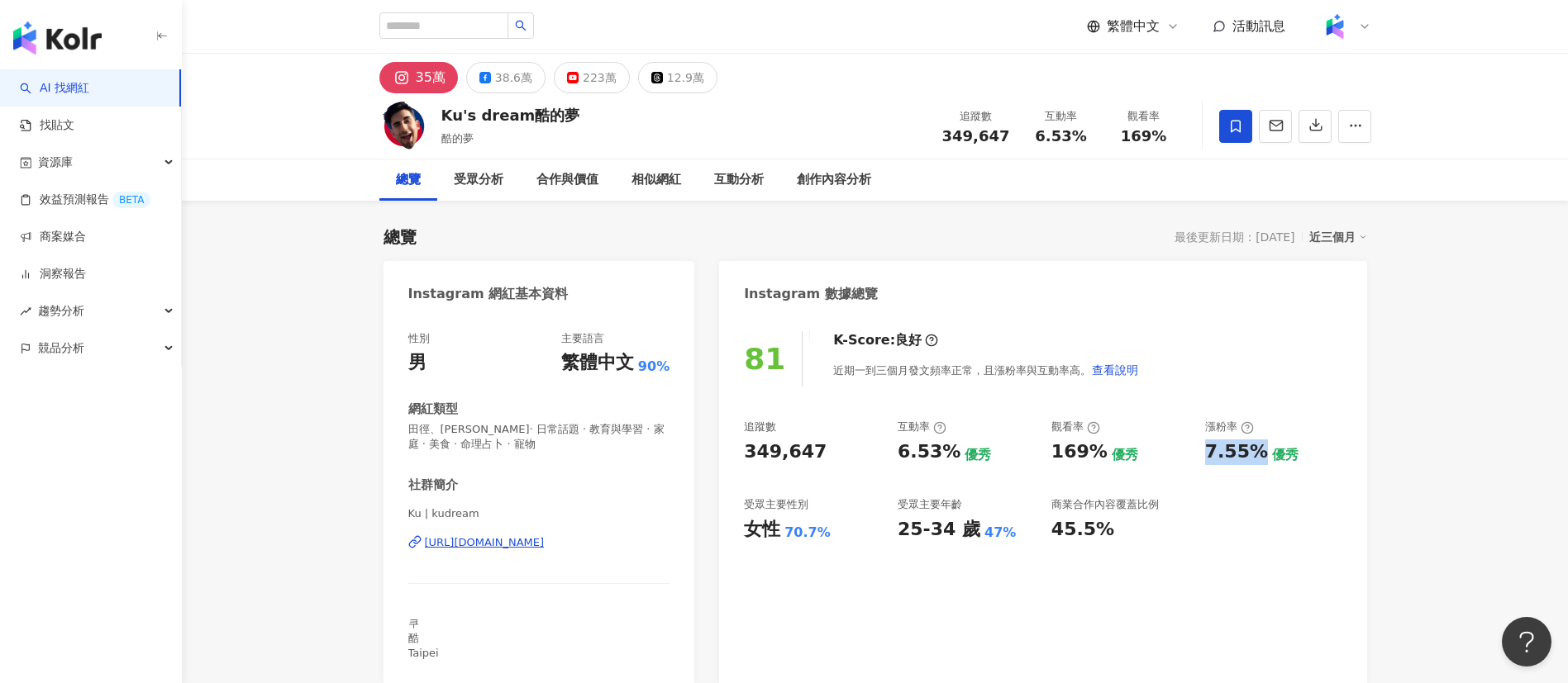
copy div "7.55%"
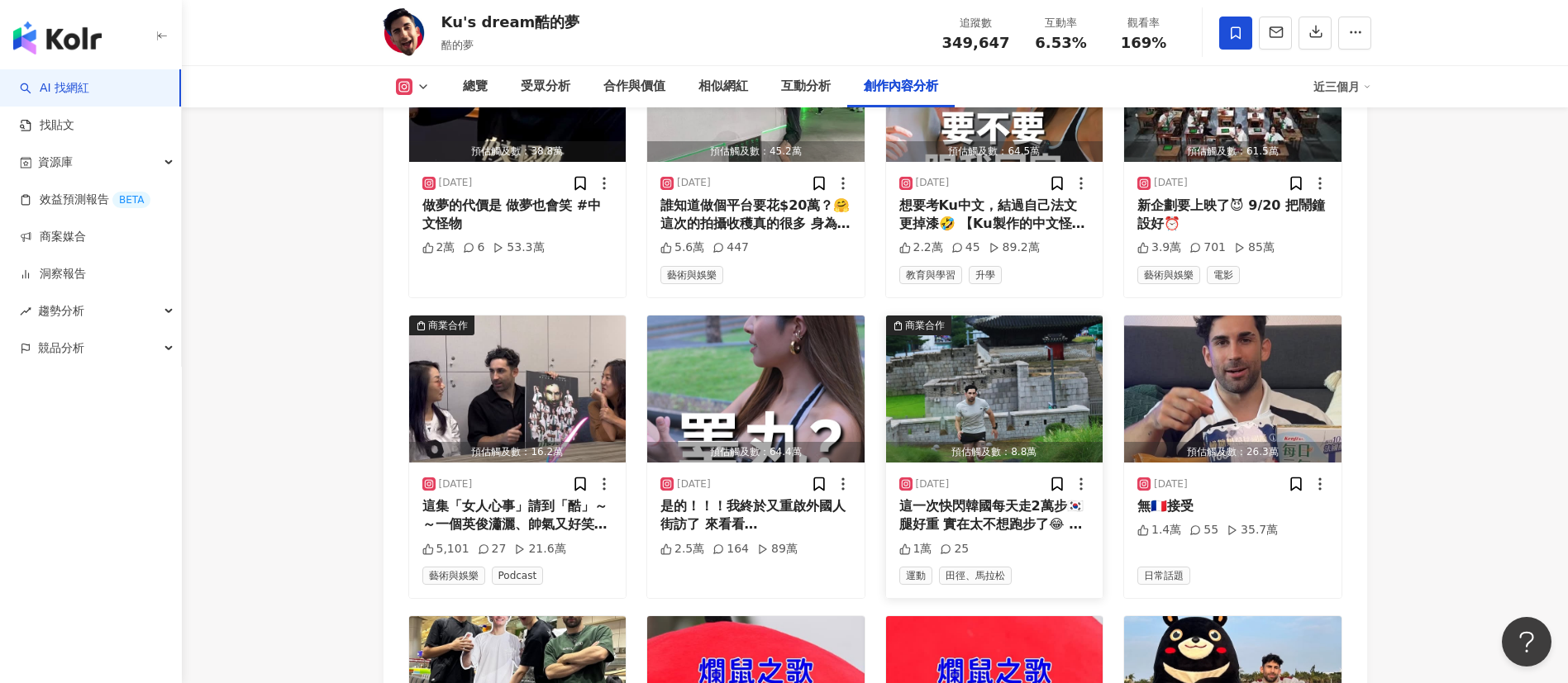
scroll to position [4832, 0]
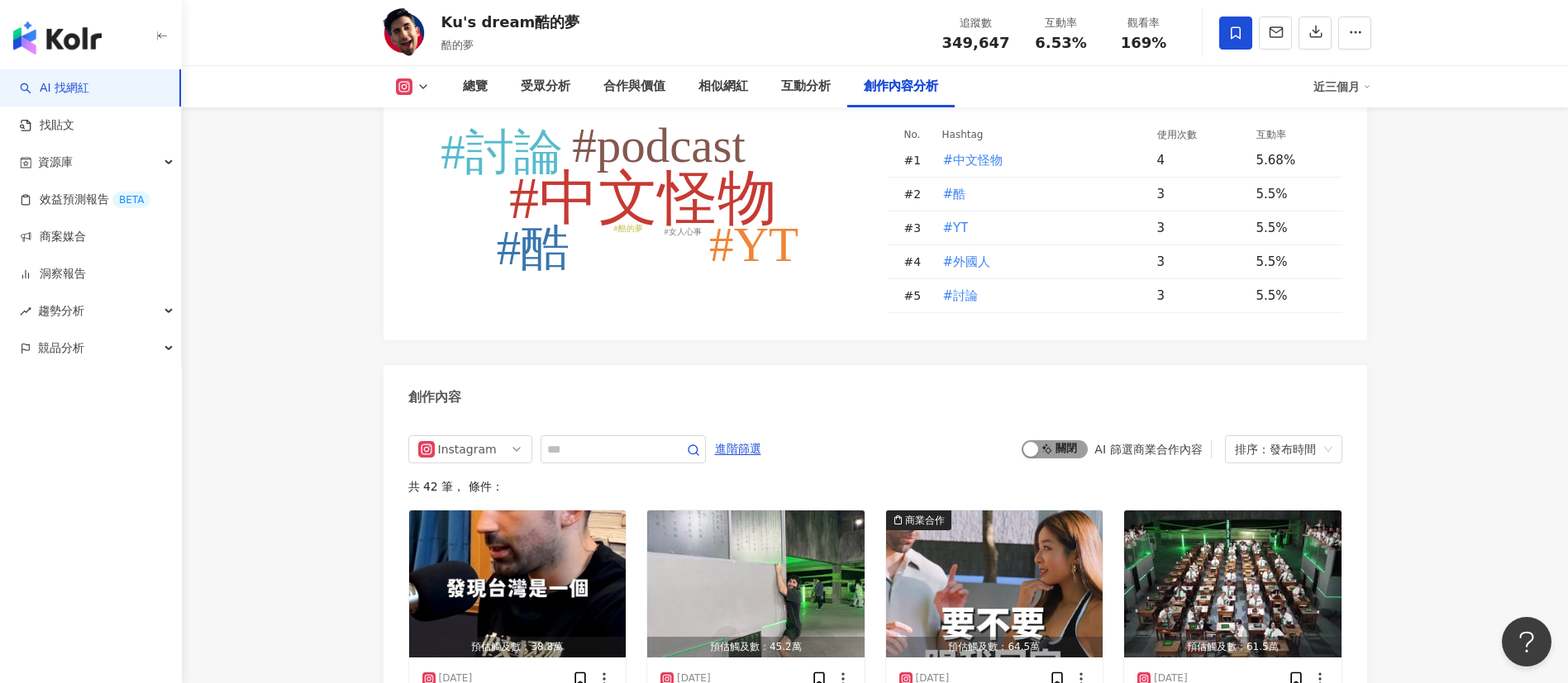
click at [1037, 442] on div "button" at bounding box center [1030, 449] width 15 height 15
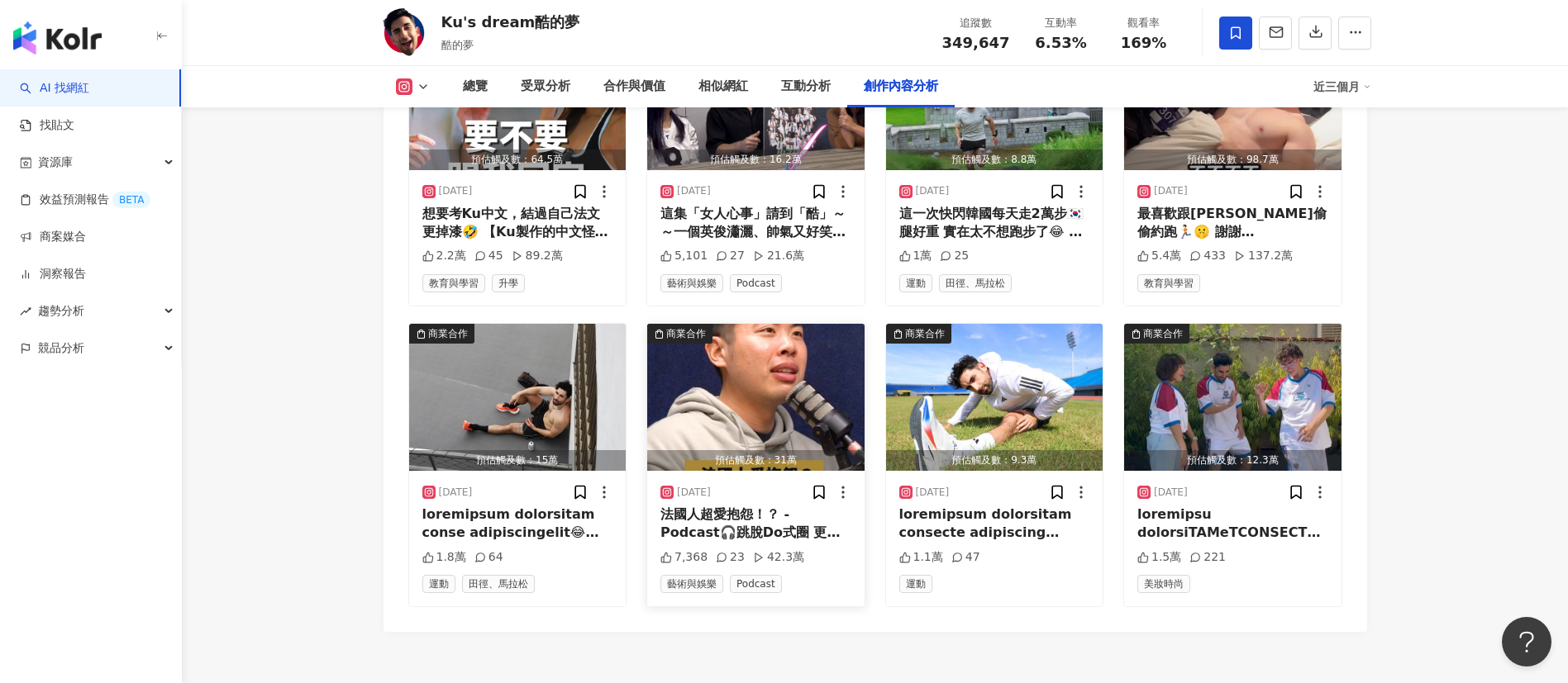
scroll to position [5056, 0]
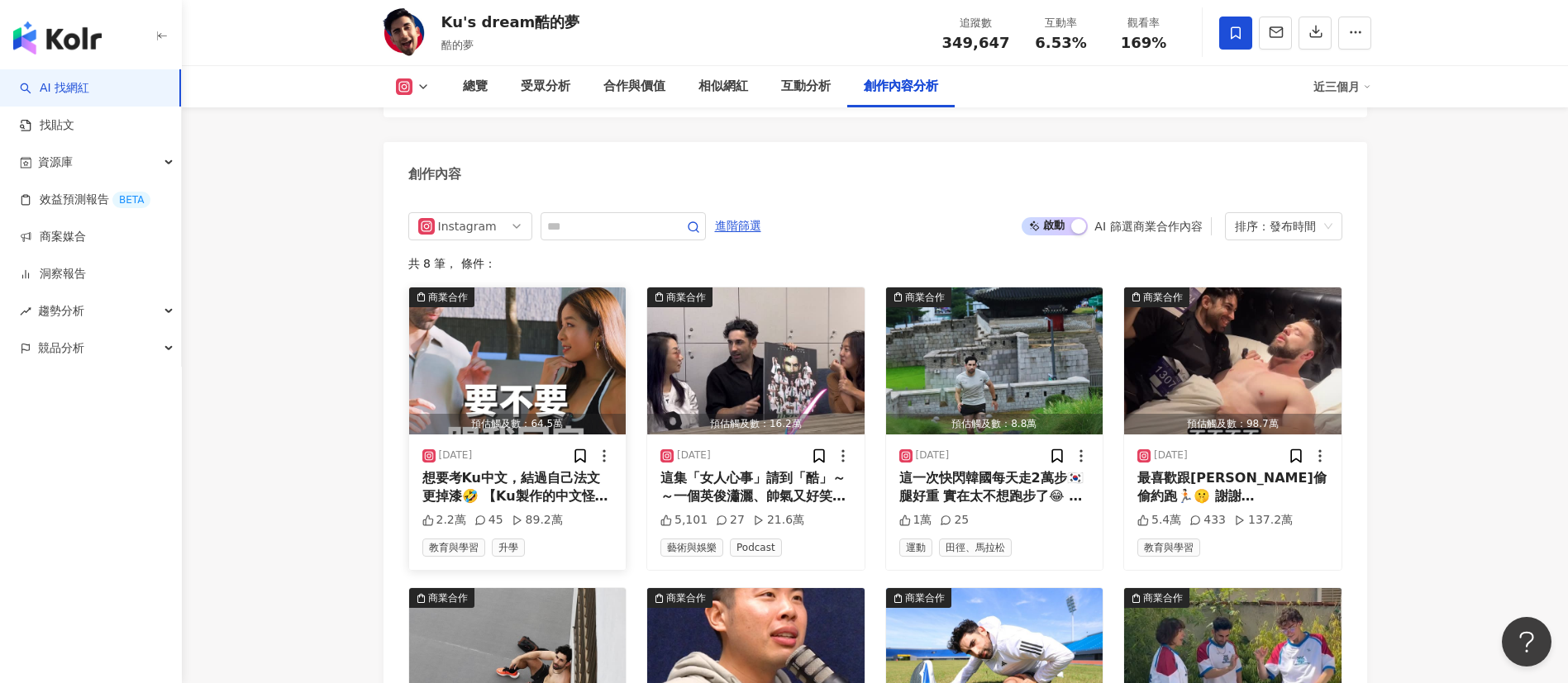
click at [528, 328] on img "button" at bounding box center [518, 361] width 217 height 147
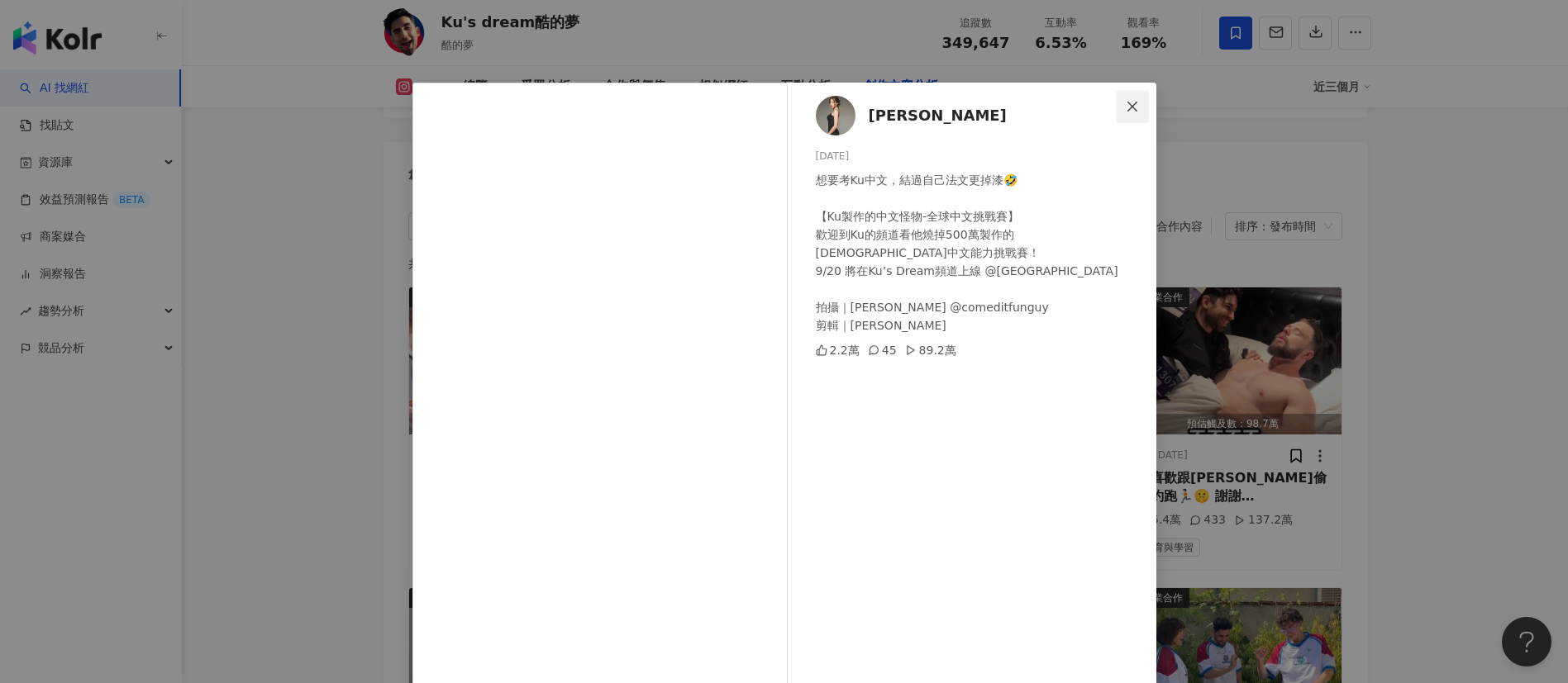
click at [1117, 114] on button "Close" at bounding box center [1133, 107] width 33 height 33
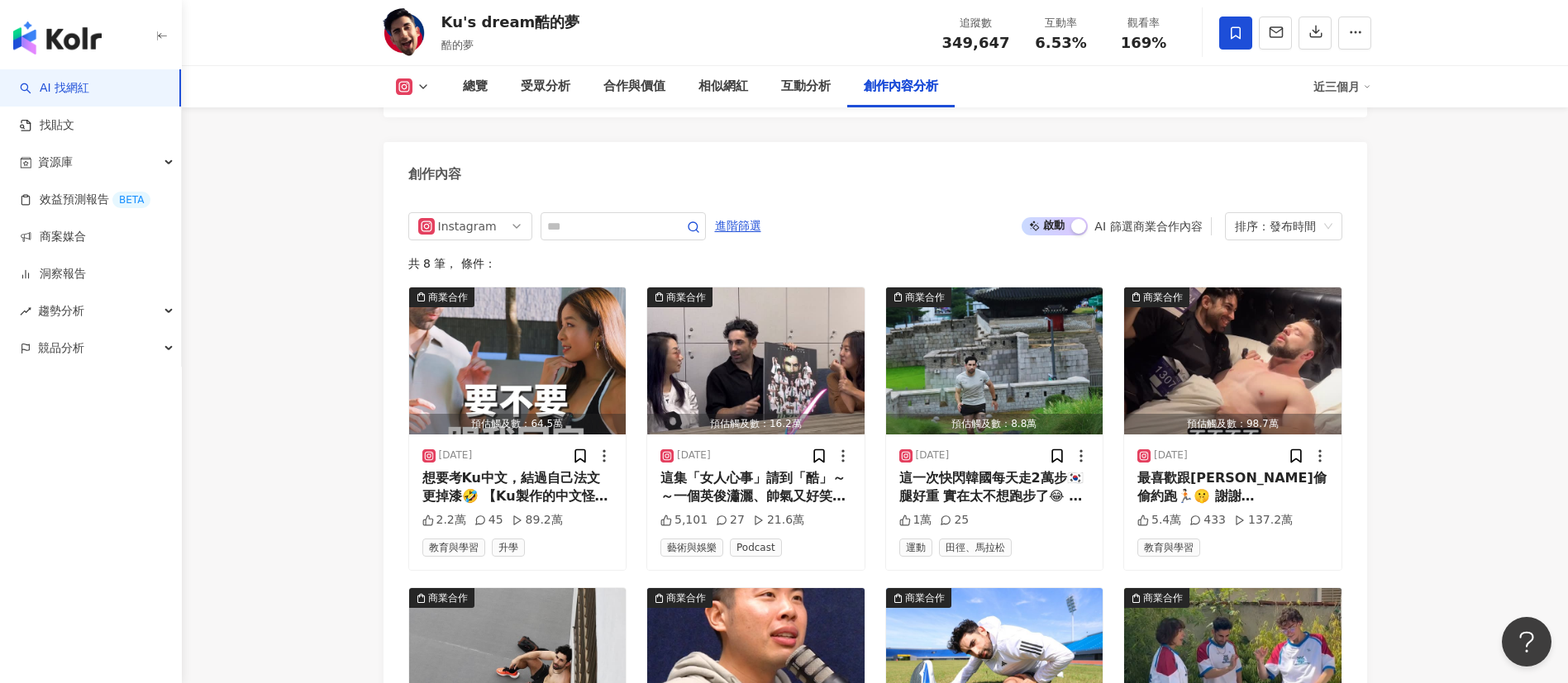
click at [1042, 217] on span "啟動 關閉" at bounding box center [1054, 226] width 66 height 19
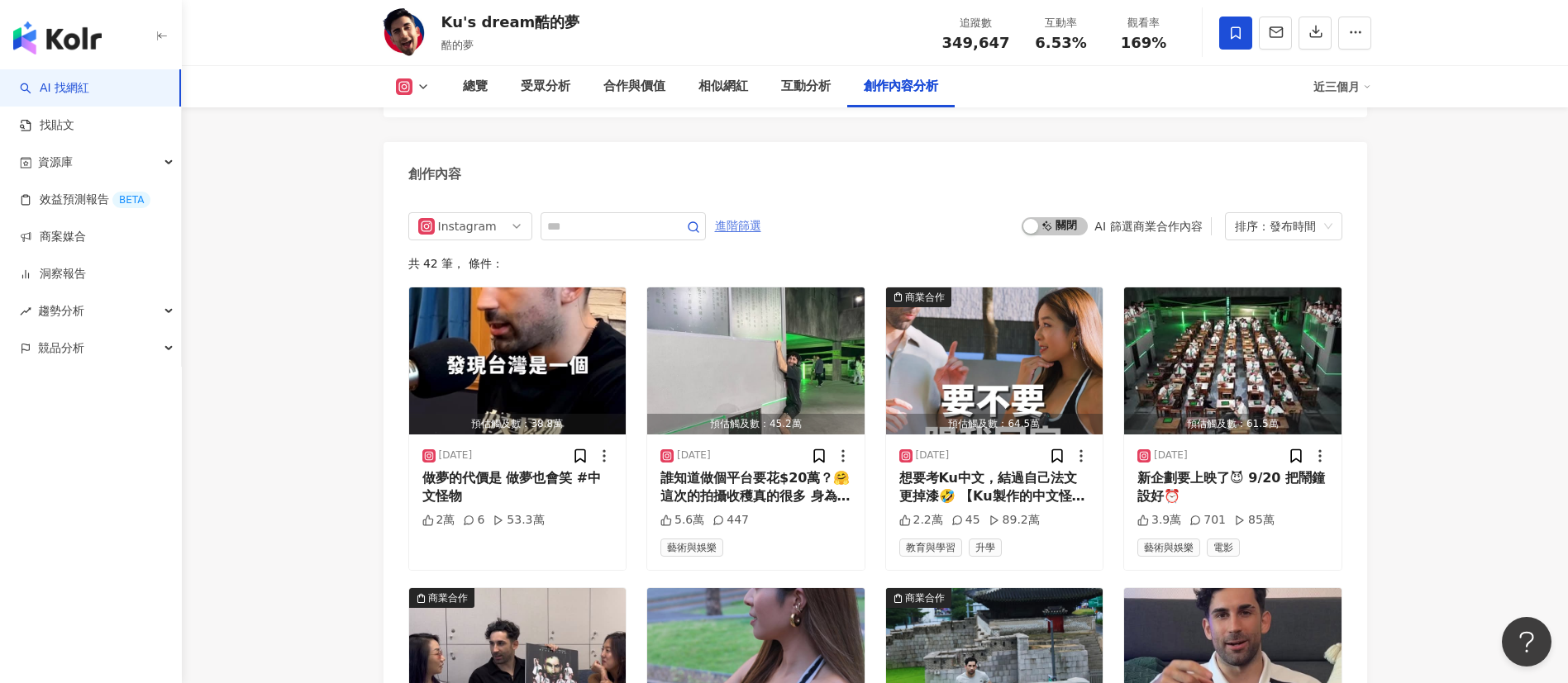
scroll to position [5064, 0]
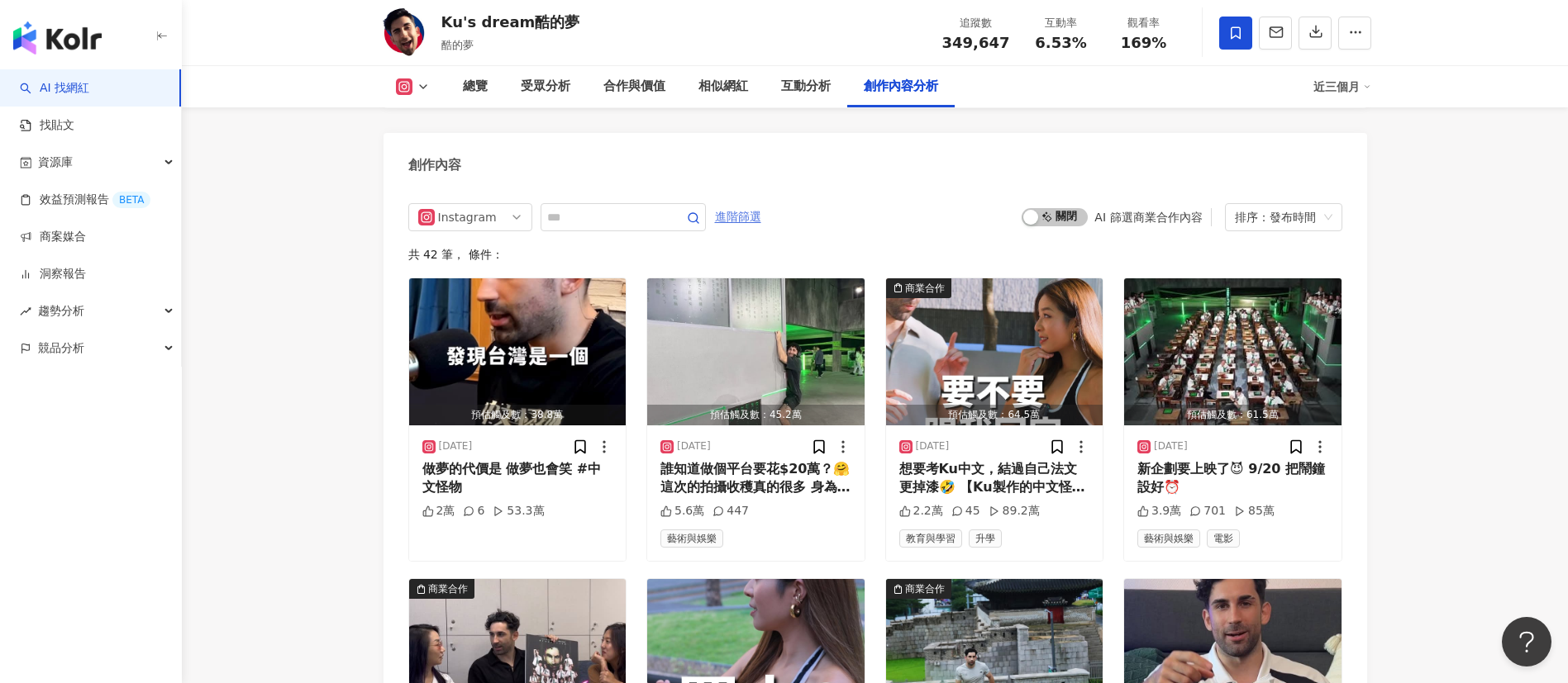
click at [761, 204] on span "進階篩選" at bounding box center [738, 217] width 46 height 26
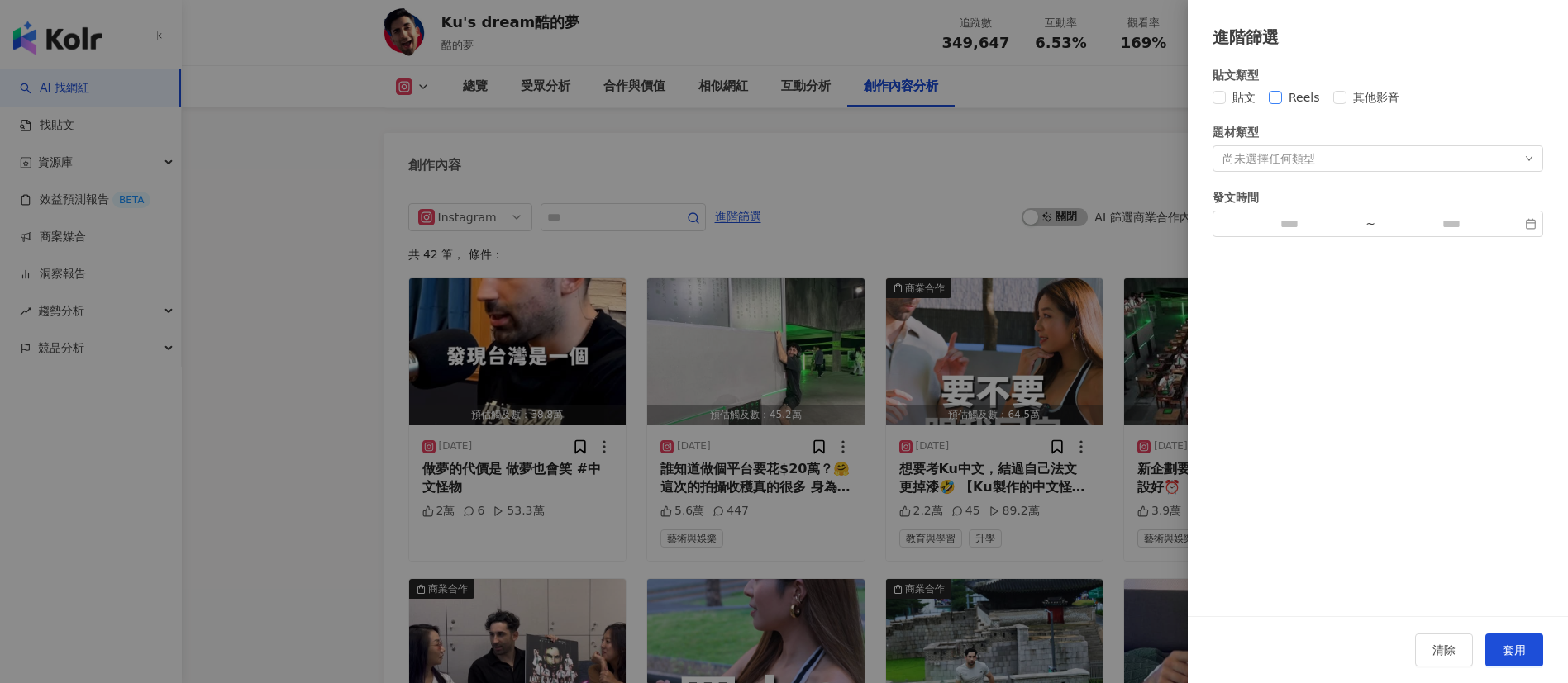
click at [1288, 95] on span "Reels" at bounding box center [1304, 97] width 45 height 19
click at [1528, 642] on button "套用" at bounding box center [1514, 651] width 58 height 33
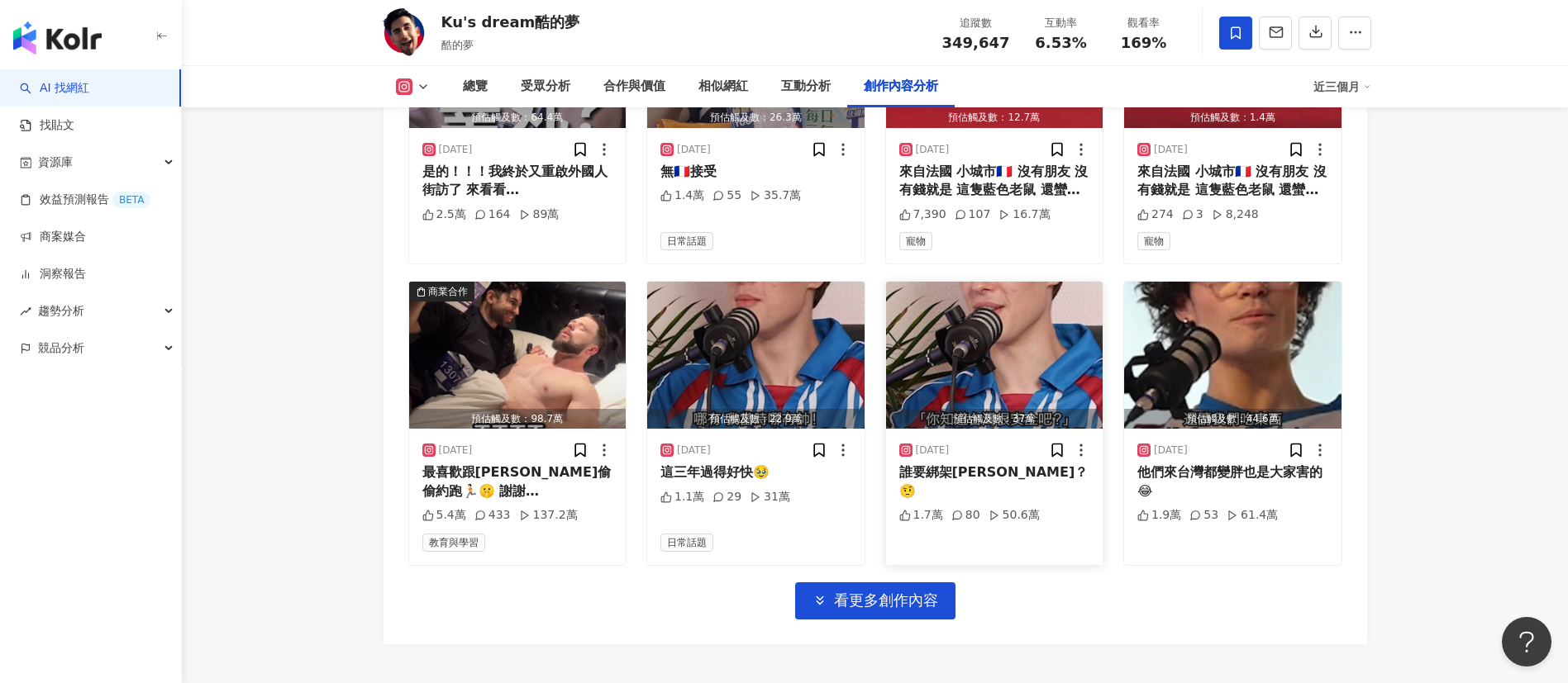
scroll to position [5796, 0]
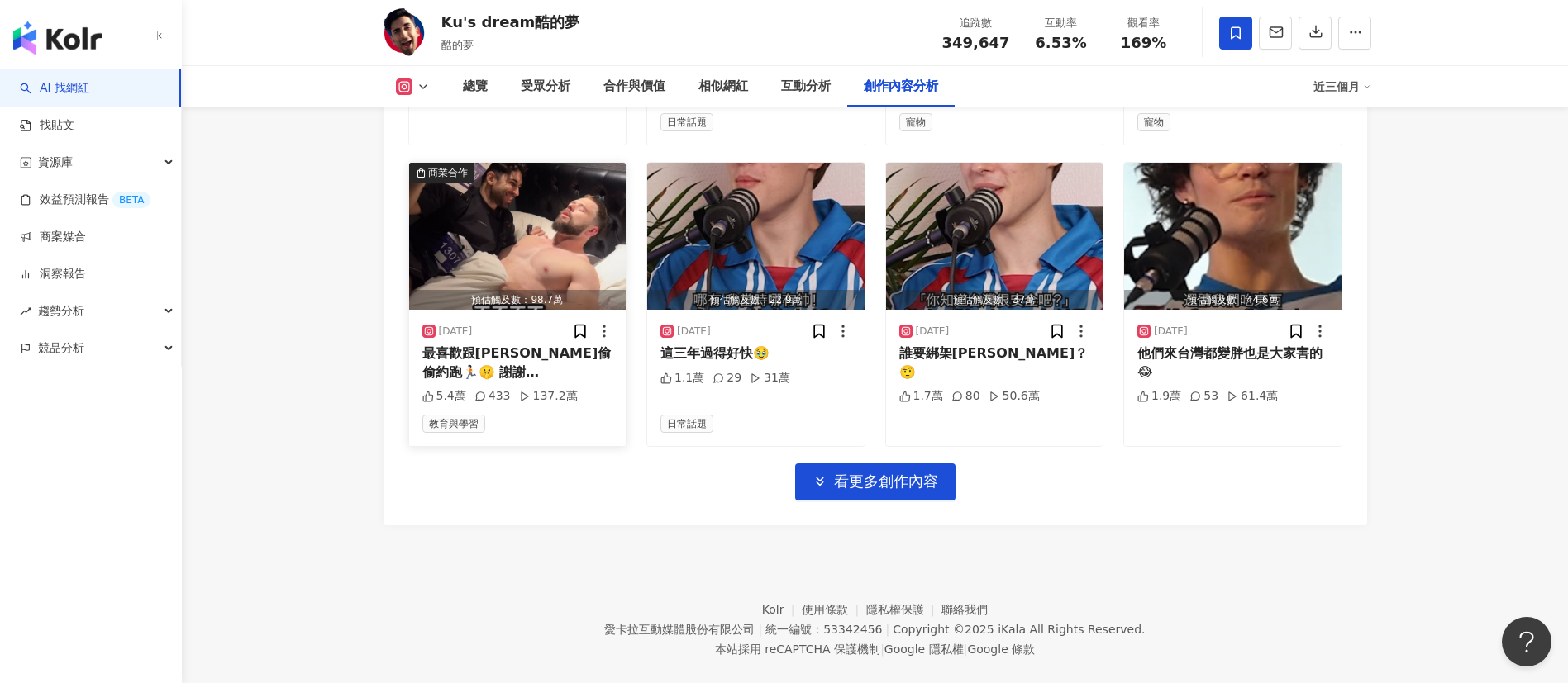
click at [562, 219] on img "button" at bounding box center [518, 236] width 217 height 147
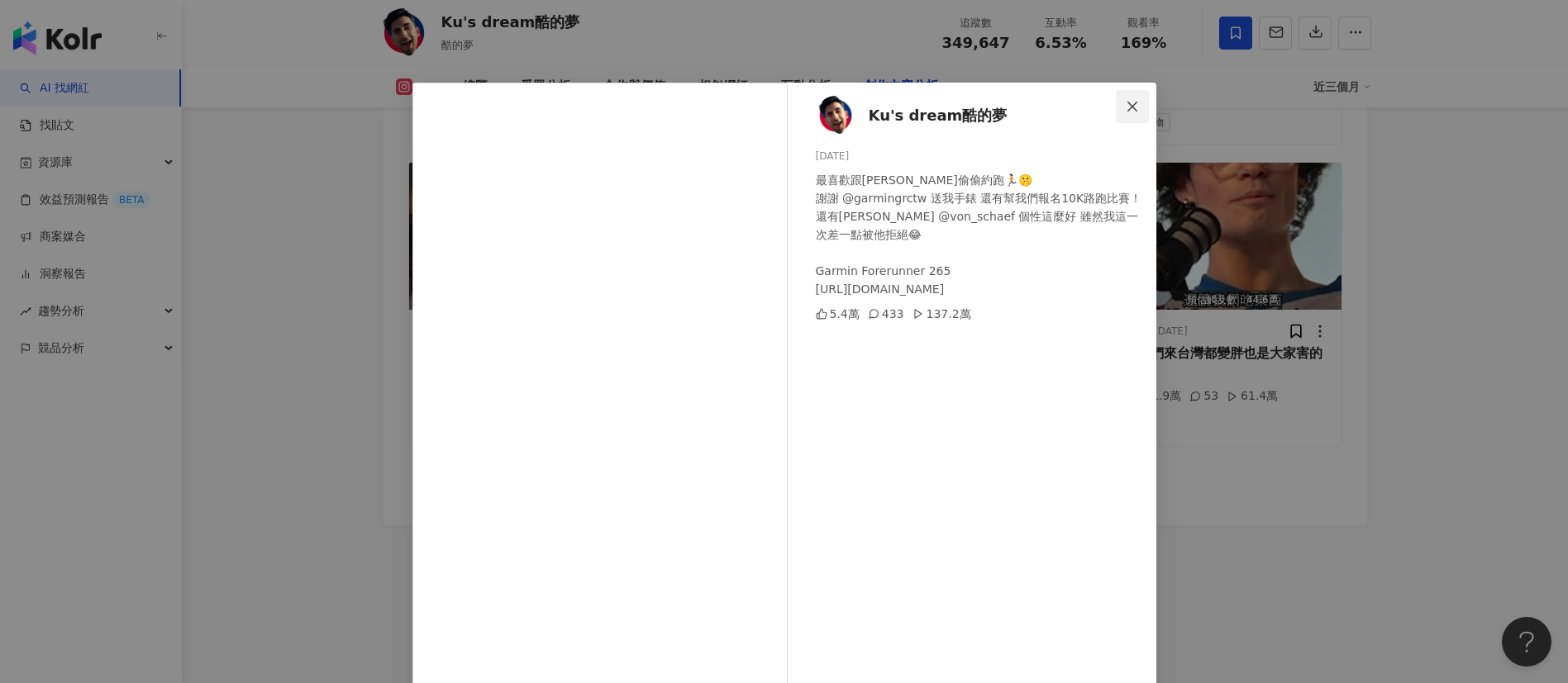
click at [1120, 115] on button "Close" at bounding box center [1133, 107] width 33 height 33
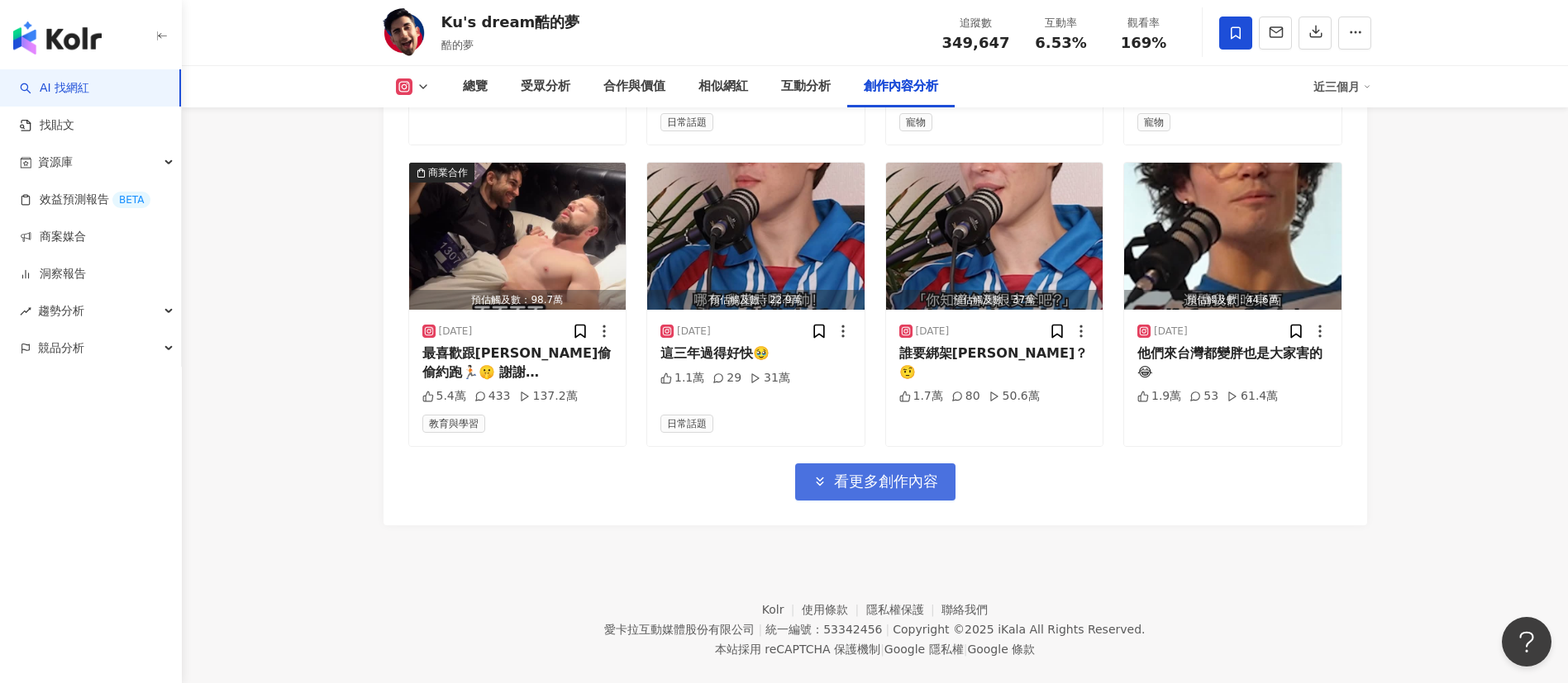
click at [885, 463] on button "看更多創作內容" at bounding box center [875, 482] width 161 height 37
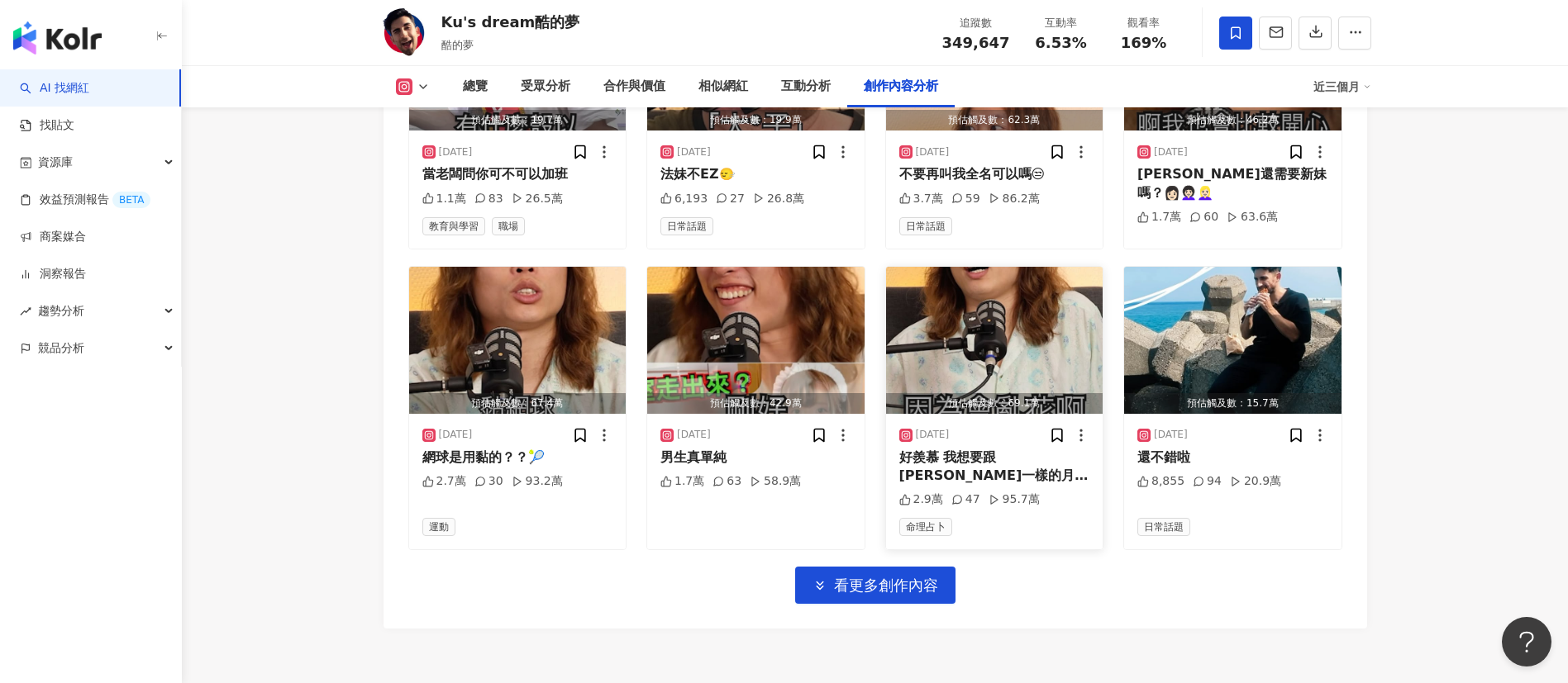
scroll to position [6663, 0]
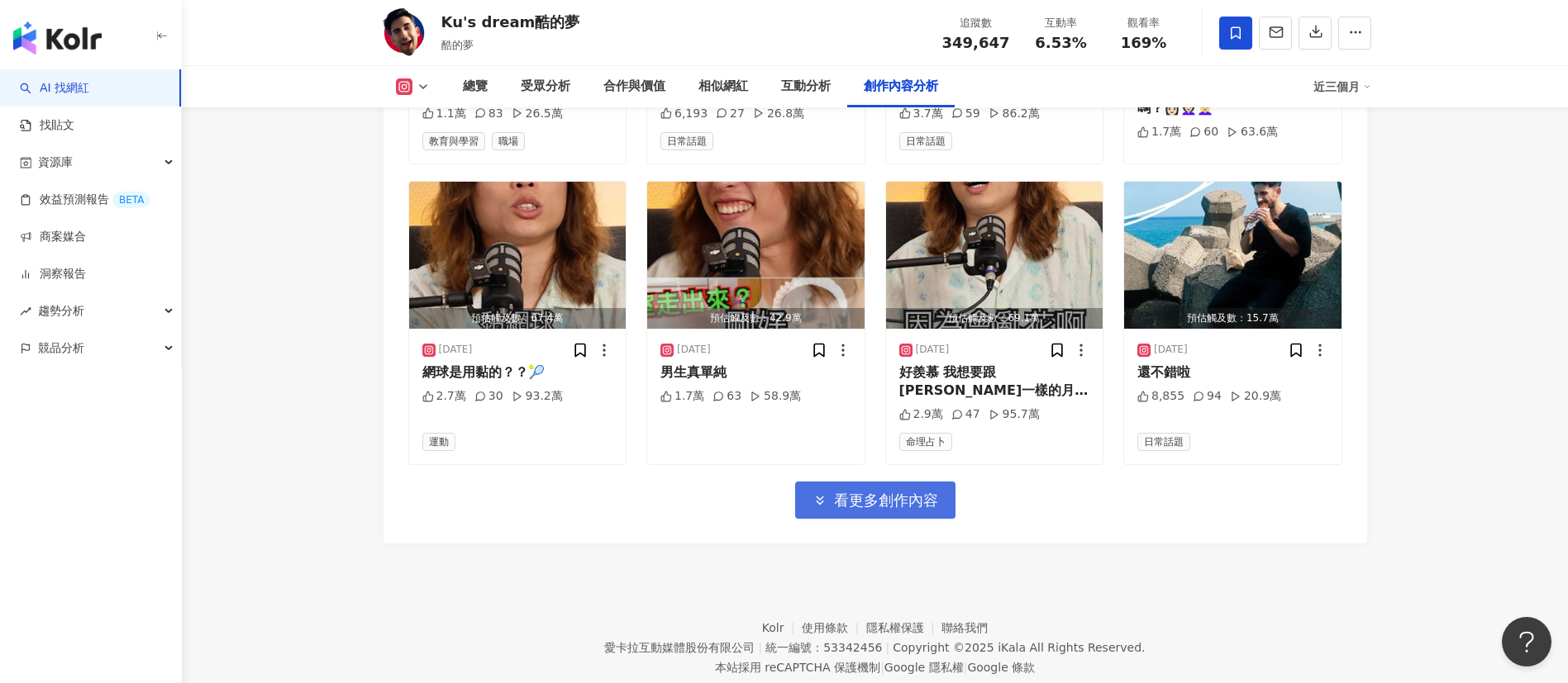
click at [916, 492] on span "看更多創作內容" at bounding box center [886, 501] width 104 height 19
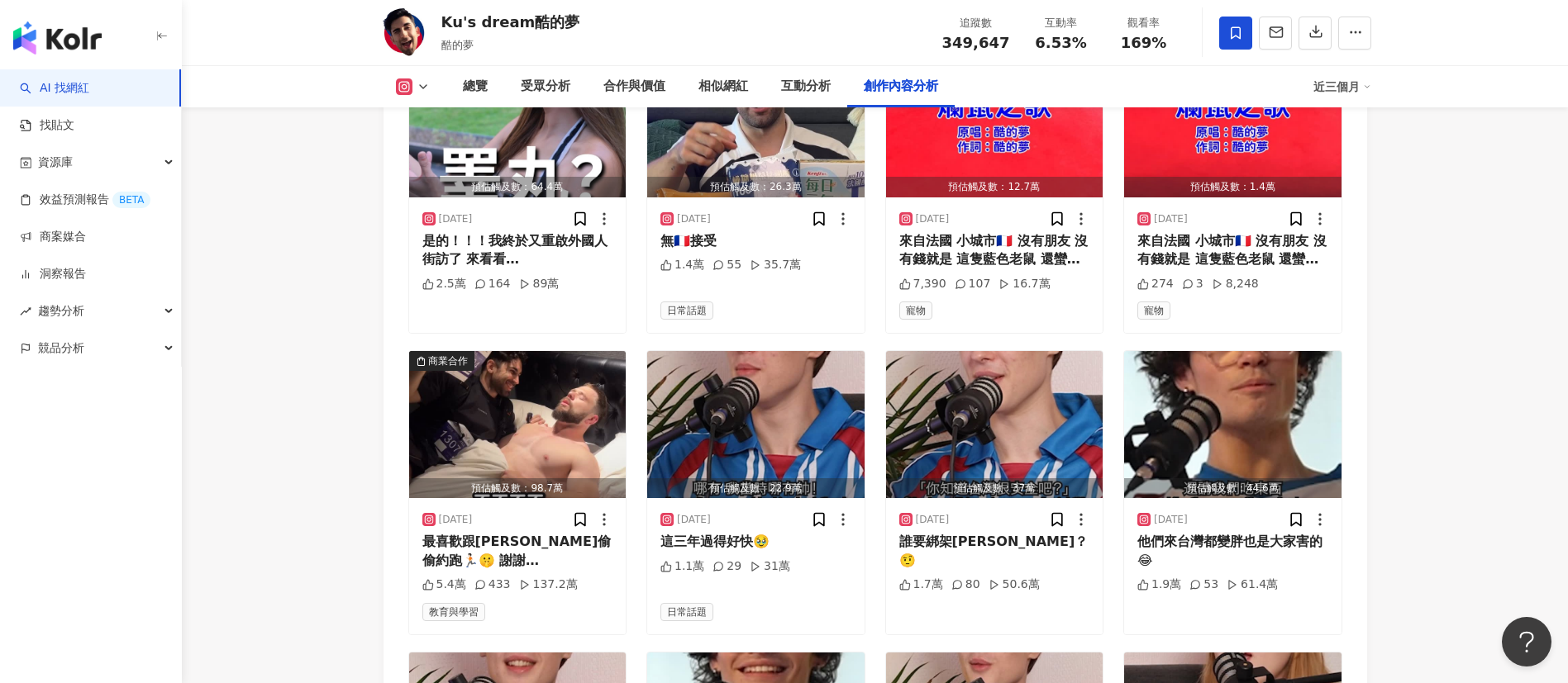
scroll to position [5424, 0]
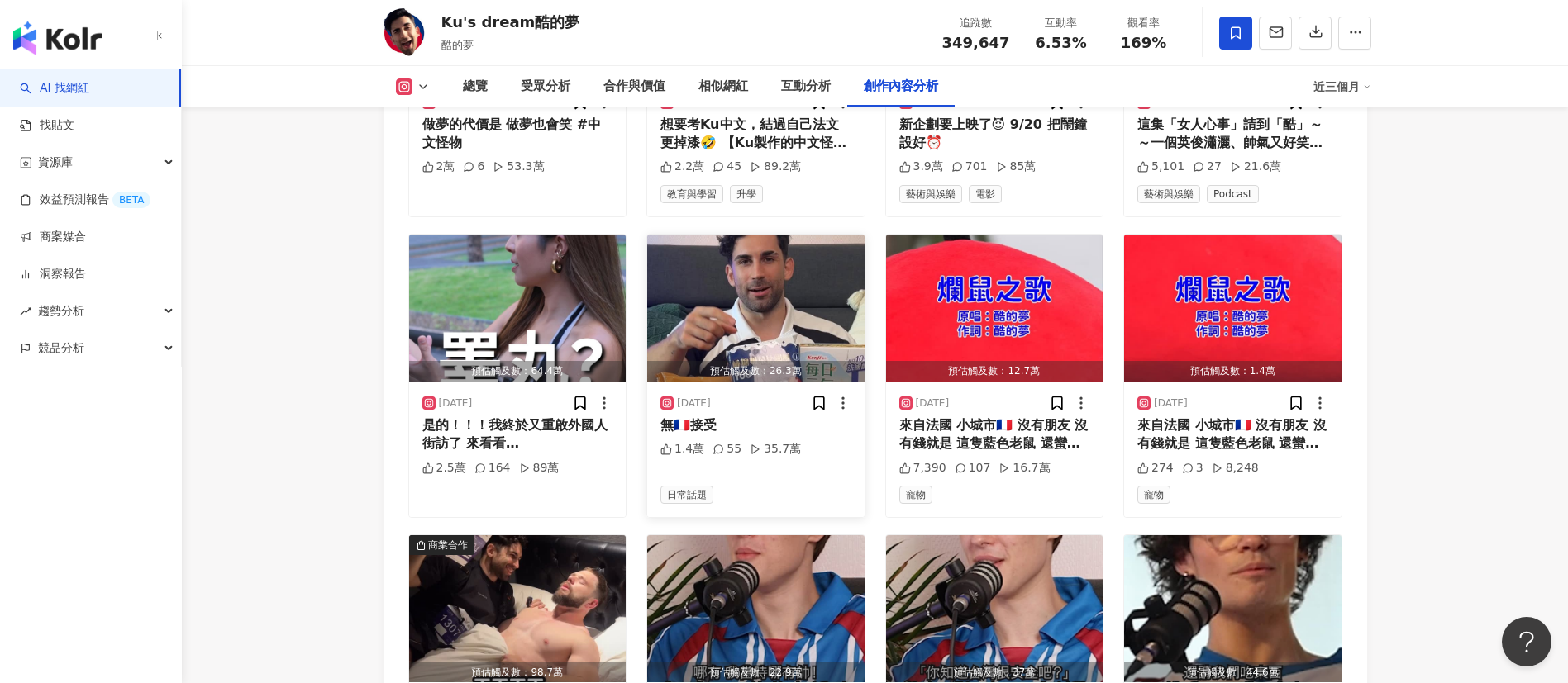
click at [803, 261] on img "button" at bounding box center [756, 308] width 217 height 147
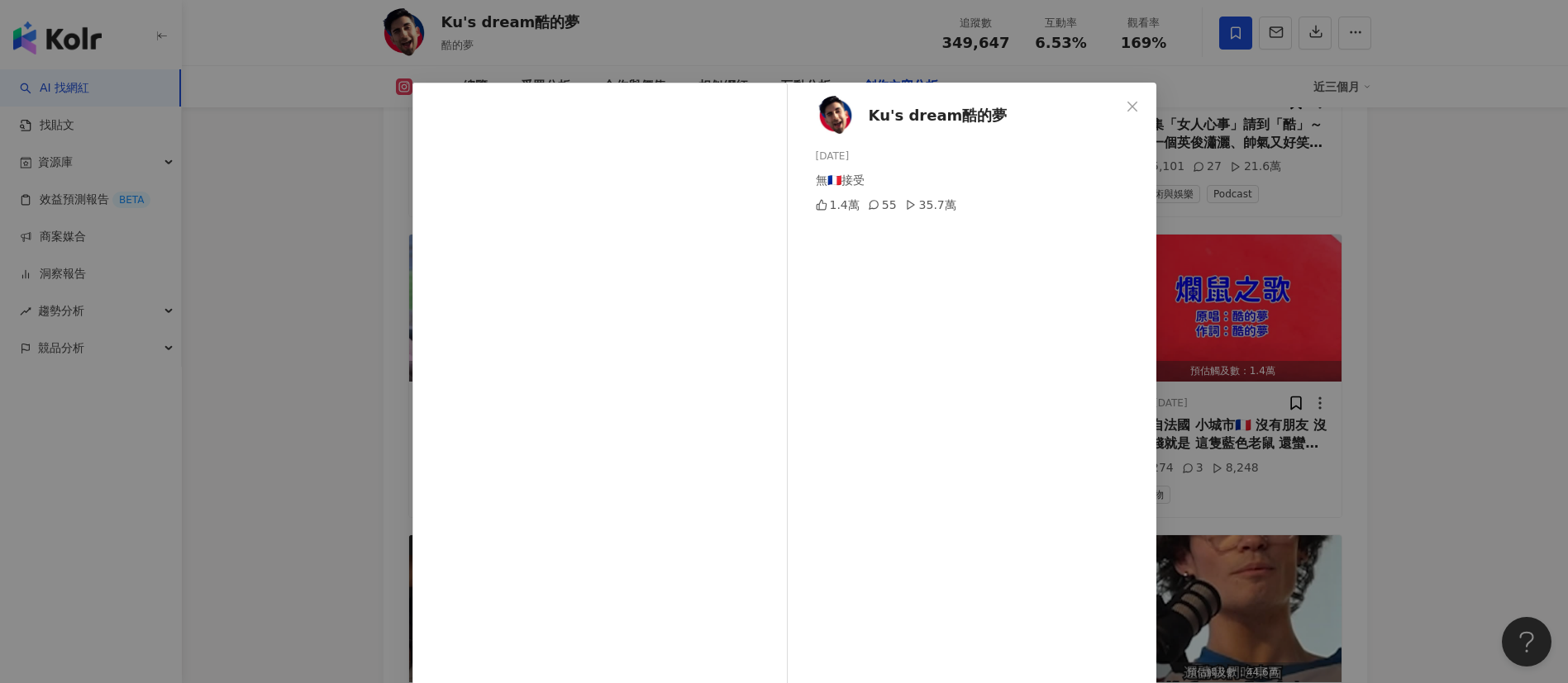
scroll to position [58, 0]
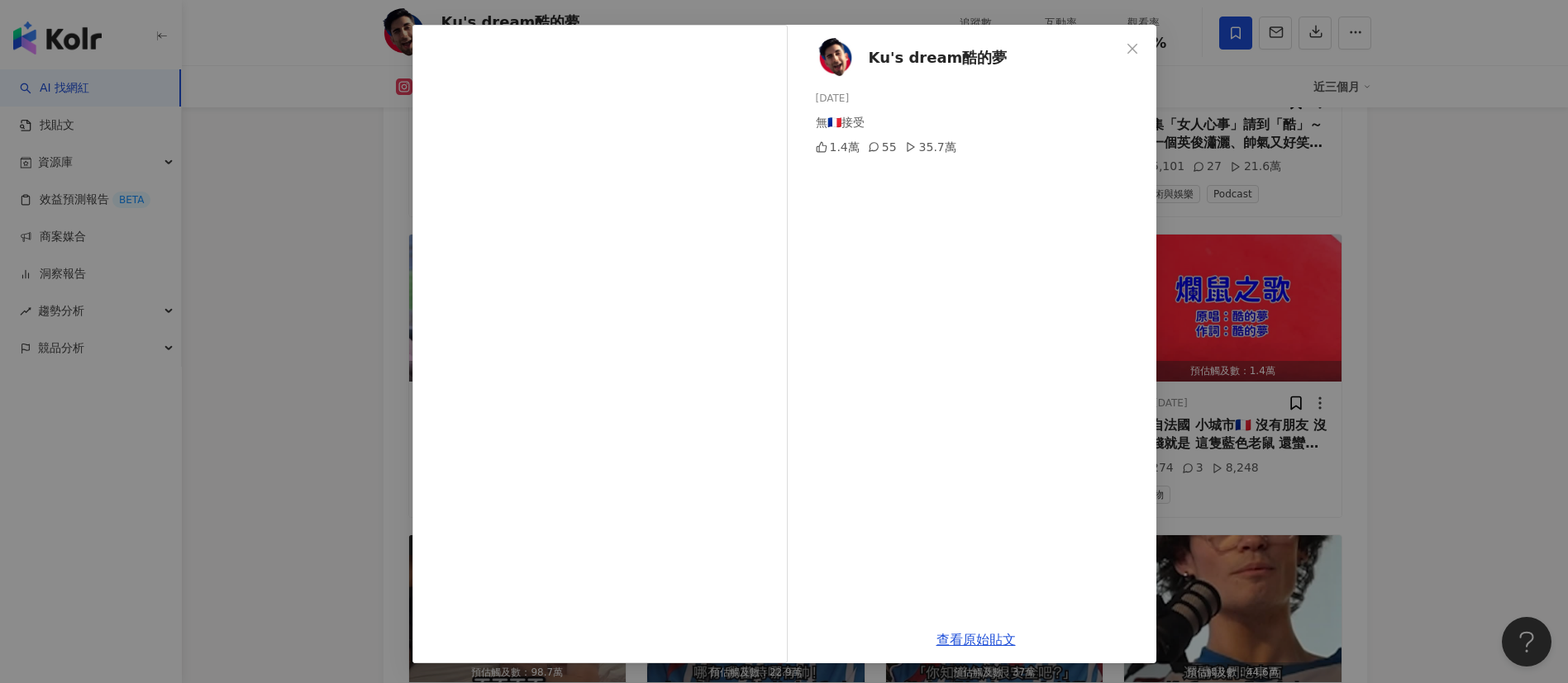
drag, startPoint x: 966, startPoint y: 636, endPoint x: 966, endPoint y: 627, distance: 9.0
click at [966, 636] on link "查看原始貼文" at bounding box center [976, 639] width 79 height 16
click at [1125, 51] on icon "close" at bounding box center [1132, 48] width 13 height 13
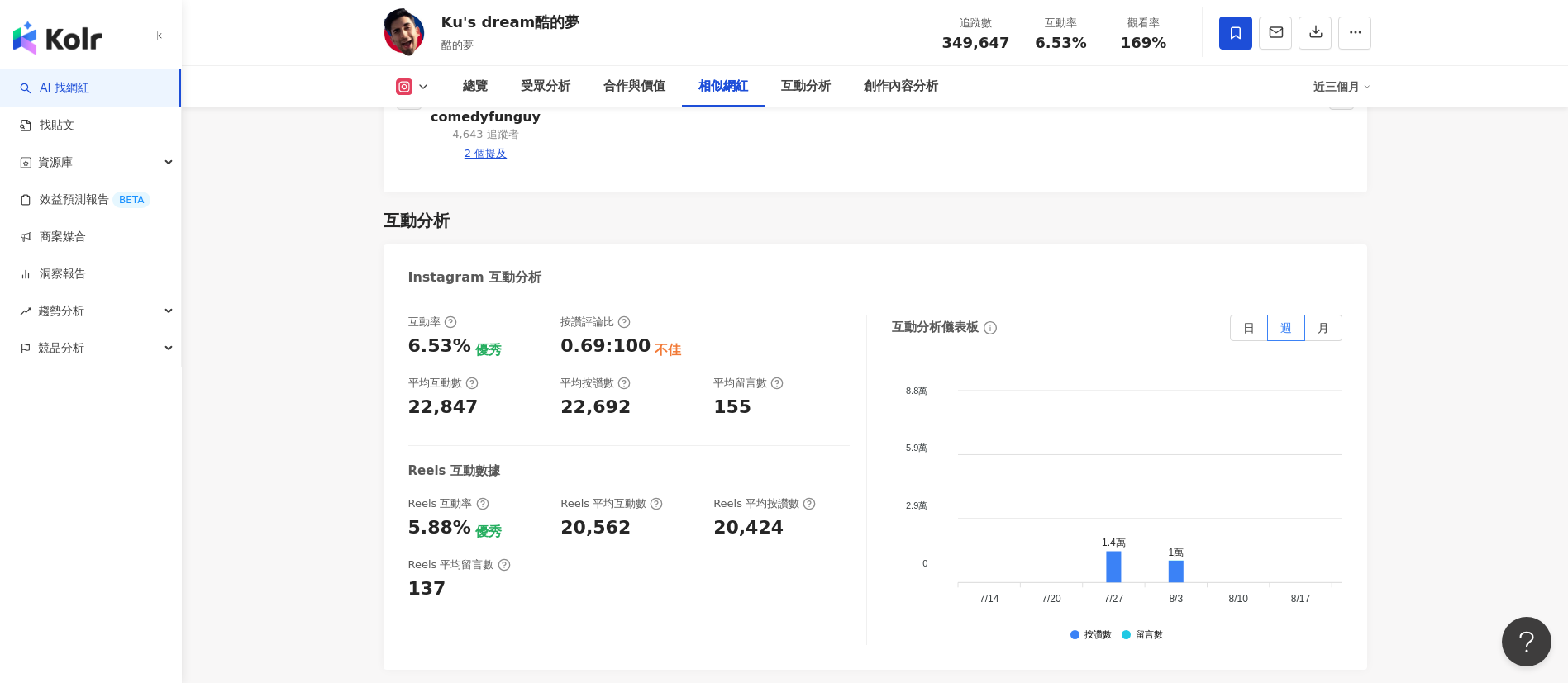
scroll to position [0, 0]
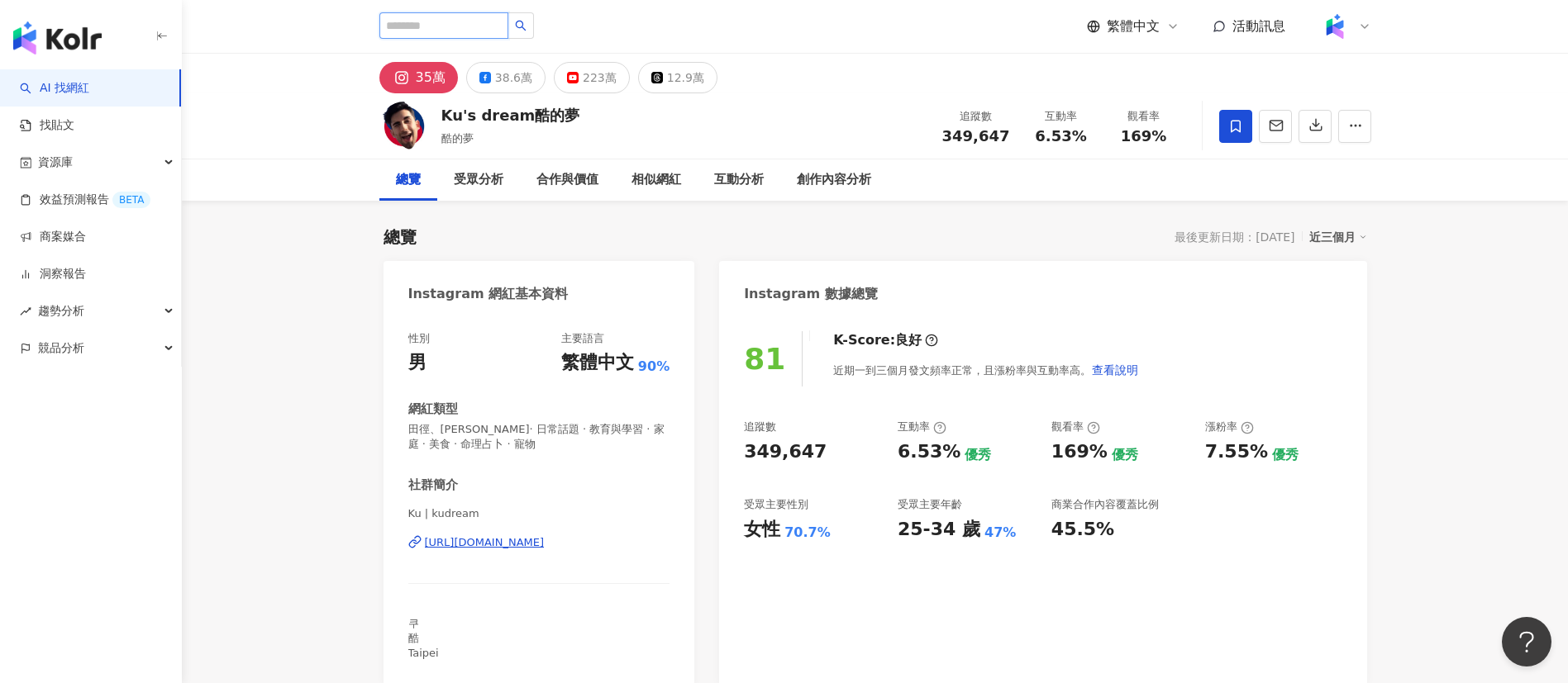
click at [421, 30] on input "search" at bounding box center [444, 25] width 129 height 26
paste input "****"
type input "****"
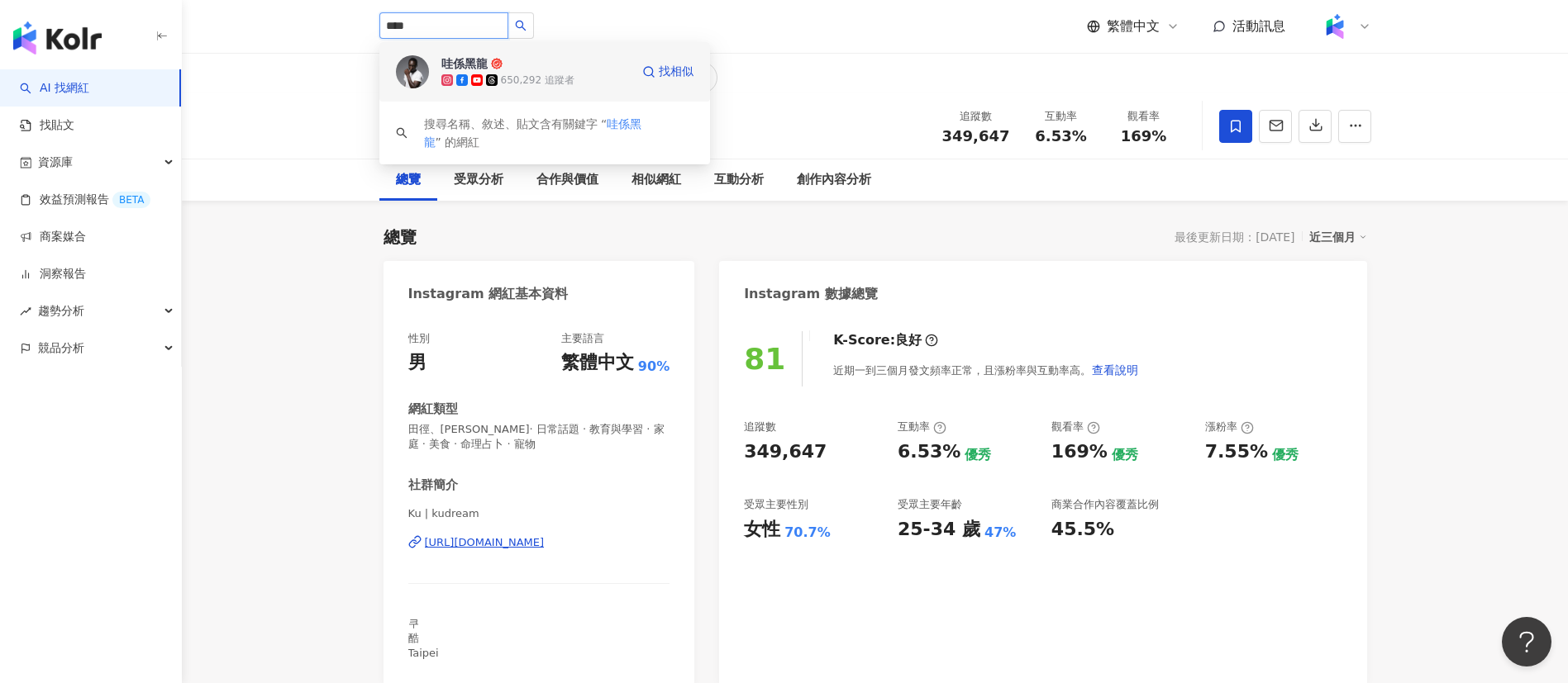
click at [520, 67] on span "哇係黑龍" at bounding box center [495, 64] width 108 height 17
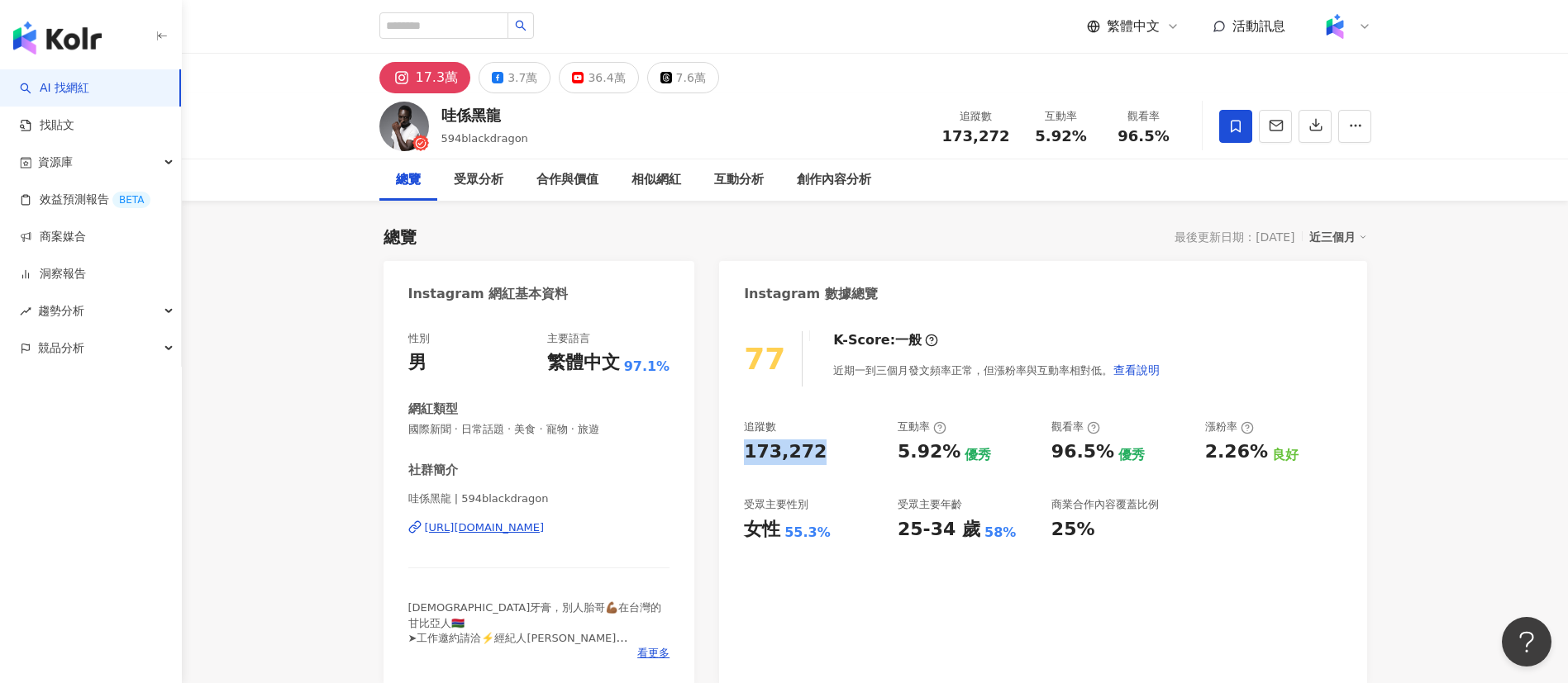
drag, startPoint x: 738, startPoint y: 449, endPoint x: 833, endPoint y: 454, distance: 95.1
click at [833, 454] on div "77 K-Score : 一般 近期一到三個月發文頻率正常，但漲粉率與互動率相對低。 查看說明 追蹤數 173,272 互動率 5.92% 優秀 觀看率 96…" at bounding box center [1042, 500] width 647 height 371
drag, startPoint x: 897, startPoint y: 448, endPoint x: 950, endPoint y: 455, distance: 53.5
click at [950, 455] on div "5.92%" at bounding box center [929, 453] width 63 height 26
copy div "5.92%"
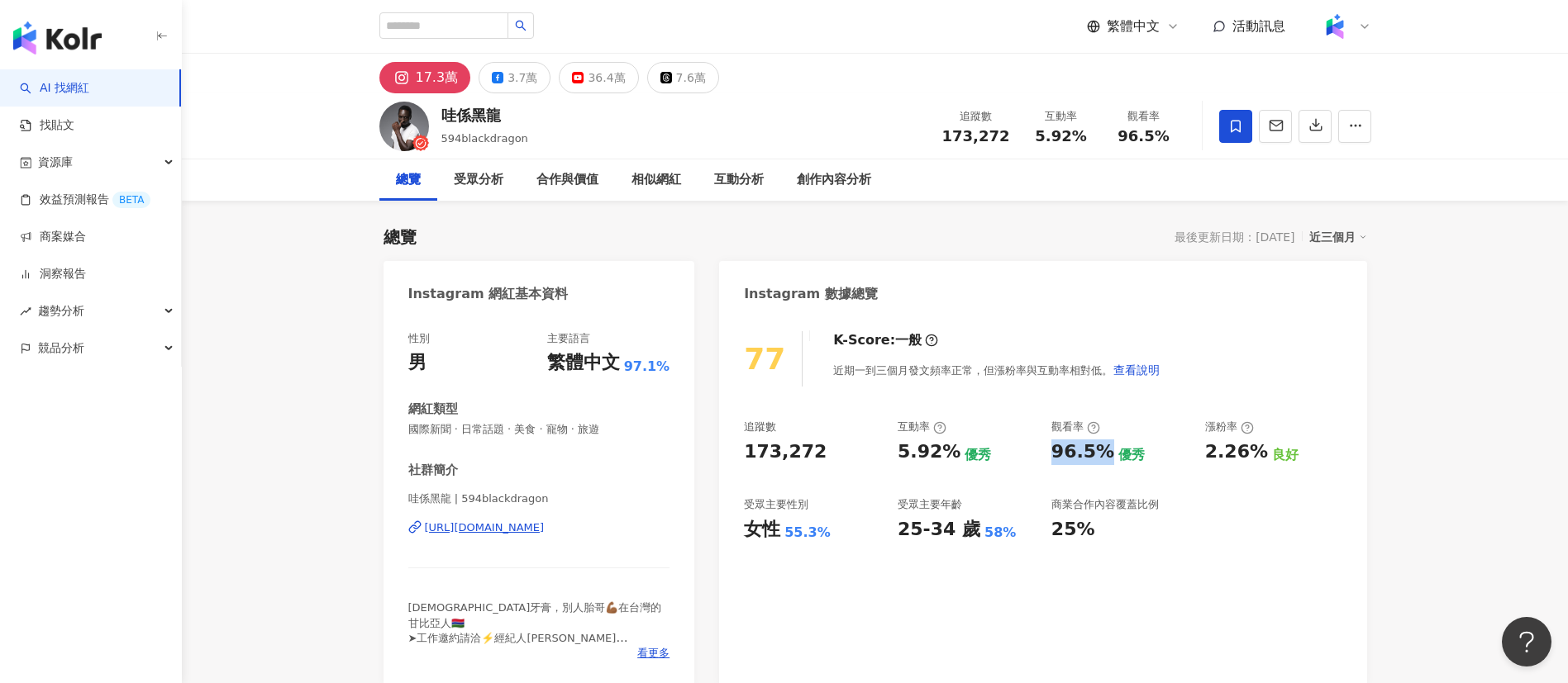
drag, startPoint x: 1051, startPoint y: 457, endPoint x: 1100, endPoint y: 457, distance: 49.0
click at [1100, 457] on div "96.5%" at bounding box center [1082, 453] width 63 height 26
copy div "96.5%"
drag, startPoint x: 1212, startPoint y: 456, endPoint x: 1228, endPoint y: 454, distance: 16.1
click at [1228, 454] on div "2.26%" at bounding box center [1237, 453] width 63 height 26
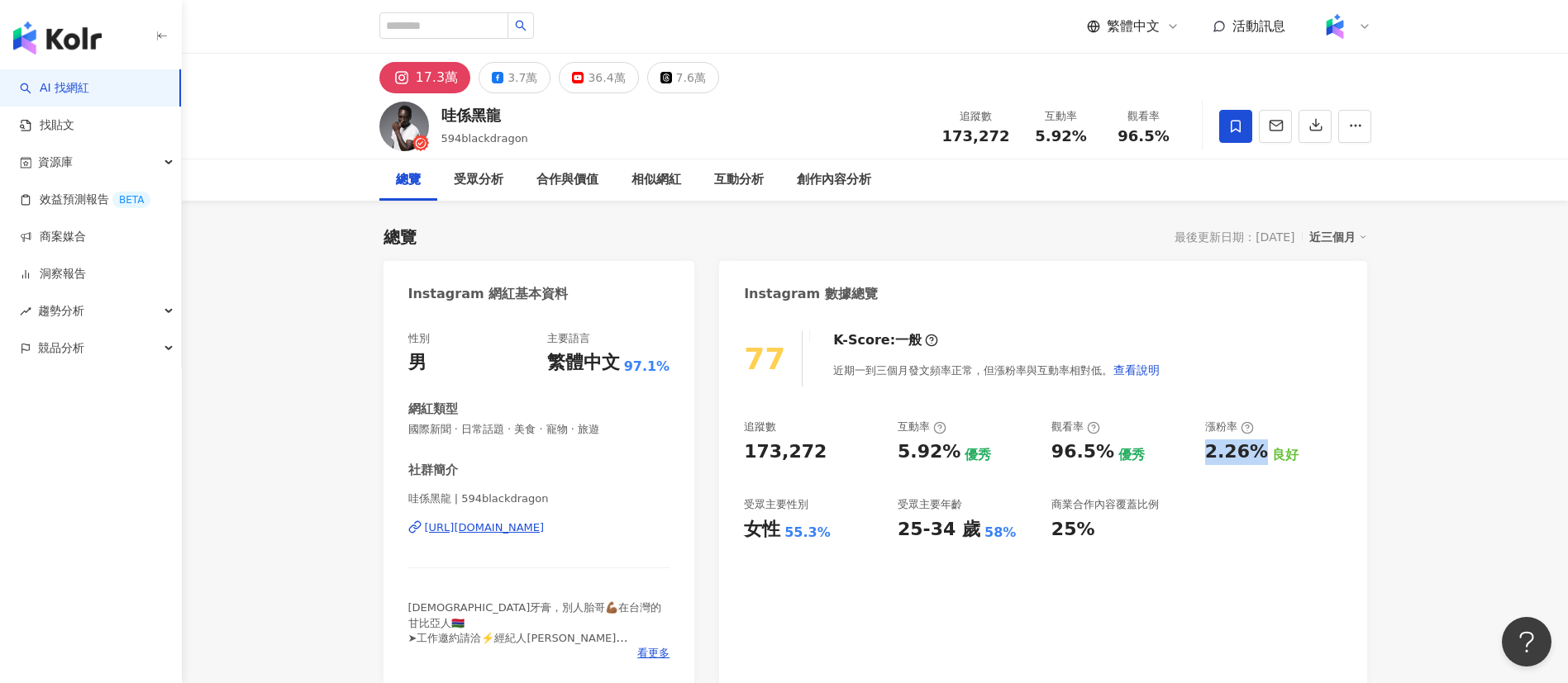
drag, startPoint x: 1201, startPoint y: 452, endPoint x: 1261, endPoint y: 448, distance: 60.1
click at [1261, 448] on div "追蹤數 173,272 互動率 5.92% 優秀 觀看率 96.5% 優秀 漲粉率 2.26% 良好 受眾主要性別 女性 55.3% 受眾主要年齡 25-34…" at bounding box center [1043, 481] width 598 height 122
copy div "2.26%"
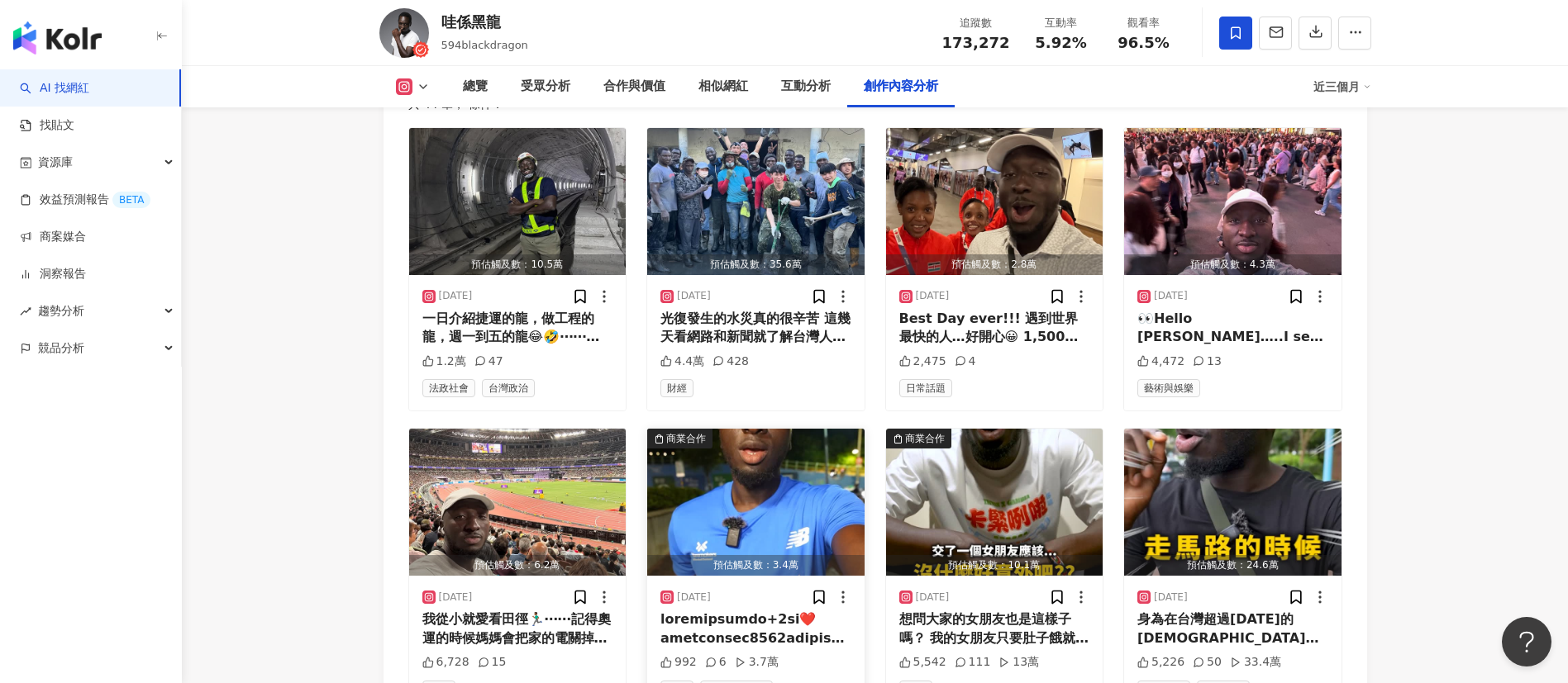
scroll to position [4956, 0]
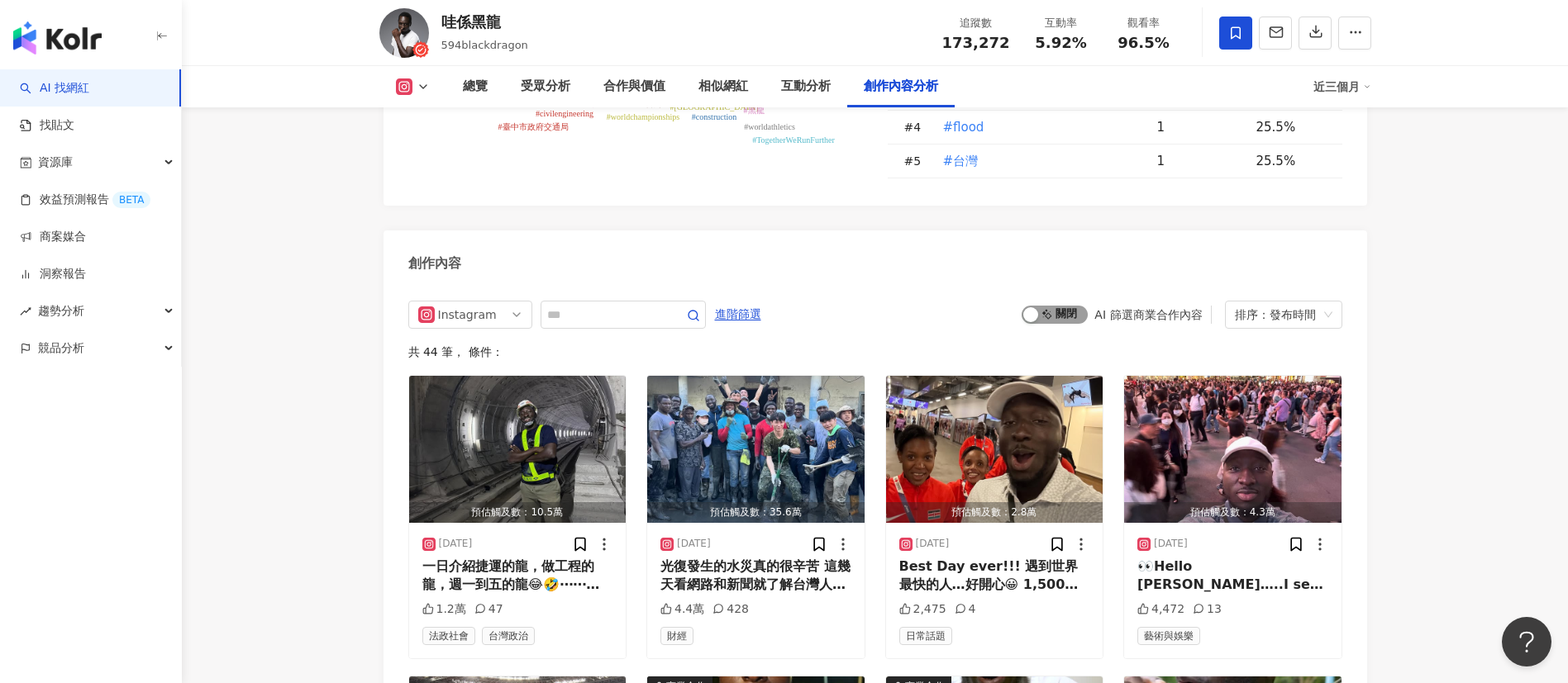
click at [1057, 324] on span "啟動 關閉" at bounding box center [1054, 315] width 66 height 19
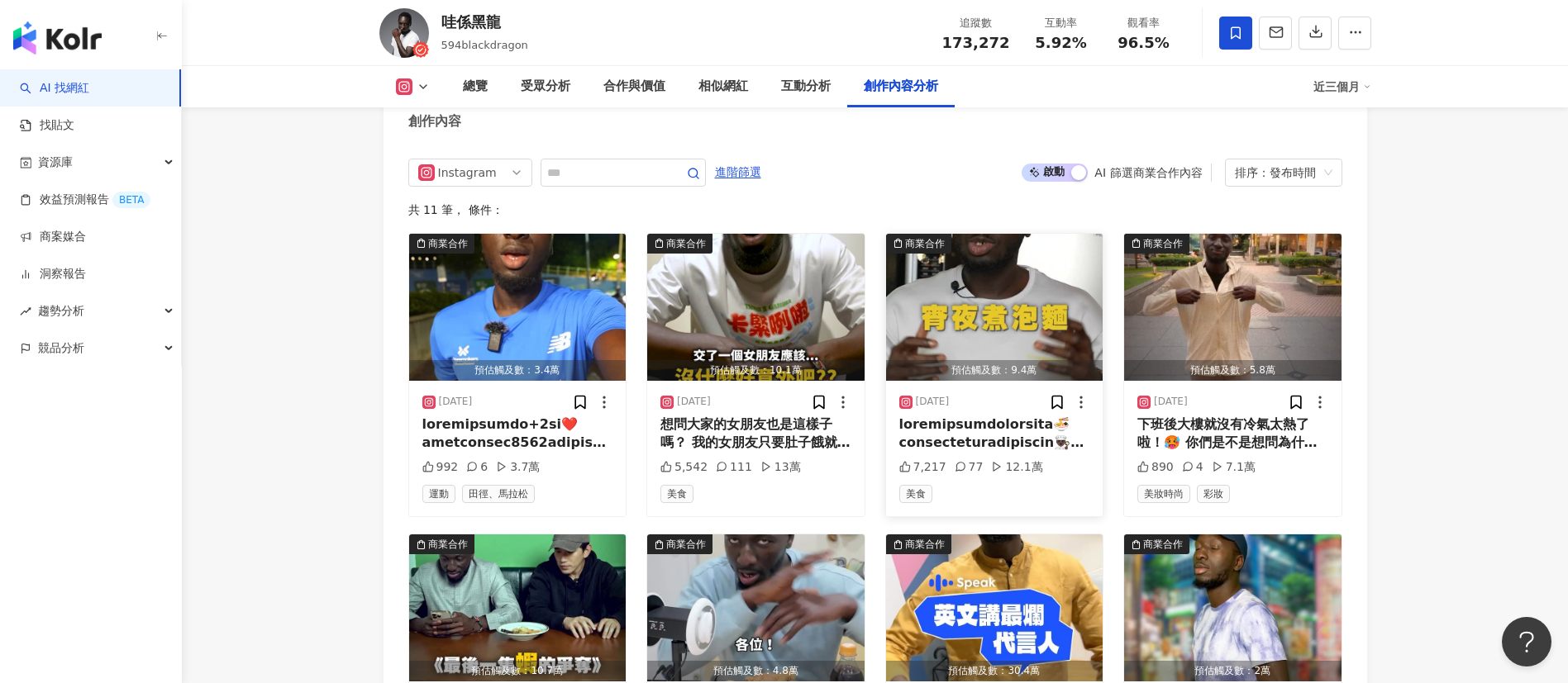
click at [940, 341] on img "button" at bounding box center [994, 307] width 217 height 147
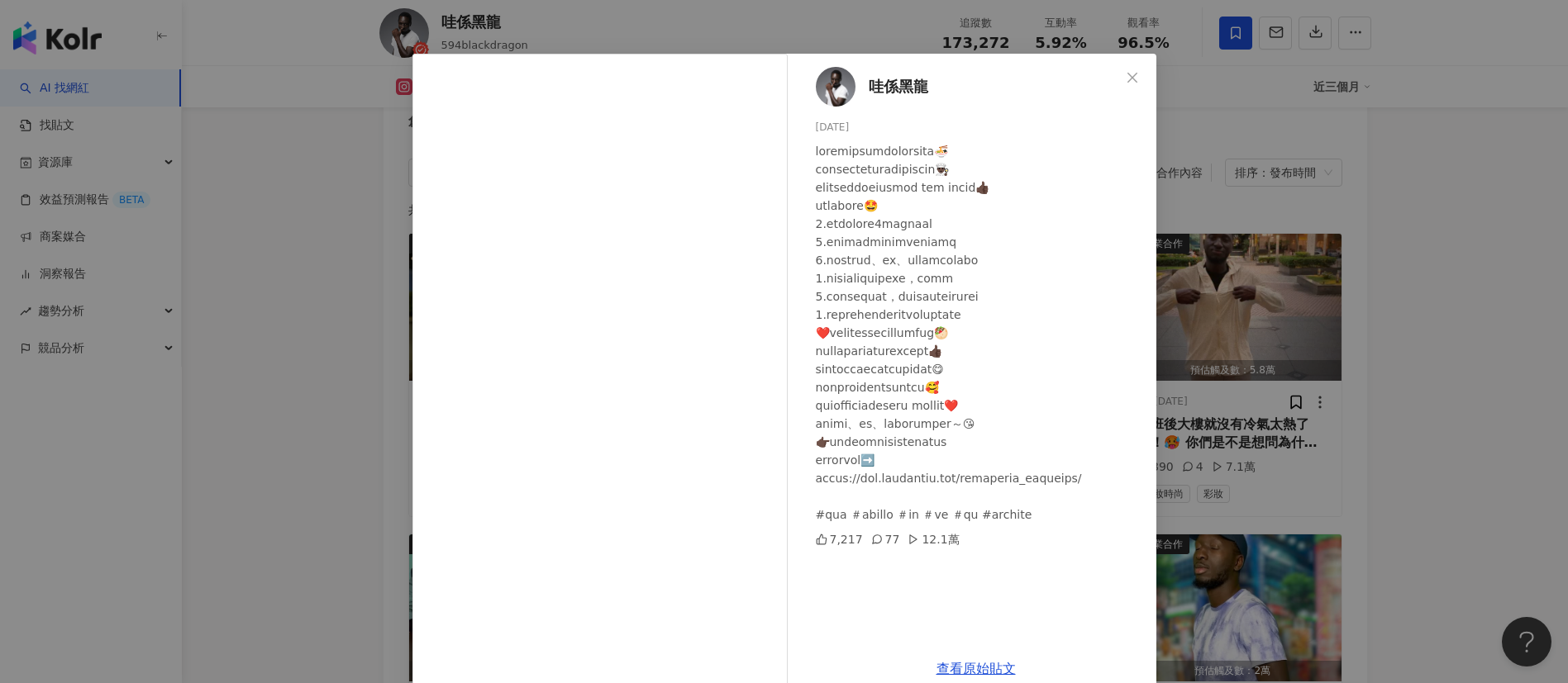
scroll to position [58, 0]
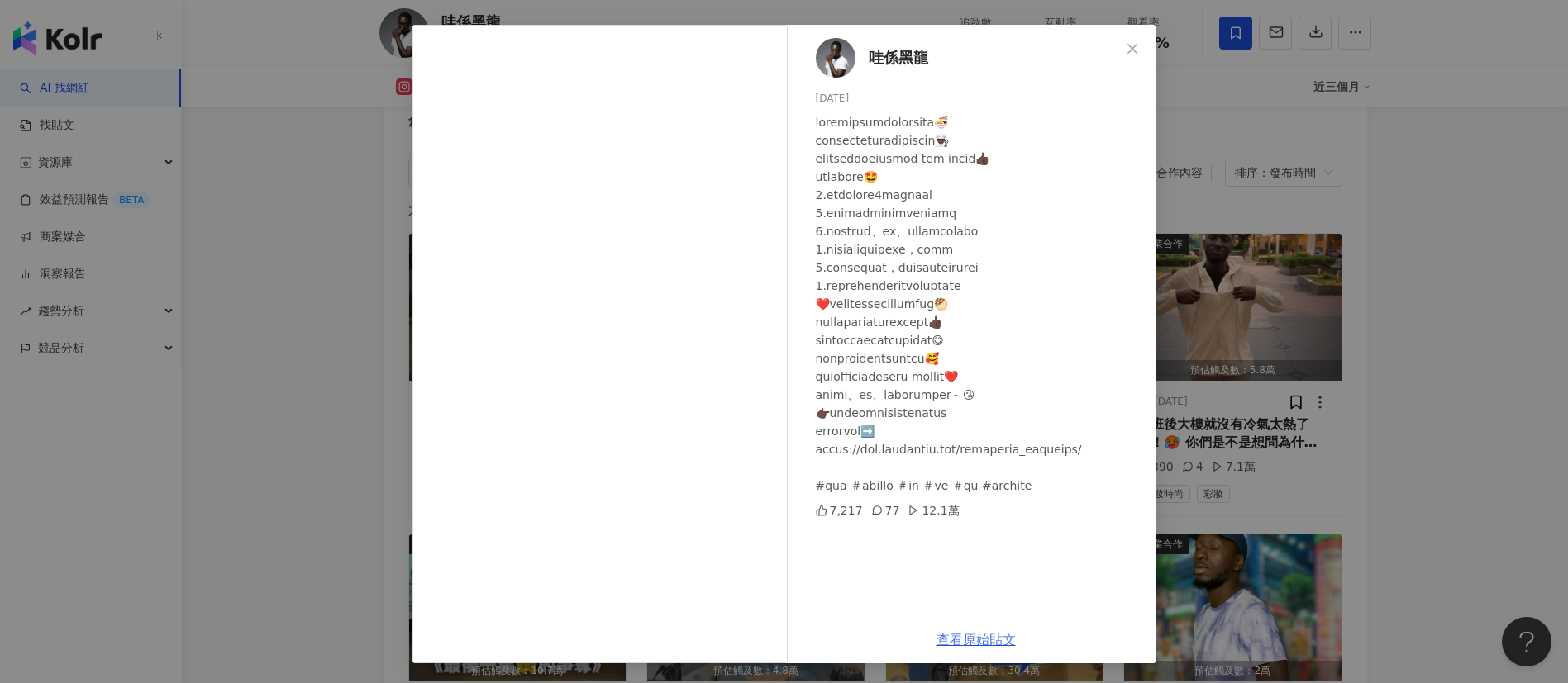
click at [943, 638] on link "查看原始貼文" at bounding box center [976, 639] width 79 height 16
click at [1290, 178] on div "哇係黑龍 2025/6/24 7,217 77 12.1萬 查看原始貼文" at bounding box center [784, 342] width 1568 height 683
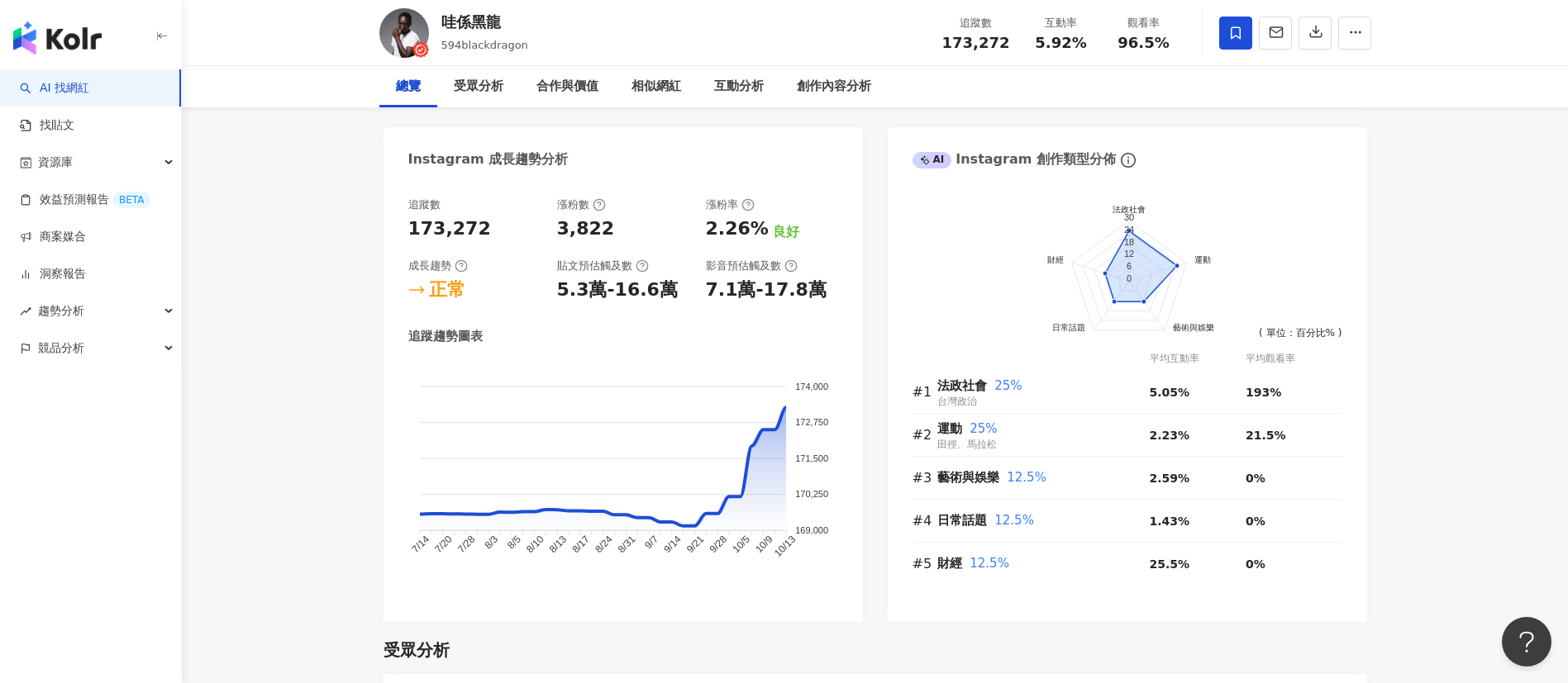
scroll to position [0, 0]
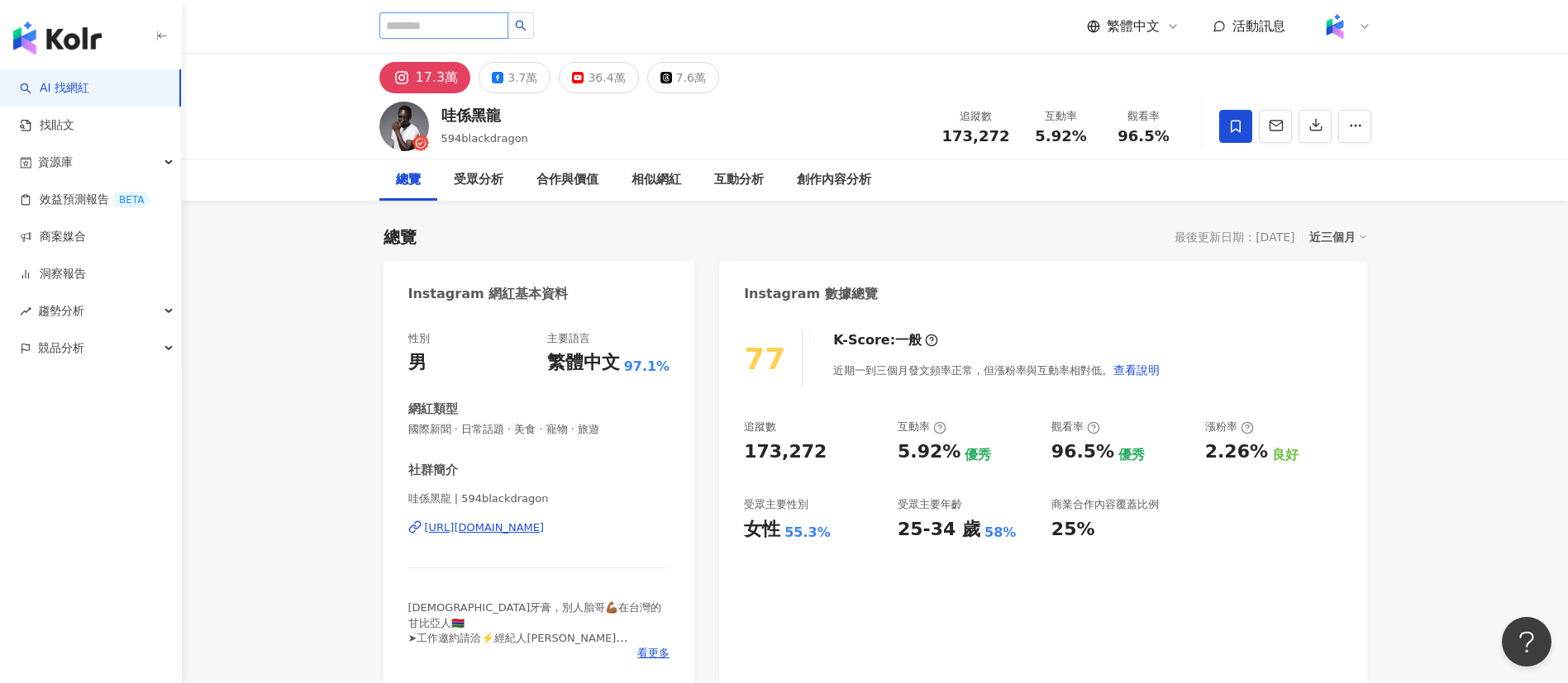
click at [481, 30] on input "search" at bounding box center [444, 25] width 129 height 26
paste input "**"
type input "**"
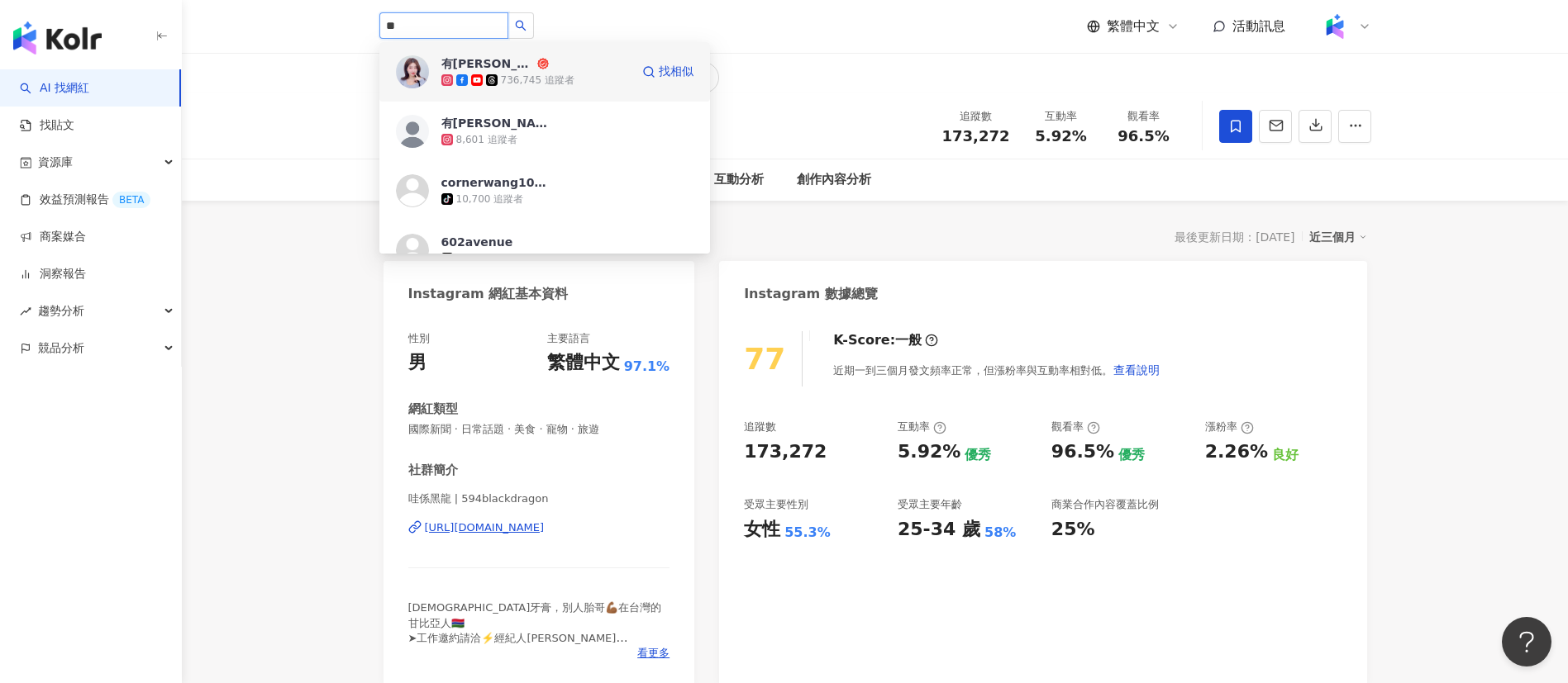
click at [575, 75] on div "736,745 追蹤者" at bounding box center [535, 80] width 188 height 17
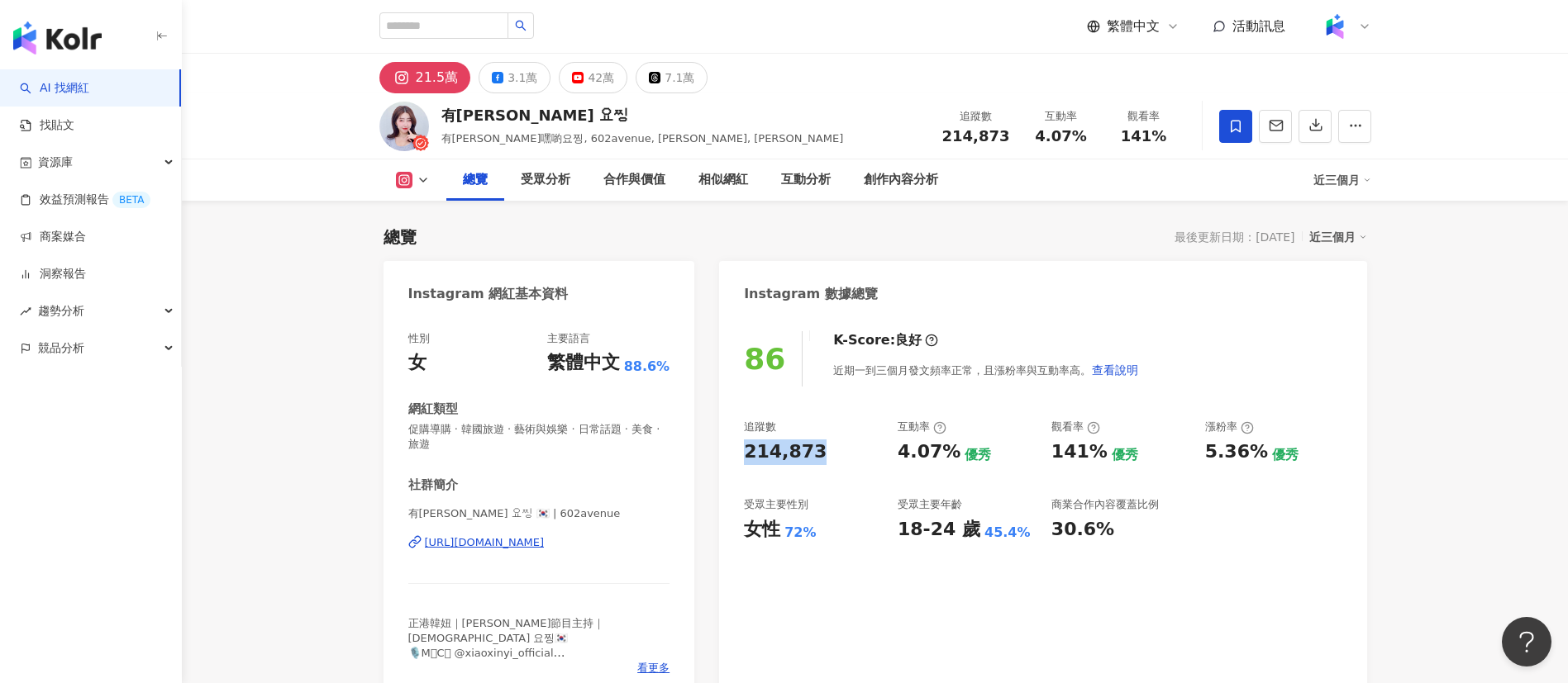
drag, startPoint x: 739, startPoint y: 453, endPoint x: 822, endPoint y: 449, distance: 83.1
click at [822, 449] on div "86 K-Score : 良好 近期一到三個月發文頻率正常，且漲粉率與互動率高。 查看說明 追蹤數 214,873 互動率 4.07% 優秀 觀看率 141%…" at bounding box center [1042, 508] width 647 height 386
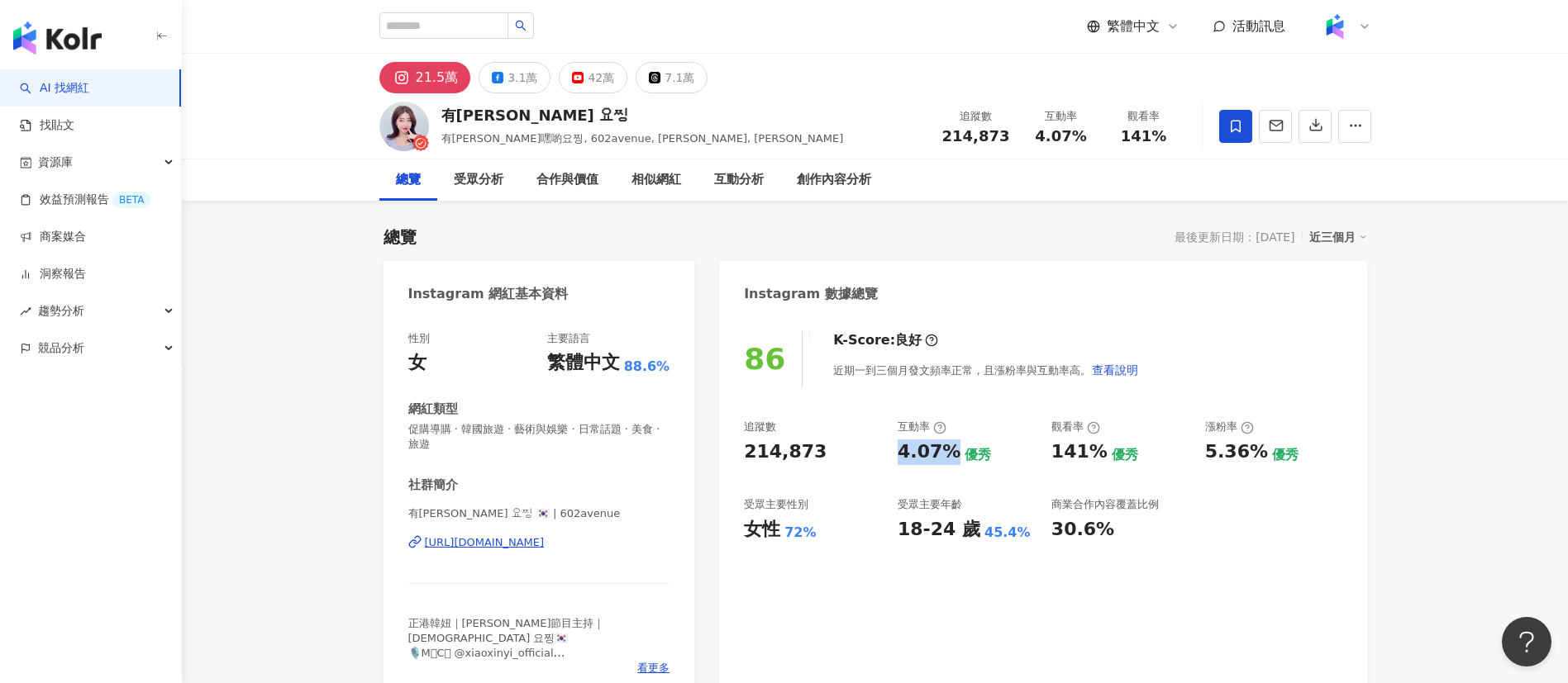
drag, startPoint x: 896, startPoint y: 450, endPoint x: 946, endPoint y: 453, distance: 50.1
click at [946, 453] on div "追蹤數 214,873 互動率 4.07% 優秀 觀看率 141% 優秀 漲粉率 5.36% 優秀 受眾主要性別 女性 72% 受眾主要年齡 18-24 歲 …" at bounding box center [1043, 481] width 598 height 122
copy div "4.07%"
drag, startPoint x: 1052, startPoint y: 452, endPoint x: 1097, endPoint y: 454, distance: 45.0
click at [1097, 454] on div "141%" at bounding box center [1079, 453] width 57 height 26
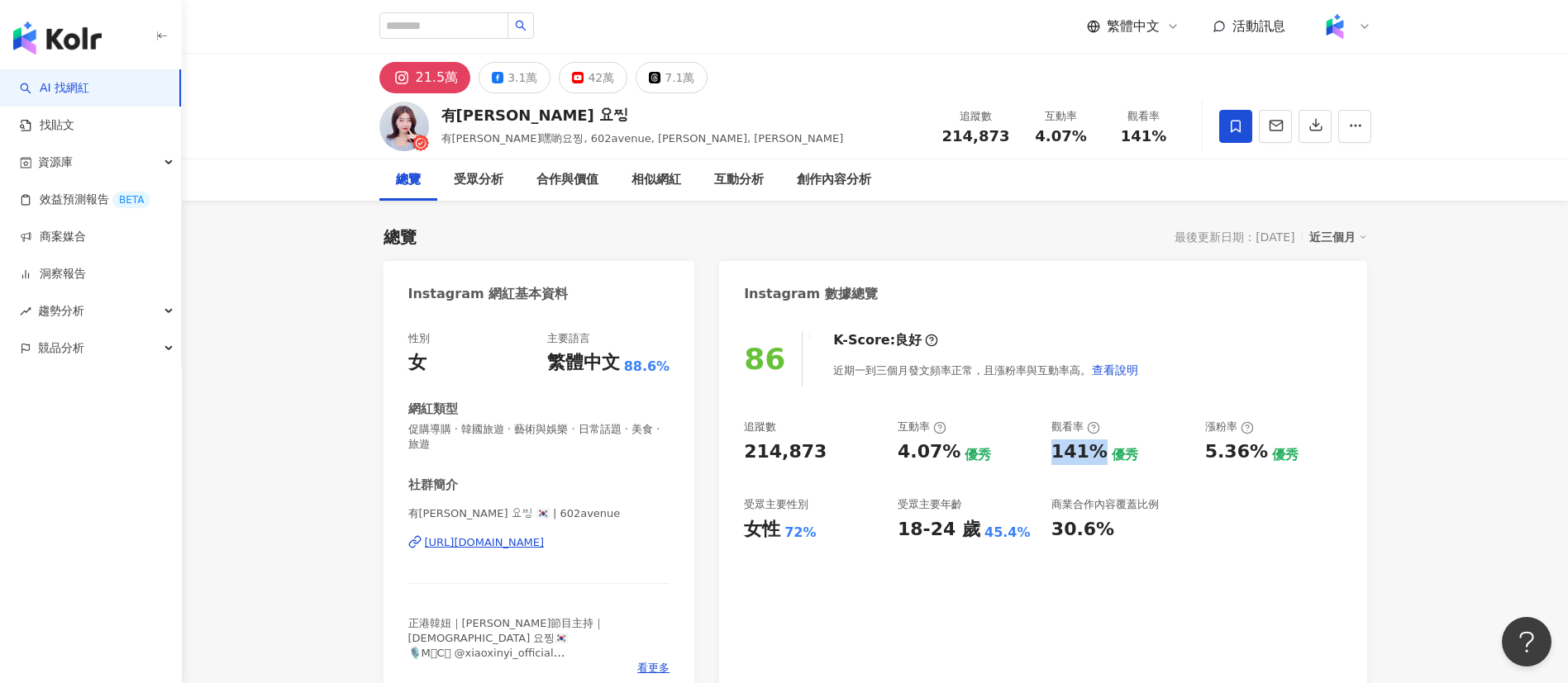
copy div "141%"
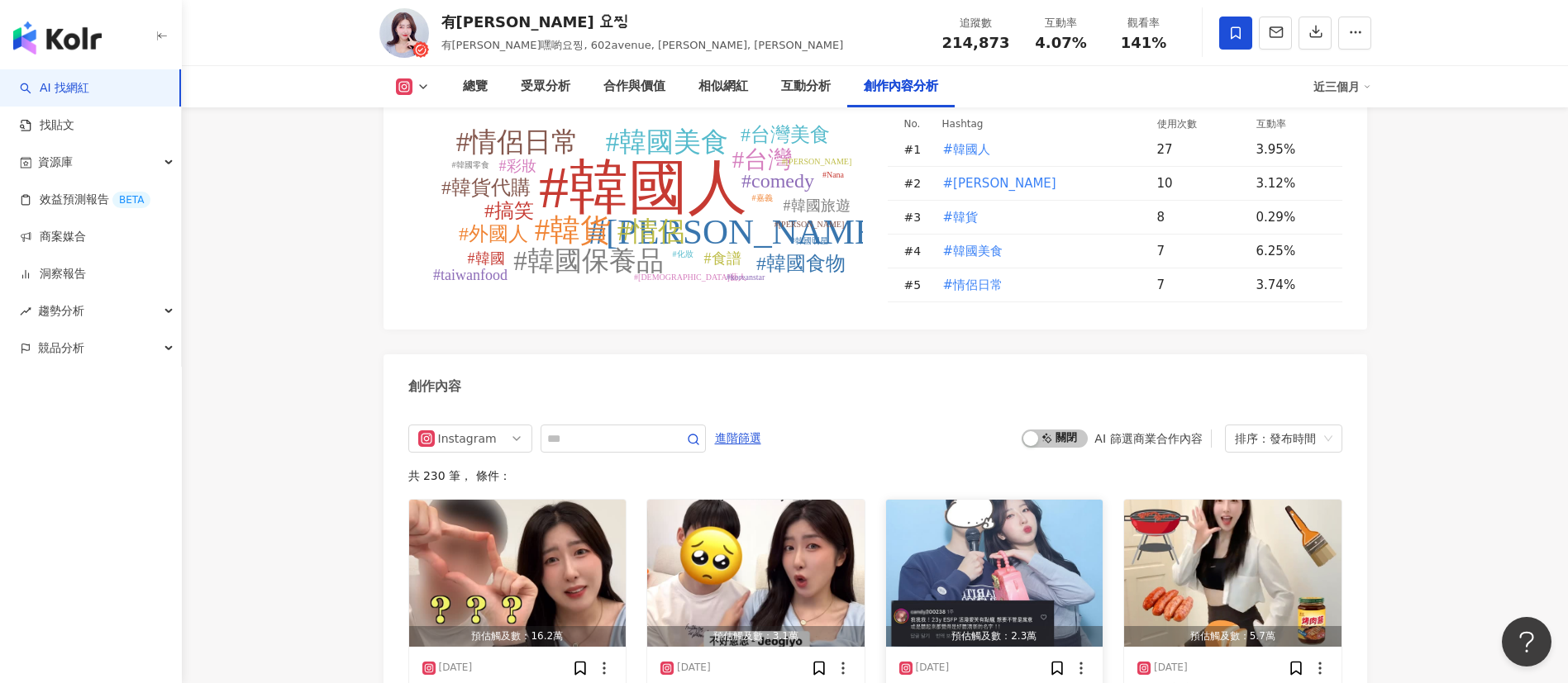
scroll to position [5080, 0]
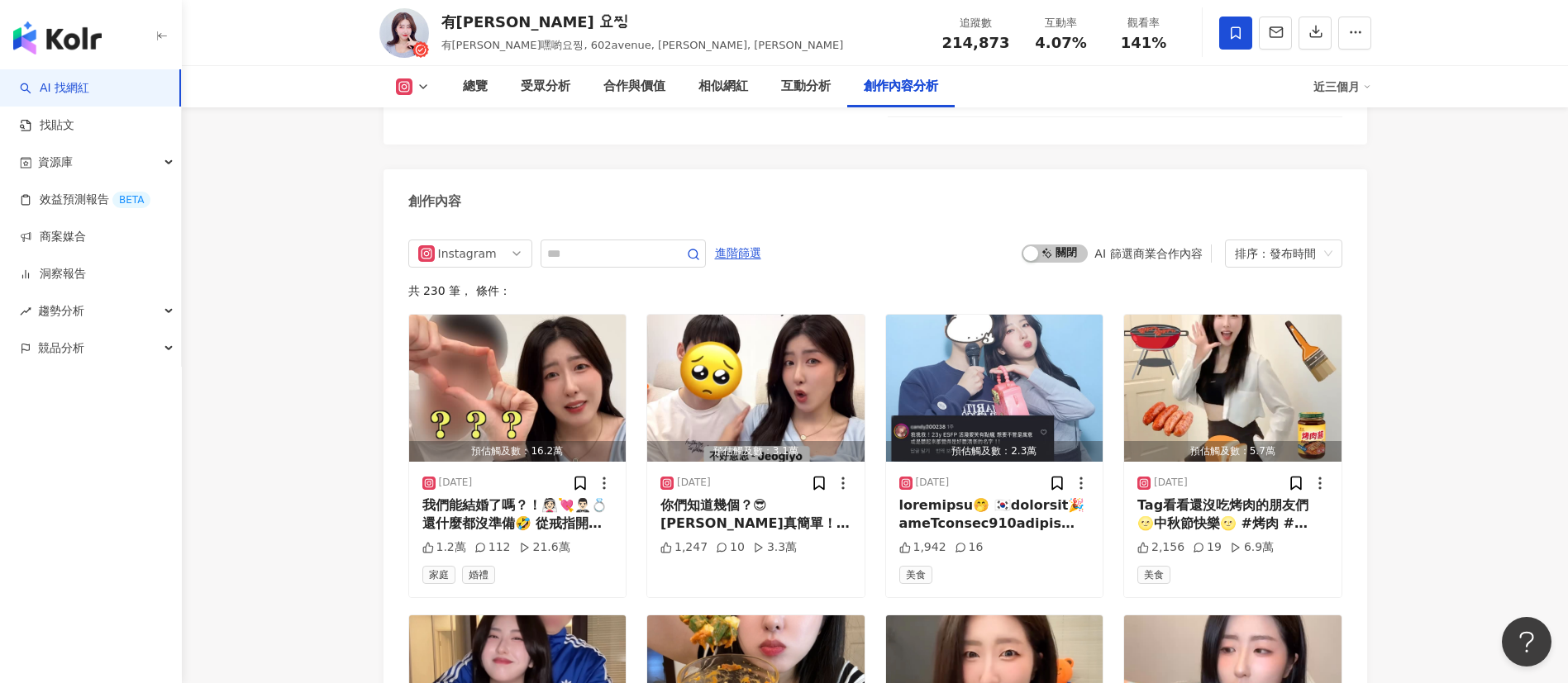
click at [1059, 239] on div "啟動 關閉 AI 篩選商業合作內容 排序：發布時間" at bounding box center [1181, 253] width 319 height 28
click at [1059, 244] on span "啟動 關閉" at bounding box center [1054, 253] width 66 height 19
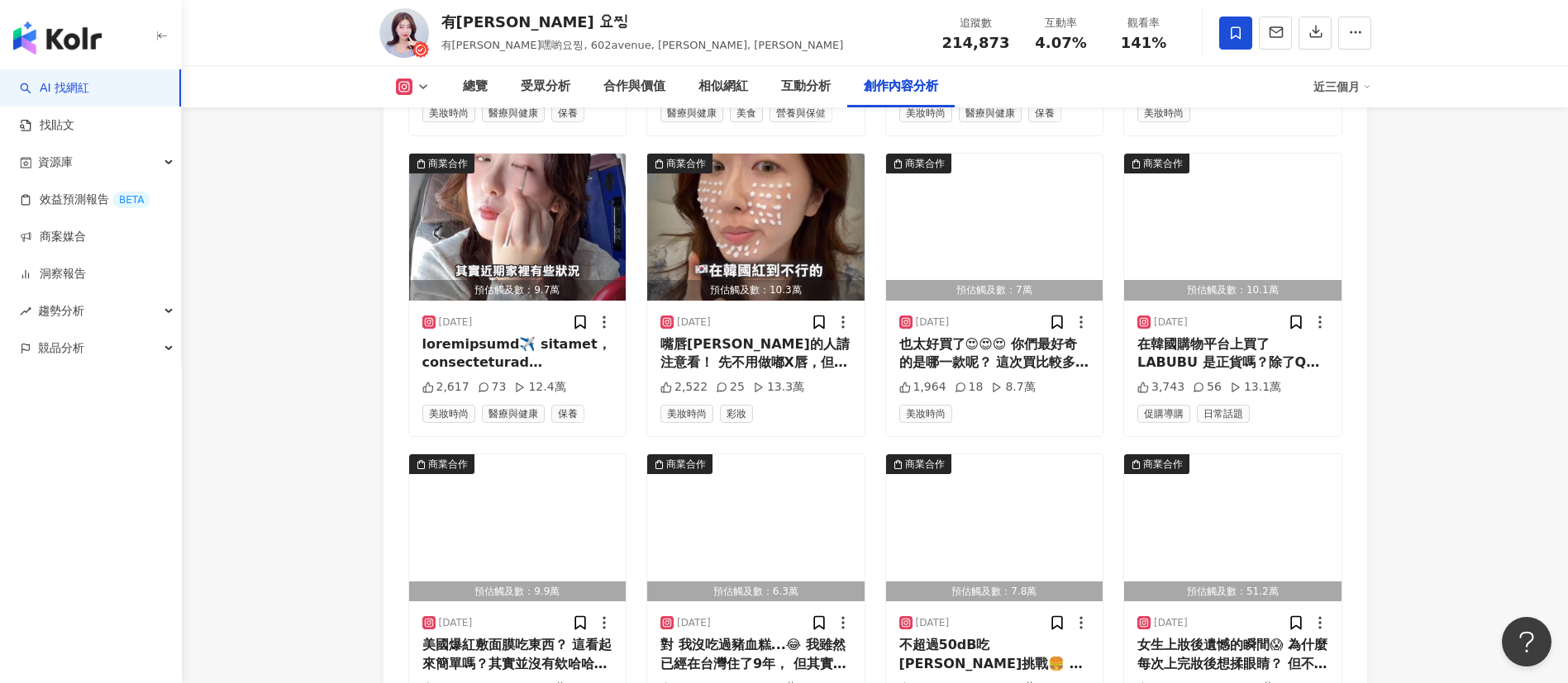
scroll to position [5575, 0]
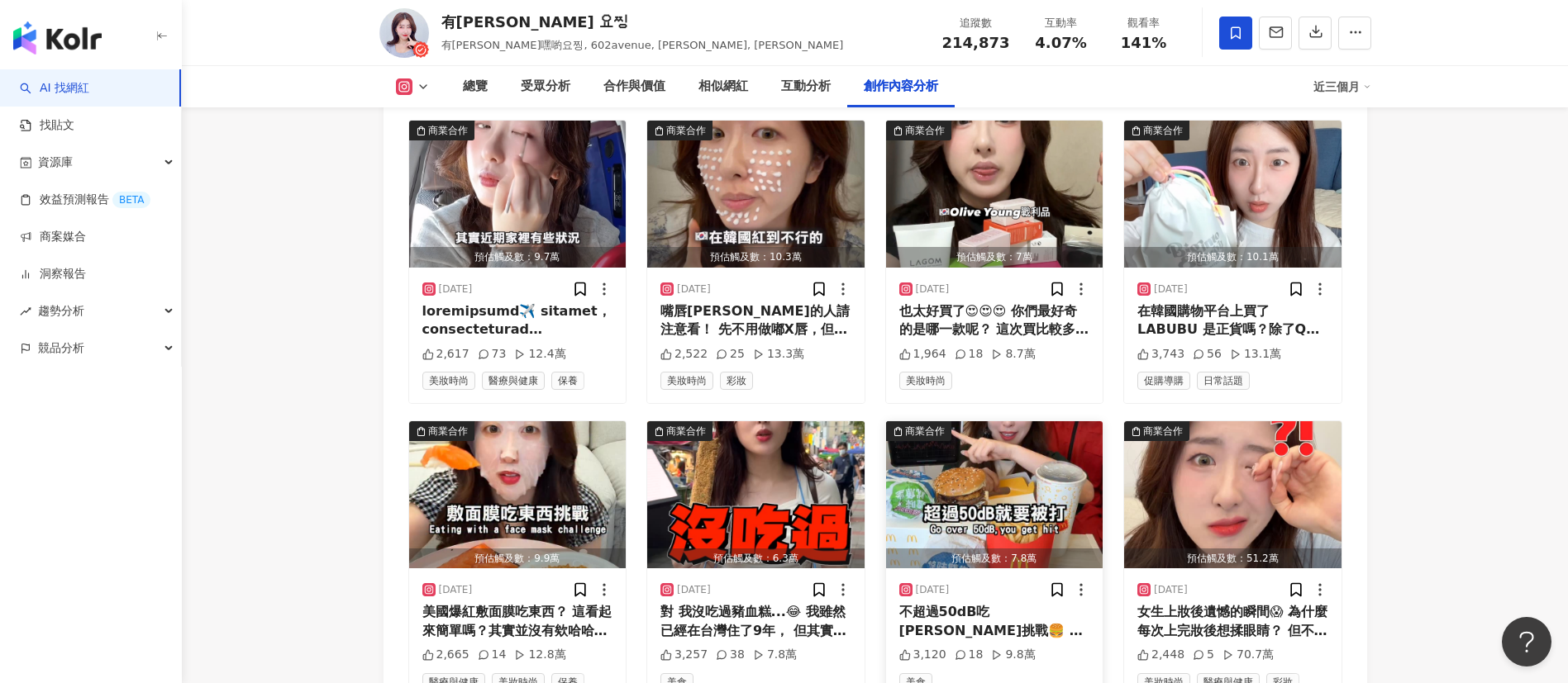
click at [964, 445] on img "button" at bounding box center [994, 495] width 217 height 147
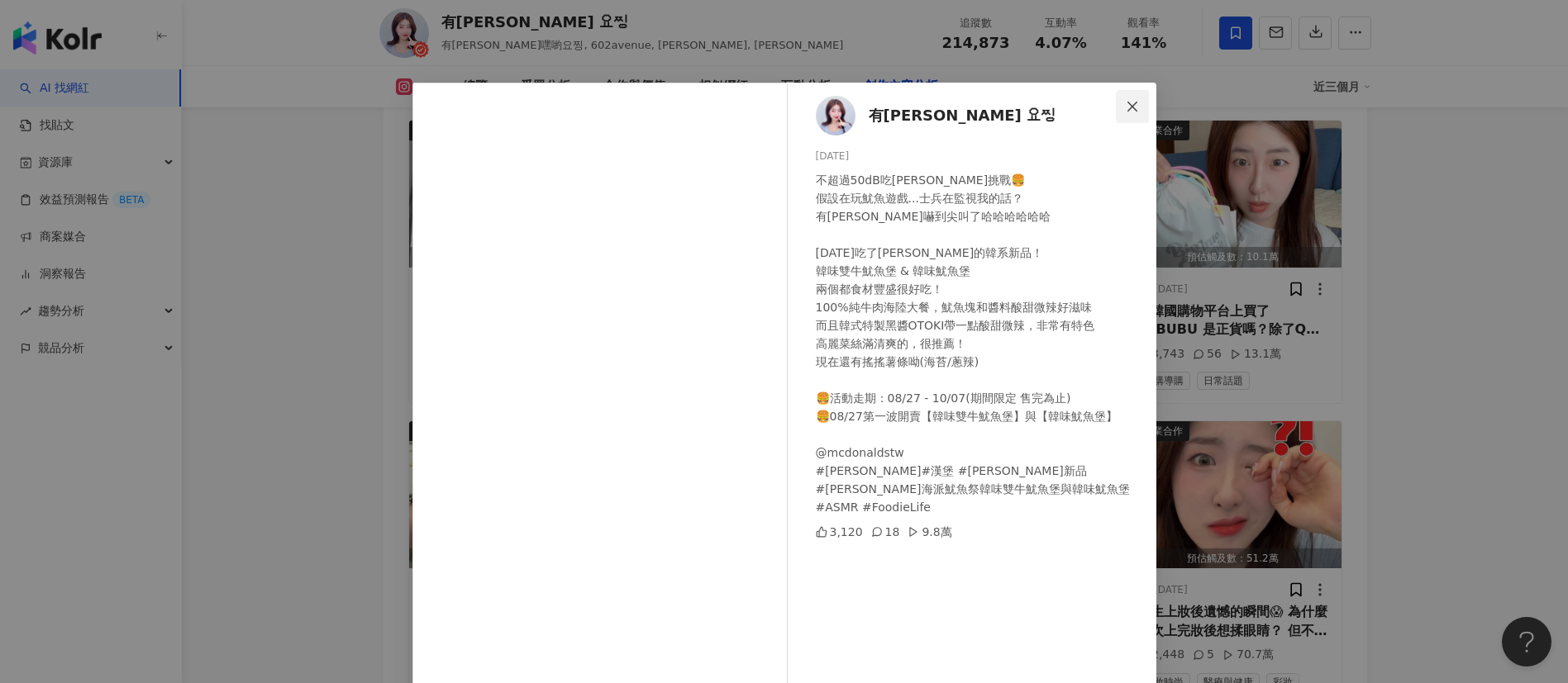
click at [1125, 107] on icon "close" at bounding box center [1132, 107] width 13 height 13
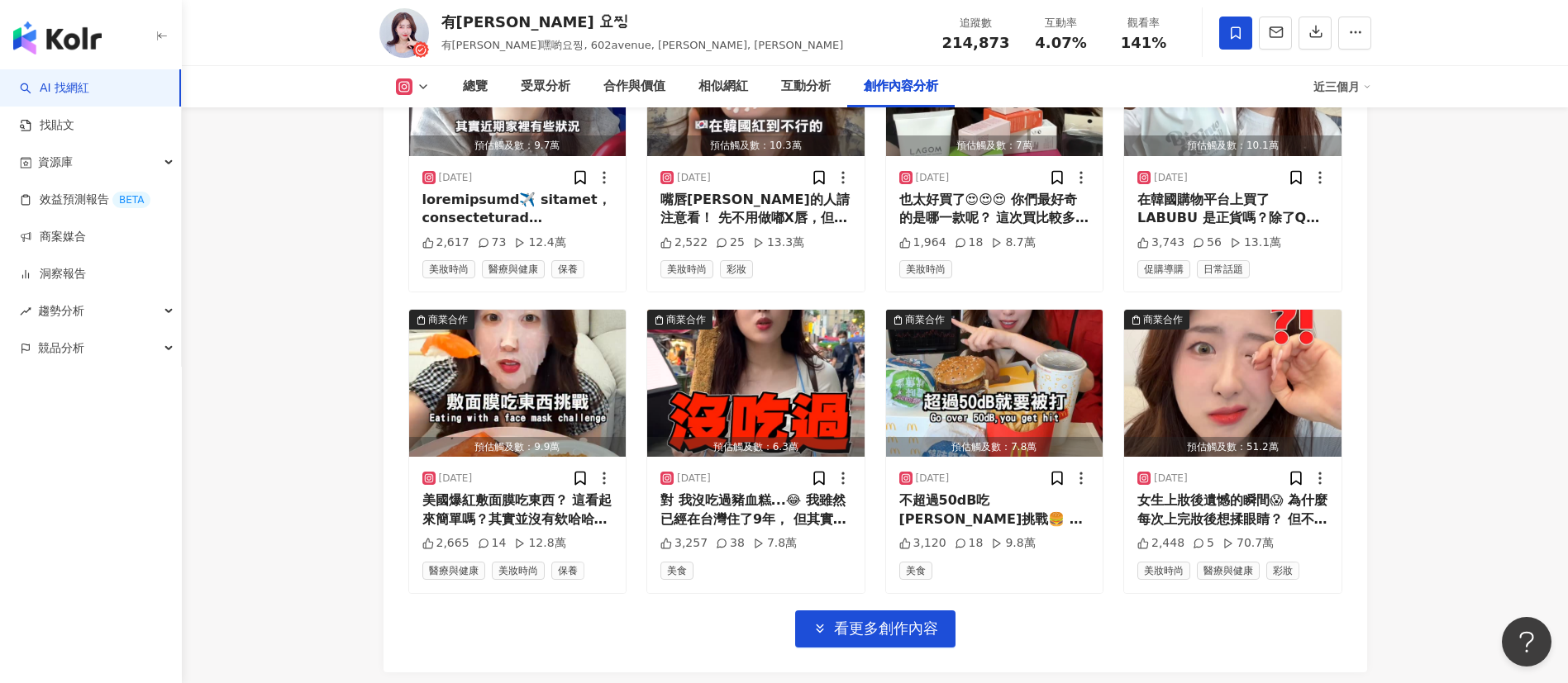
scroll to position [5797, 0]
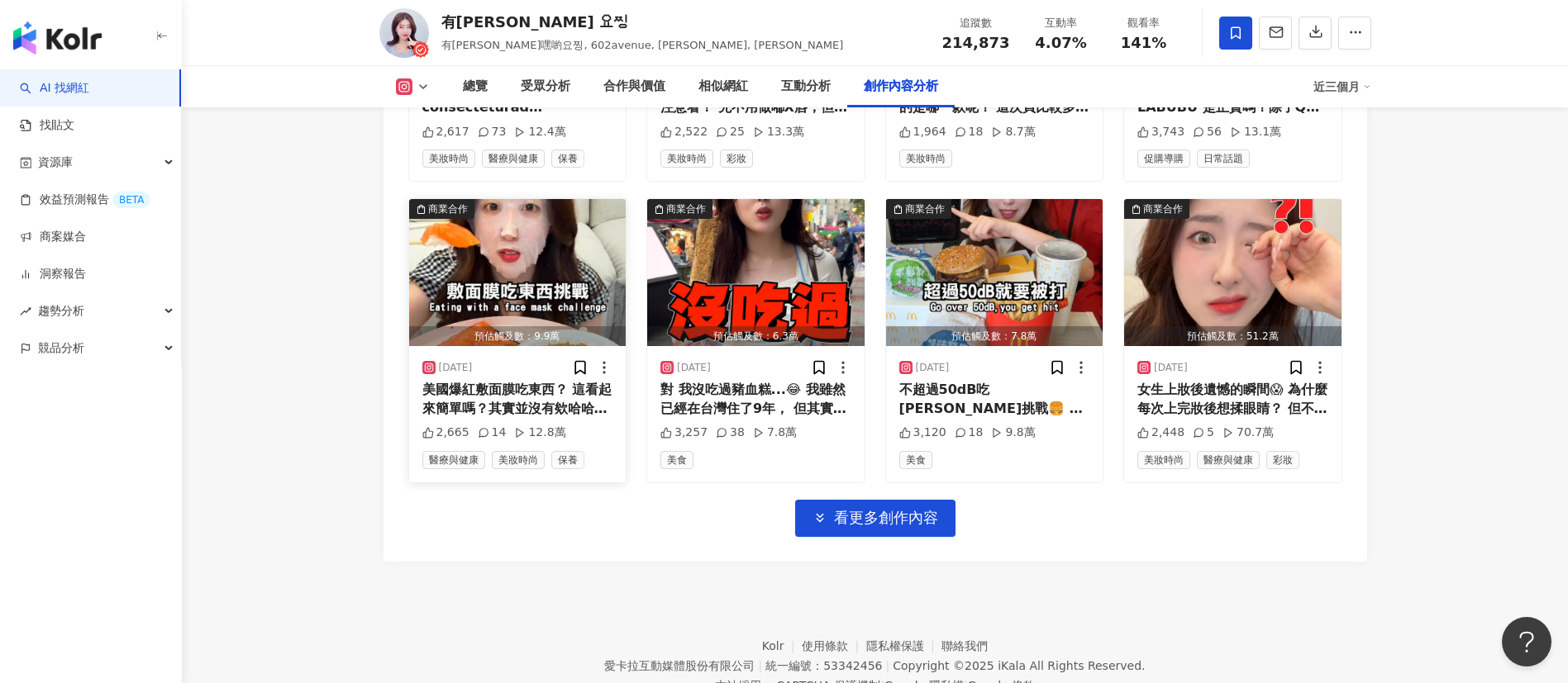
click at [541, 229] on img "button" at bounding box center [518, 273] width 217 height 147
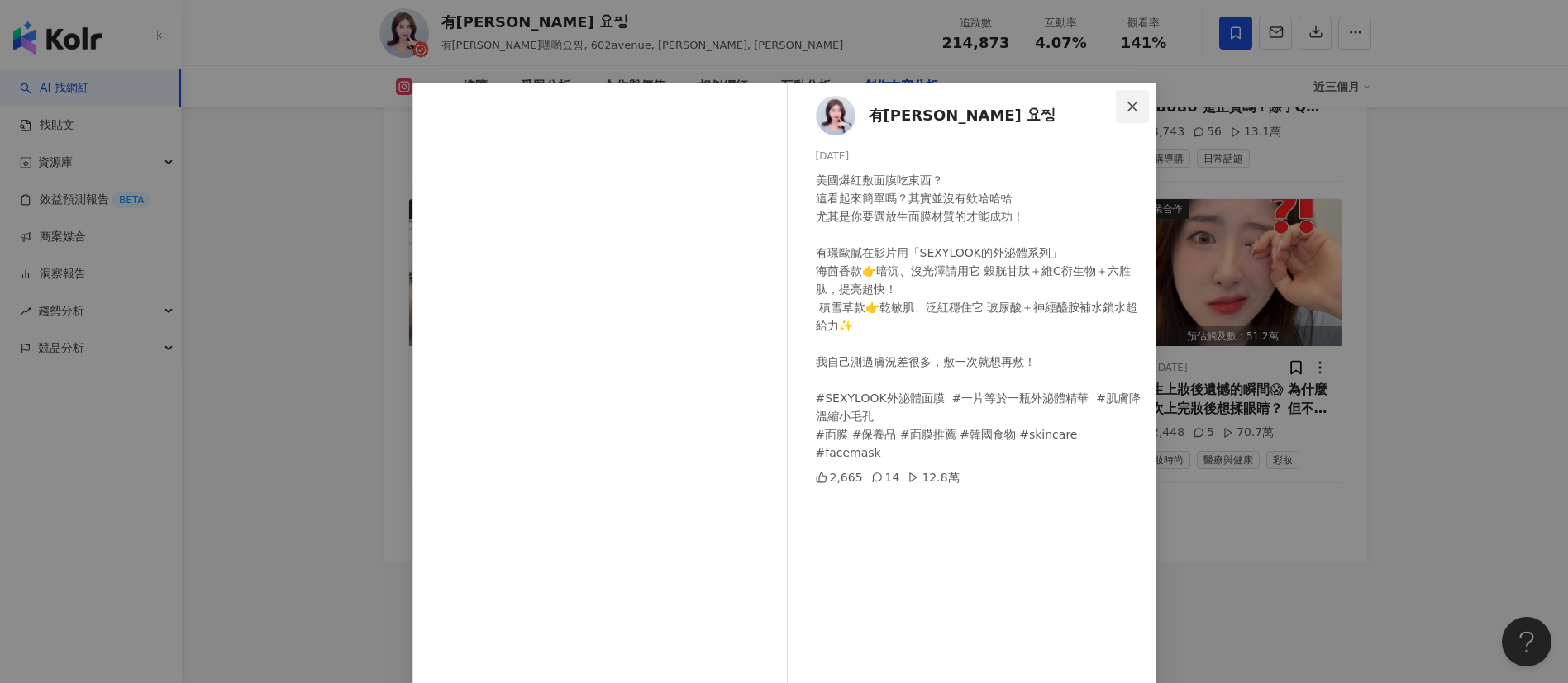
click at [1134, 109] on span "Close" at bounding box center [1133, 107] width 33 height 13
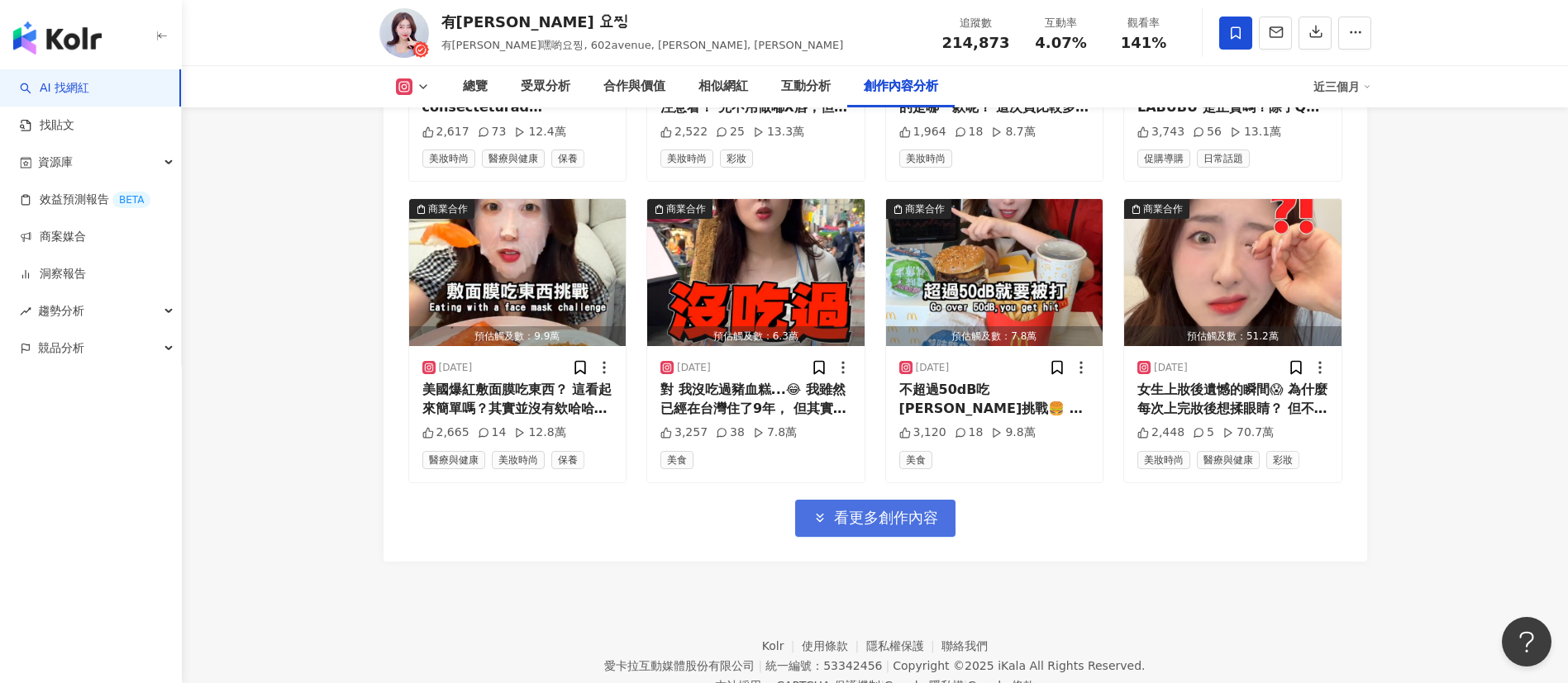
click at [881, 509] on span "看更多創作內容" at bounding box center [886, 518] width 104 height 19
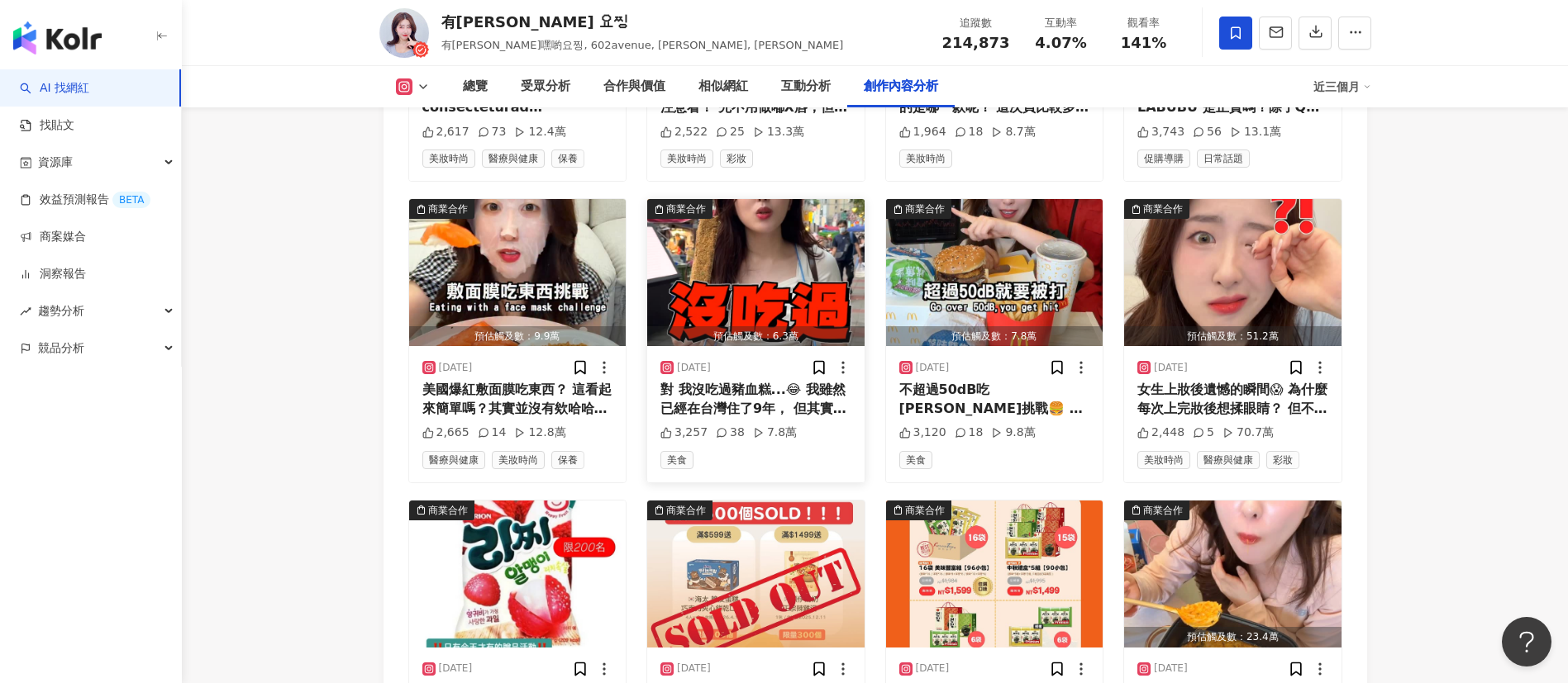
click at [786, 203] on img "button" at bounding box center [756, 273] width 217 height 147
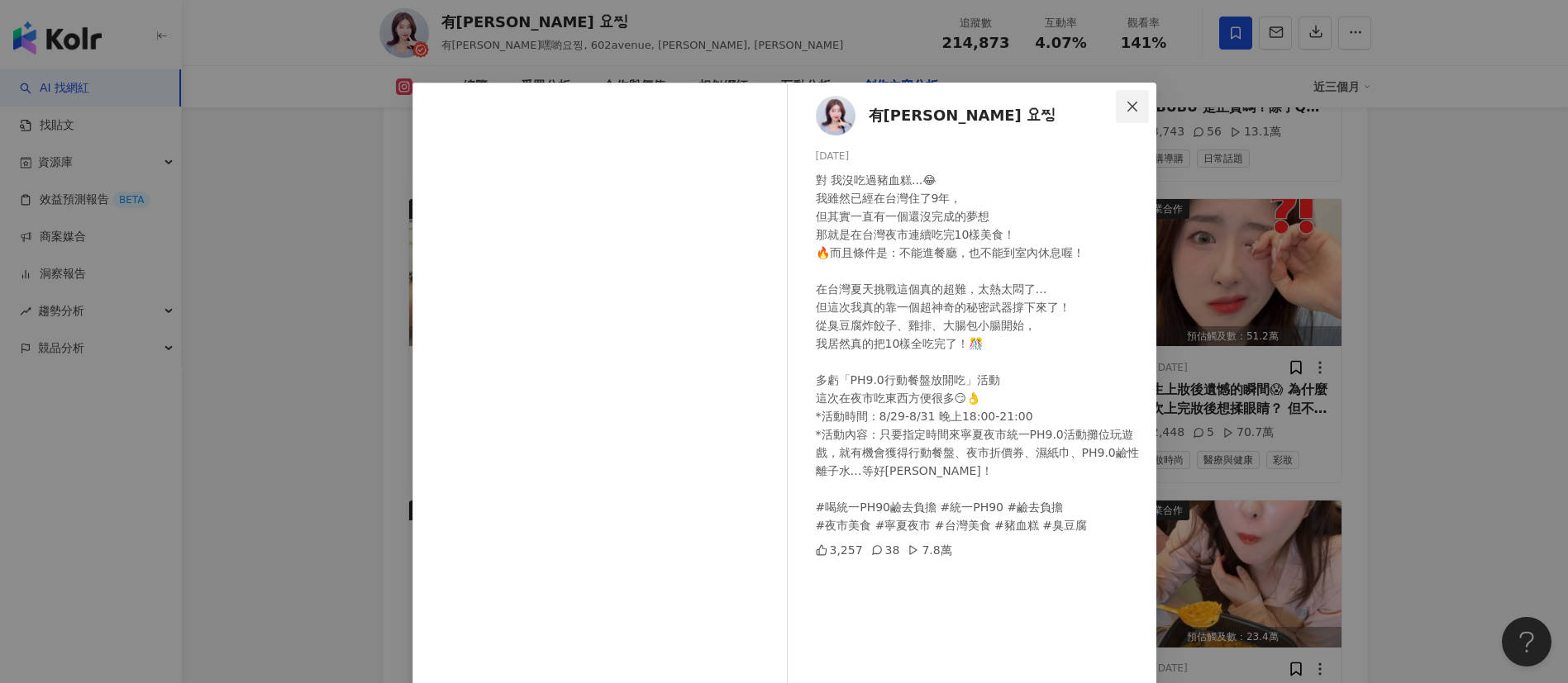
click at [1122, 97] on button "Close" at bounding box center [1133, 107] width 33 height 33
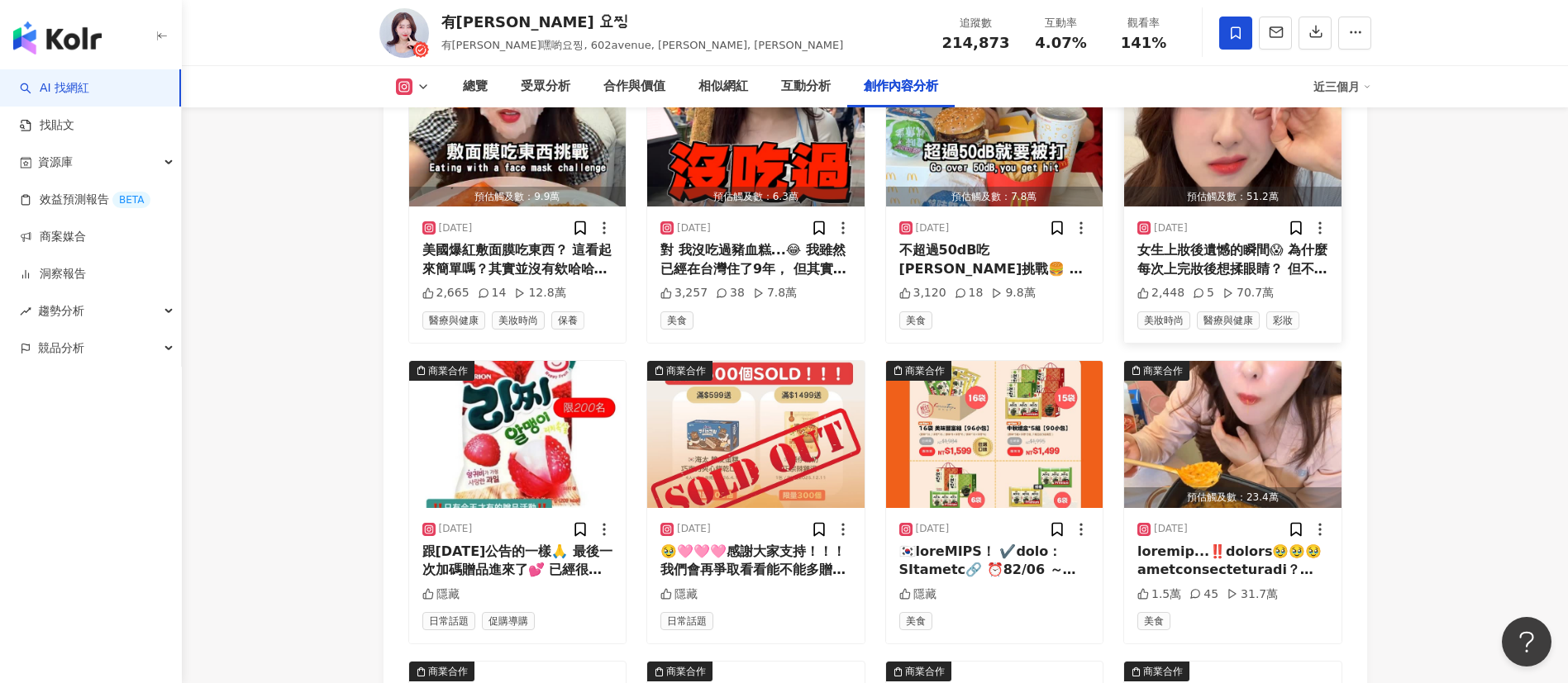
scroll to position [6169, 0]
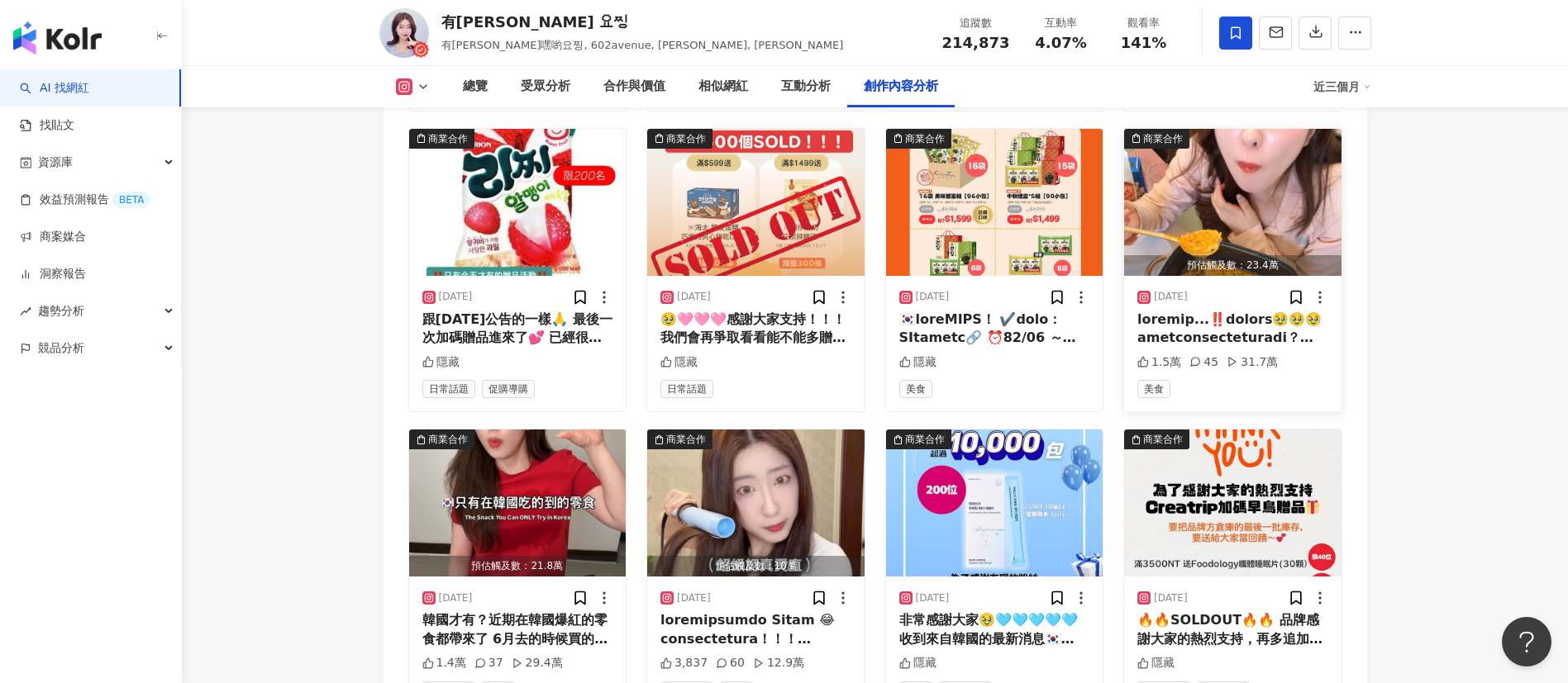
click at [1252, 166] on img "button" at bounding box center [1233, 202] width 217 height 147
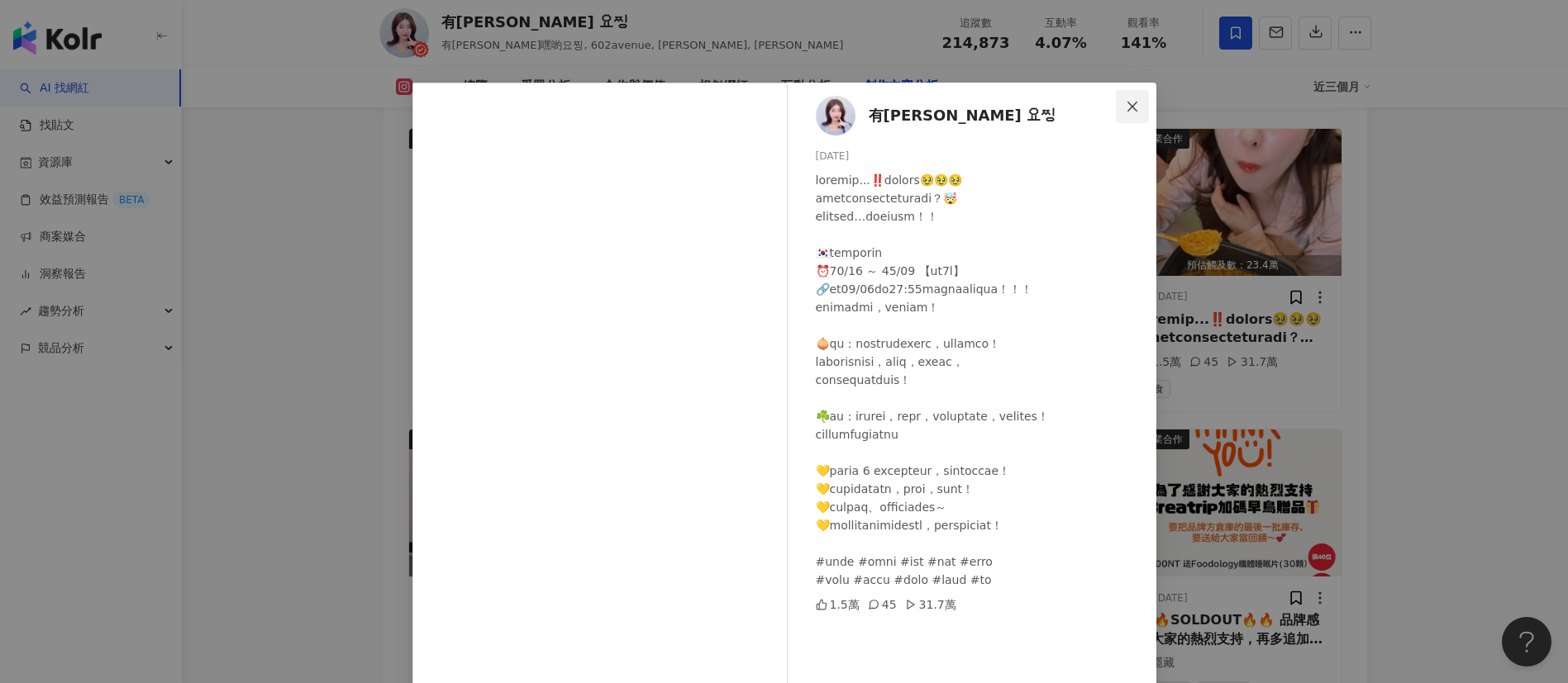
click at [1133, 115] on button "Close" at bounding box center [1133, 107] width 33 height 33
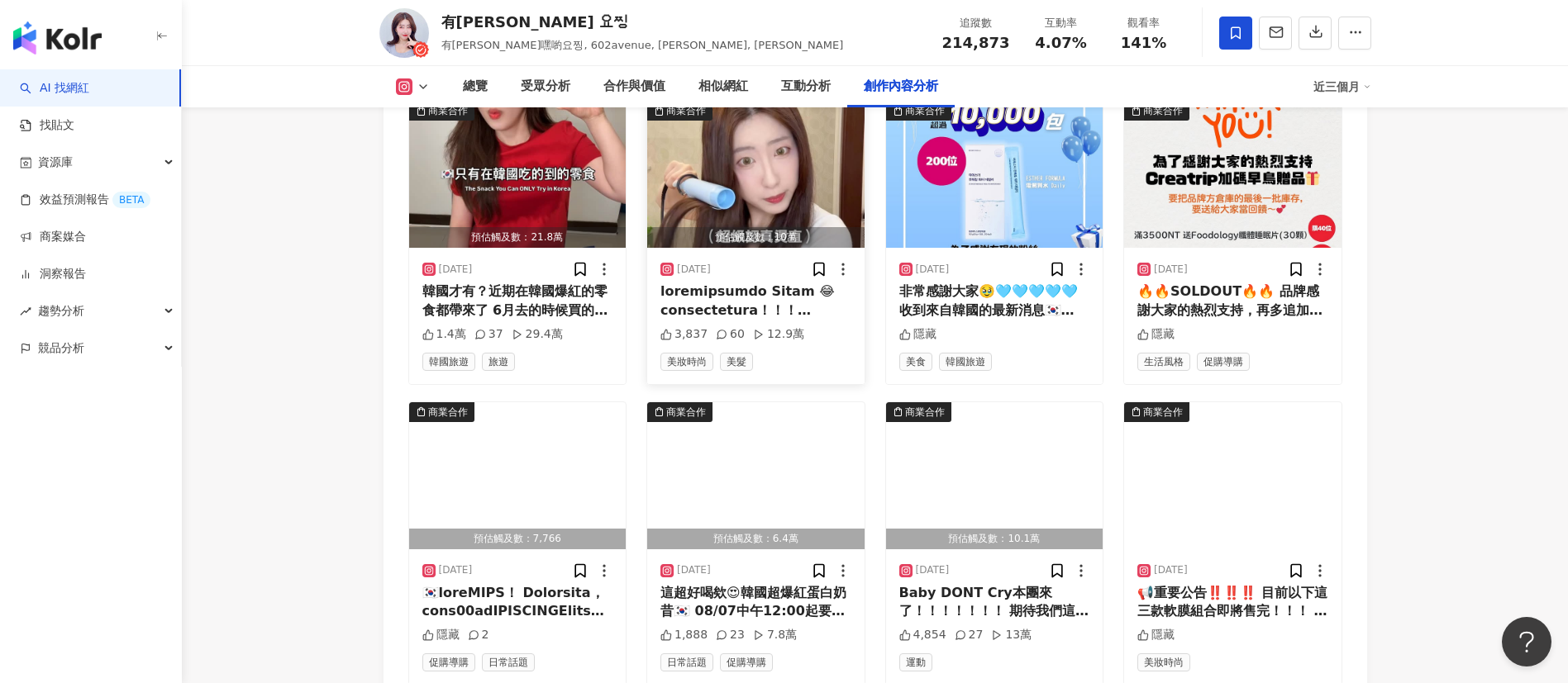
scroll to position [6540, 0]
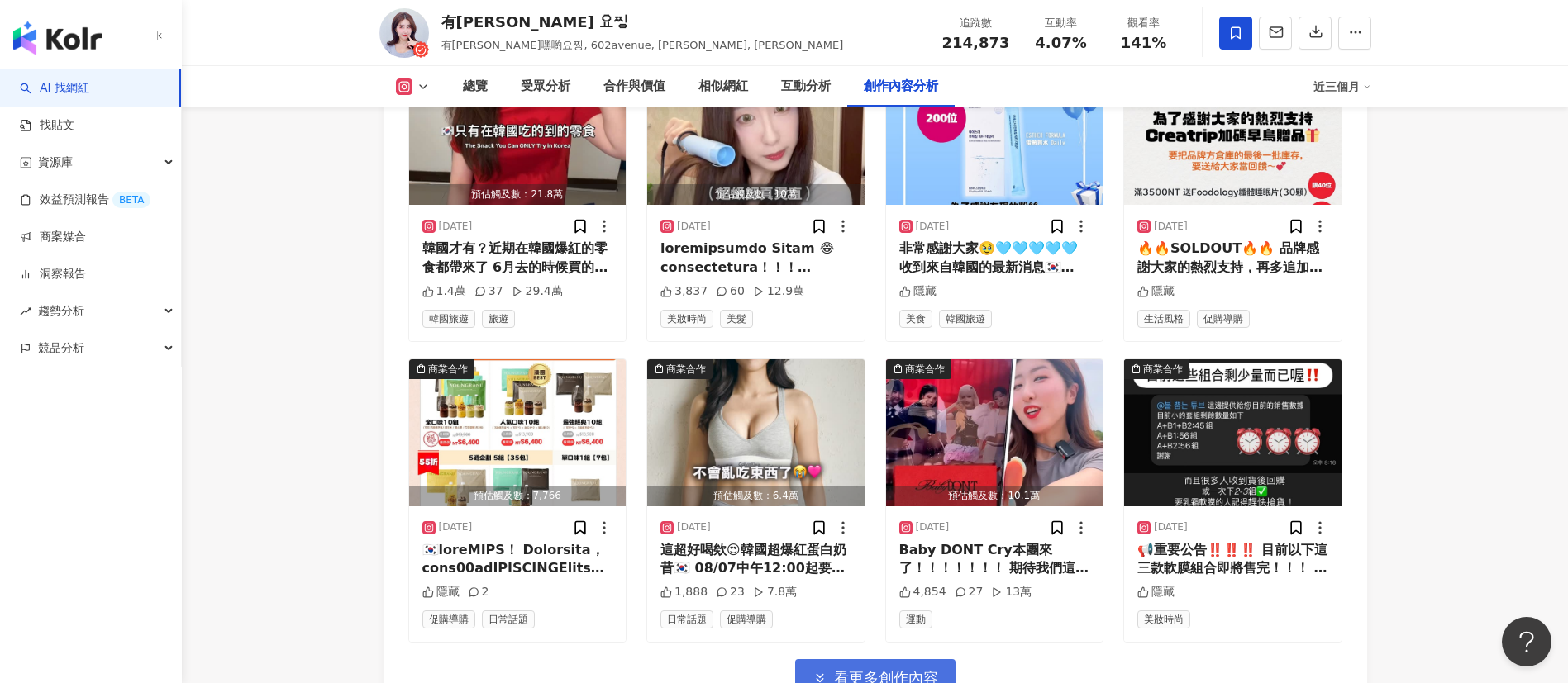
click at [875, 669] on span "看更多創作內容" at bounding box center [886, 678] width 104 height 19
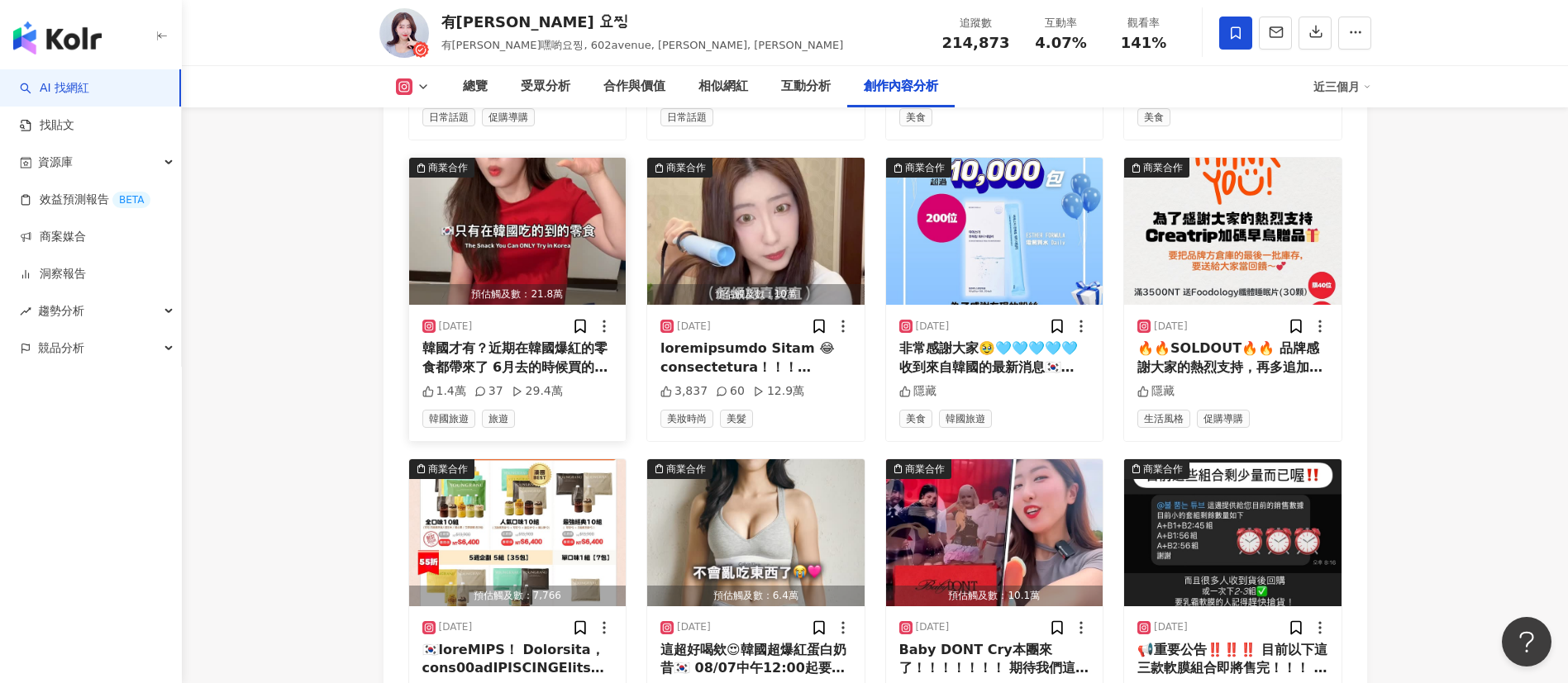
scroll to position [6417, 0]
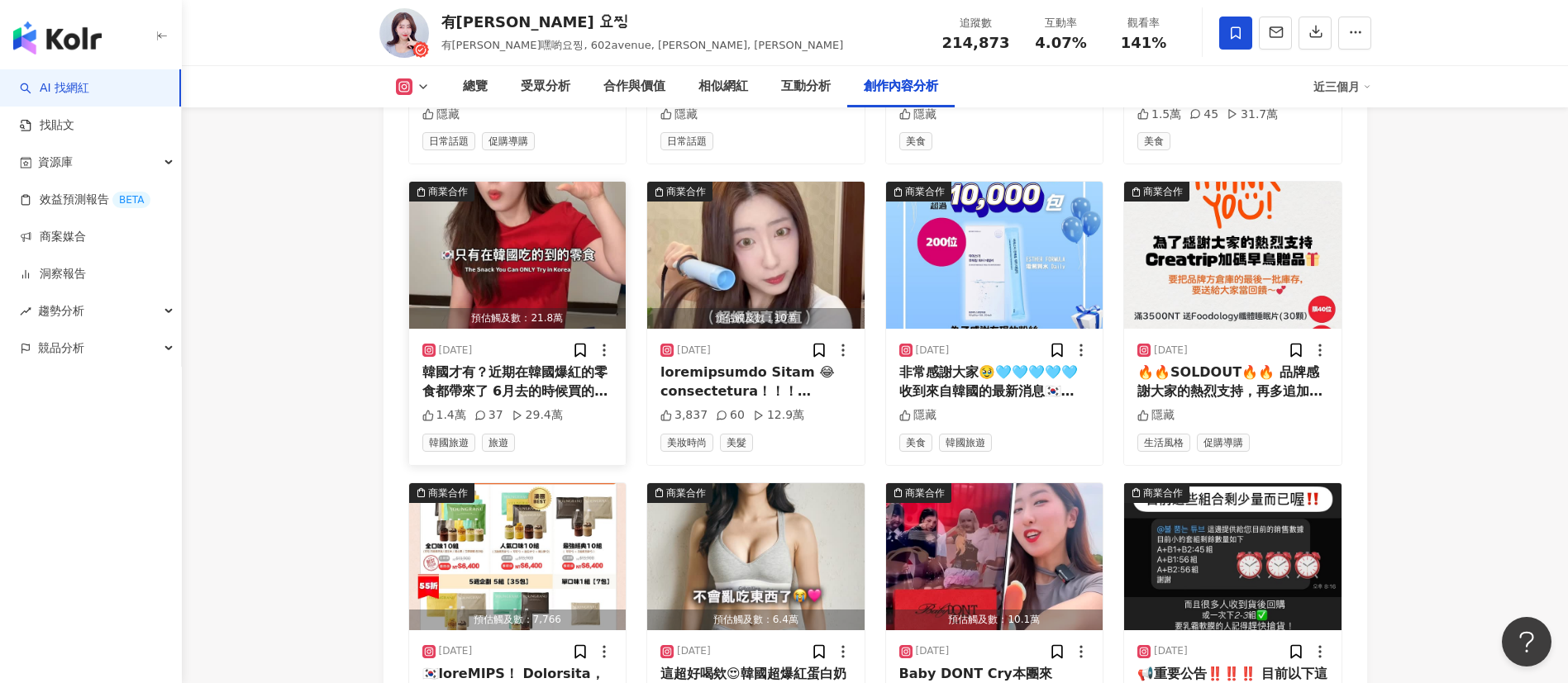
click at [533, 207] on img "button" at bounding box center [518, 255] width 217 height 147
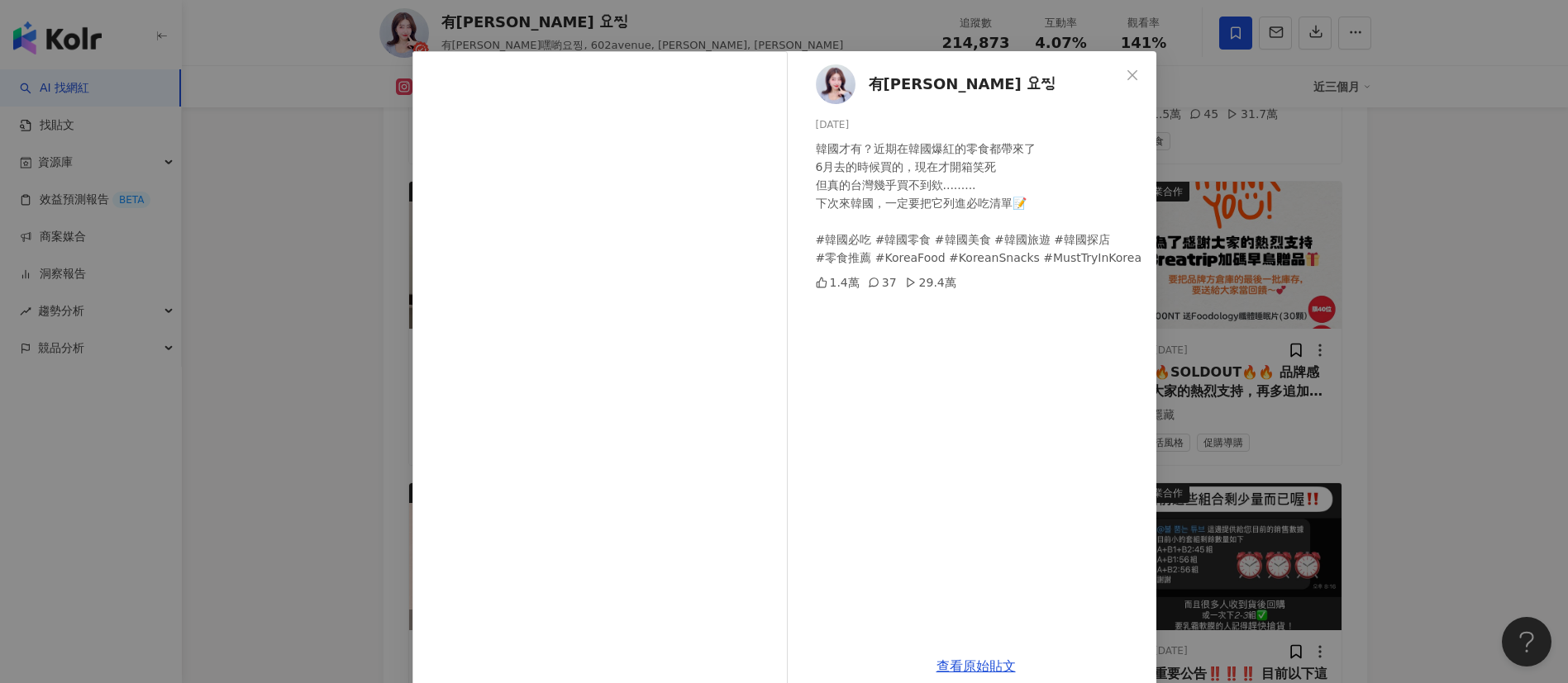
scroll to position [58, 0]
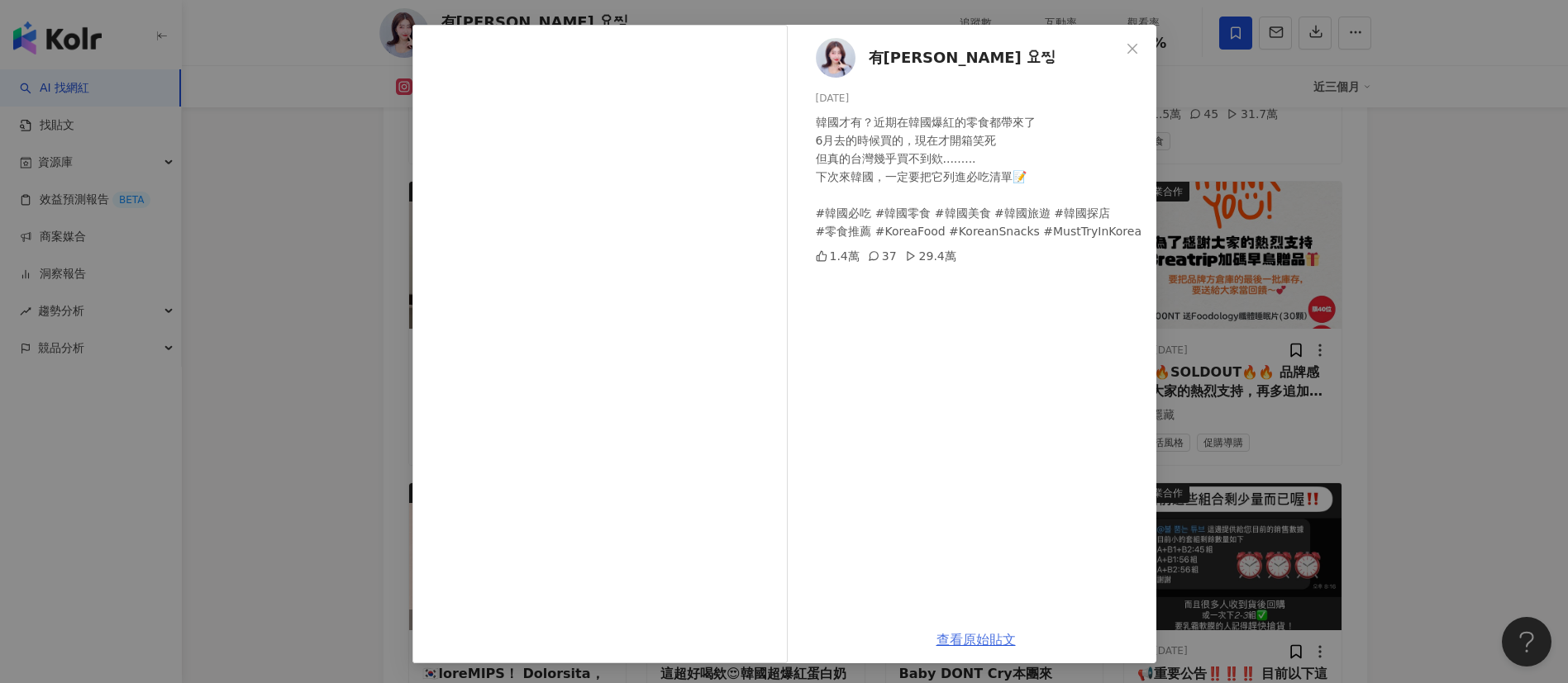
click at [966, 633] on link "查看原始貼文" at bounding box center [976, 639] width 79 height 16
click at [1235, 158] on div "[PERSON_NAME] 요찡 [DATE] 韓國才有？近期在韓國爆紅的零食都帶來了 6月去的時候買的，現在才開箱笑死 但真的台灣幾乎買不到欸....…" at bounding box center [784, 342] width 1568 height 683
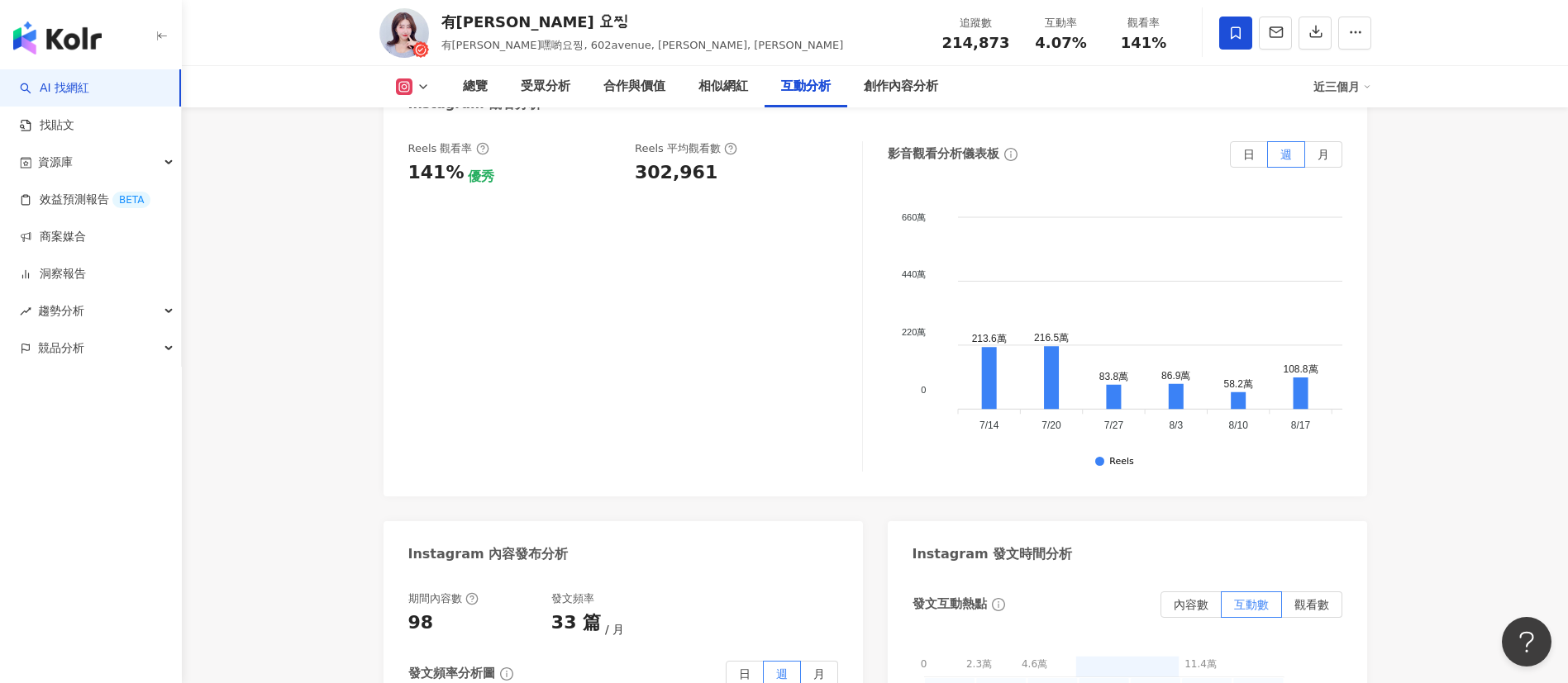
scroll to position [0, 0]
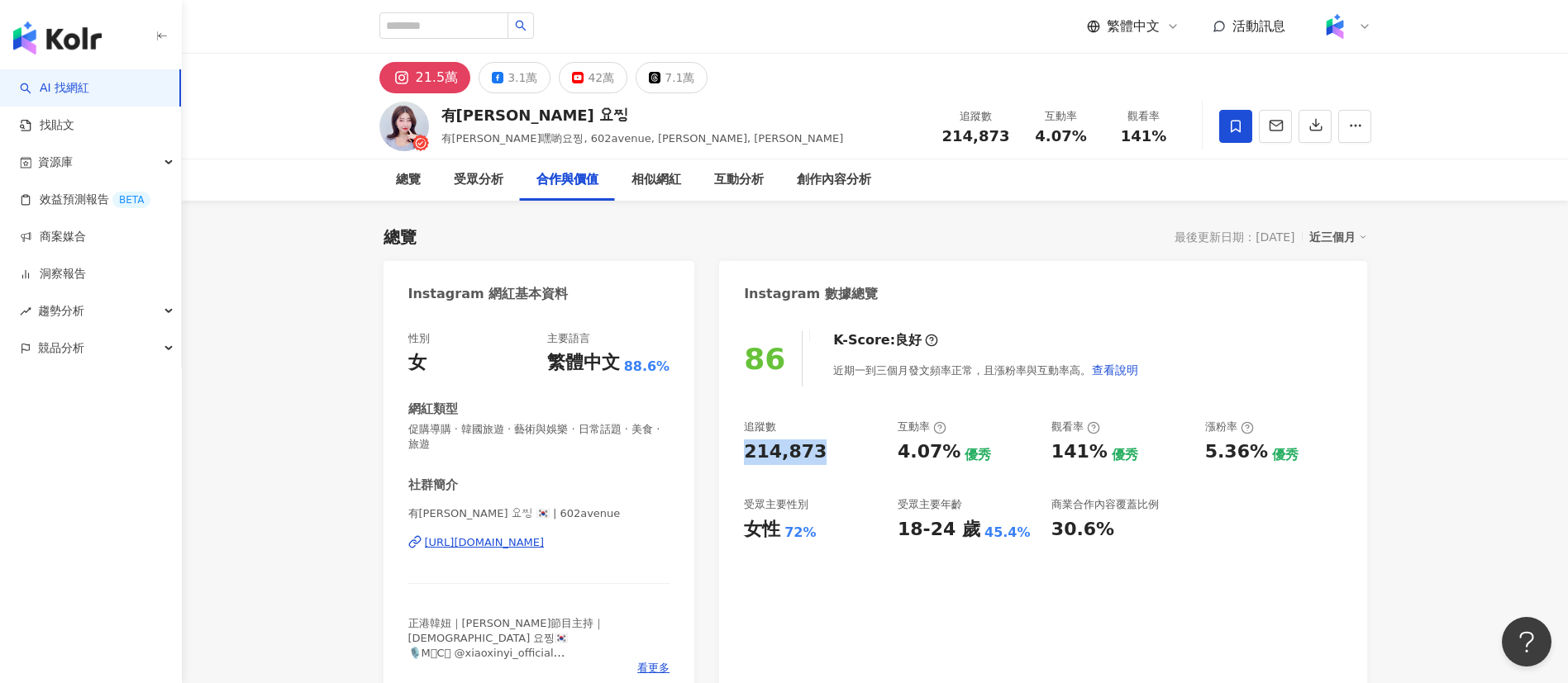
drag, startPoint x: 744, startPoint y: 457, endPoint x: 823, endPoint y: 451, distance: 79.2
click at [823, 451] on div "214,873" at bounding box center [812, 453] width 137 height 26
copy div "214,873"
drag, startPoint x: 901, startPoint y: 450, endPoint x: 946, endPoint y: 454, distance: 45.2
click at [946, 454] on div "4.07%" at bounding box center [929, 453] width 63 height 26
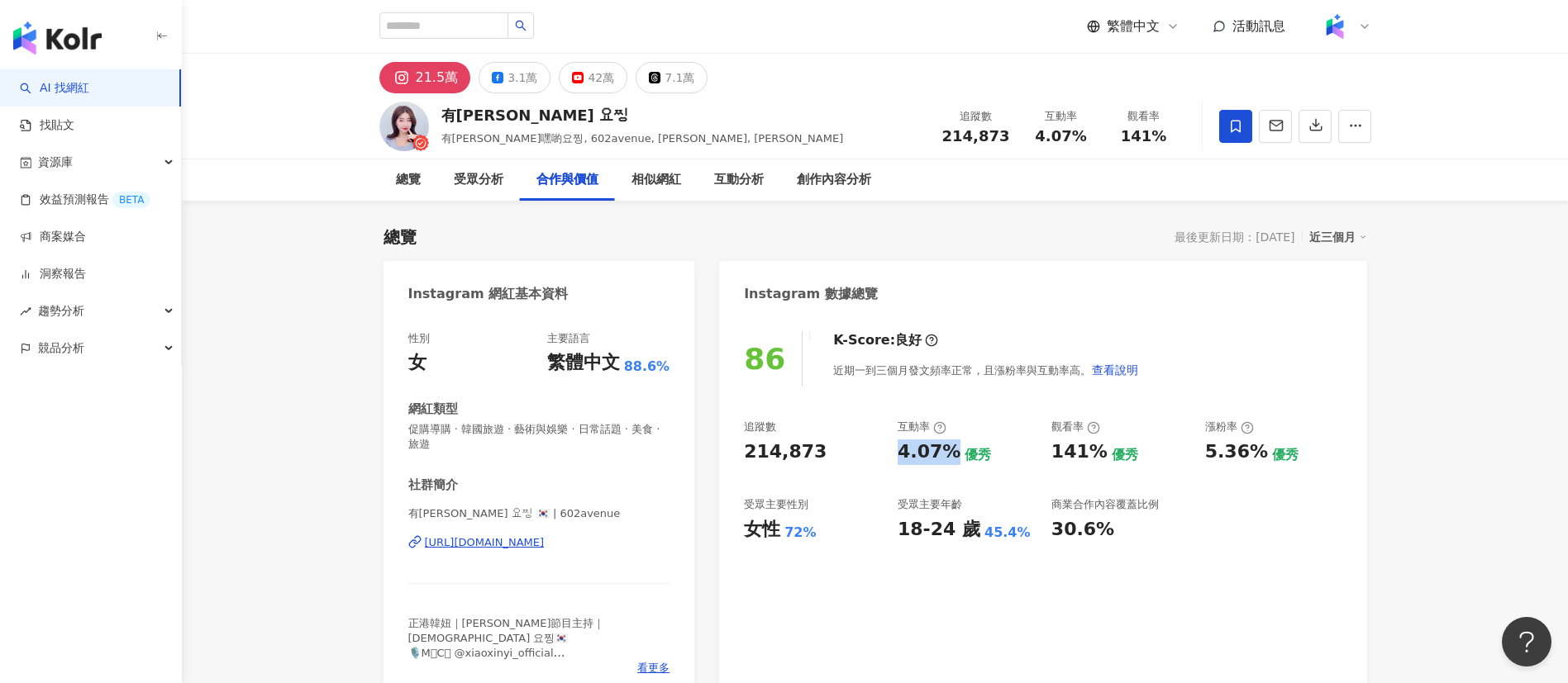
copy div "4.07%"
drag, startPoint x: 1049, startPoint y: 462, endPoint x: 1095, endPoint y: 459, distance: 46.1
click at [1095, 459] on div "追蹤數 214,873 互動率 4.07% 優秀 觀看率 141% 優秀 漲粉率 5.36% 優秀 受眾主要性別 女性 72% 受眾主要年齡 18-24 歲 …" at bounding box center [1043, 481] width 598 height 122
copy div "141%"
drag, startPoint x: 1200, startPoint y: 454, endPoint x: 1256, endPoint y: 455, distance: 56.0
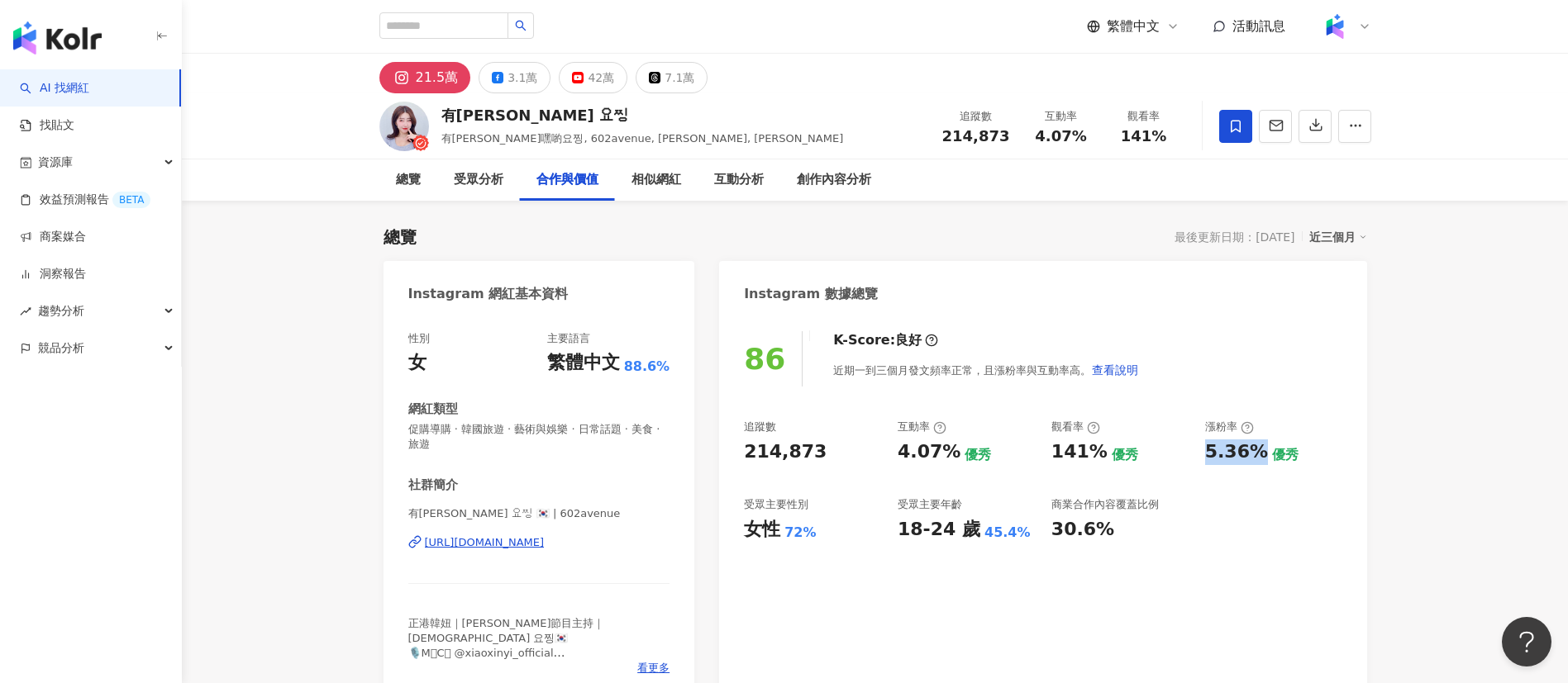
click at [1256, 455] on div "追蹤數 214,873 互動率 4.07% 優秀 觀看率 141% 優秀 漲粉率 5.36% 優秀 受眾主要性別 女性 72% 受眾主要年齡 18-24 歲 …" at bounding box center [1043, 481] width 598 height 122
copy div "5.36%"
